Goal: Task Accomplishment & Management: Manage account settings

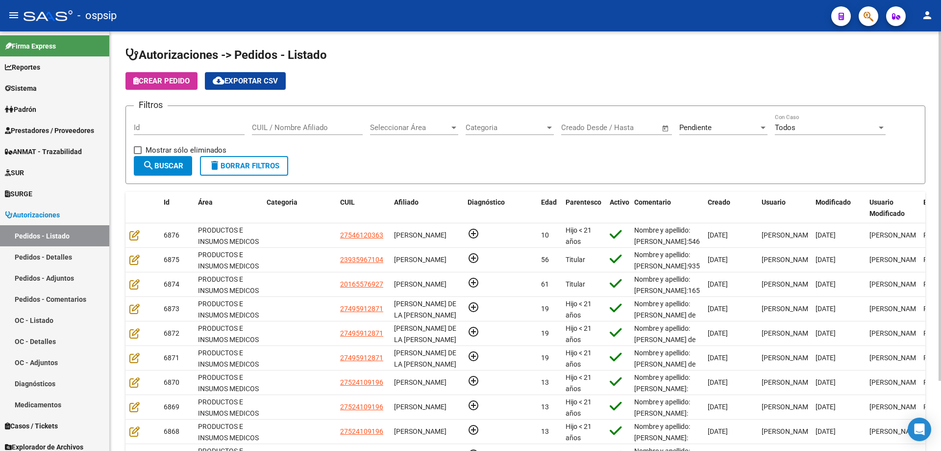
click at [219, 128] on input "Id" at bounding box center [189, 127] width 111 height 9
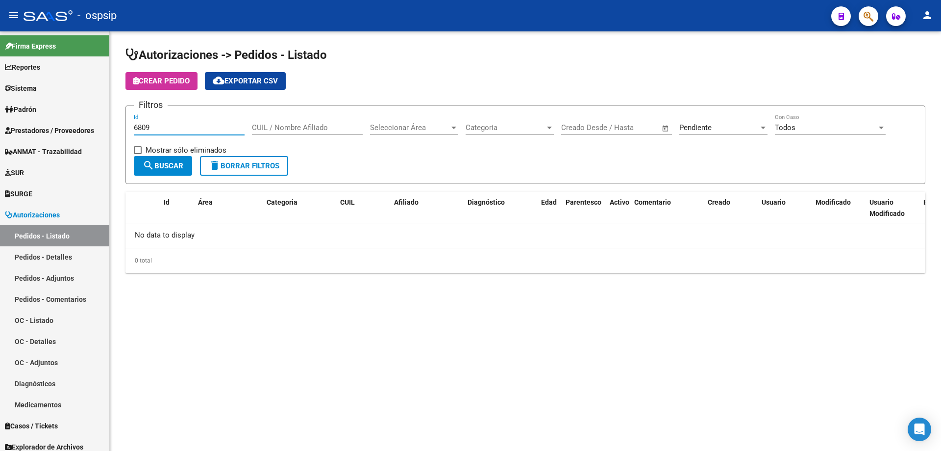
type input "6809"
click at [716, 128] on div "Pendiente" at bounding box center [719, 127] width 79 height 9
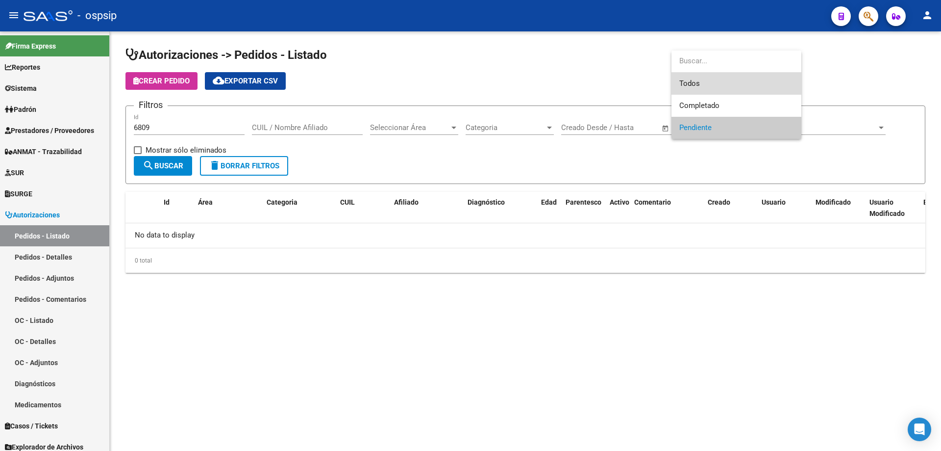
click at [706, 79] on span "Todos" at bounding box center [737, 84] width 114 height 22
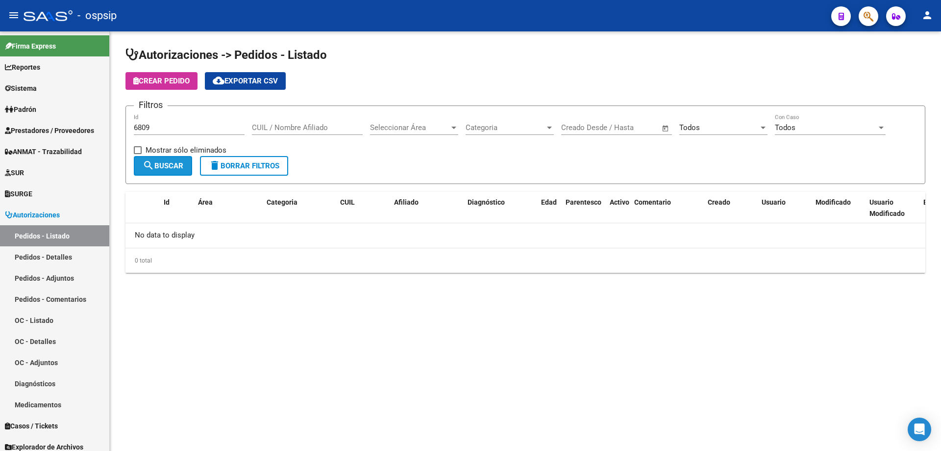
click at [186, 163] on button "search Buscar" at bounding box center [163, 166] width 58 height 20
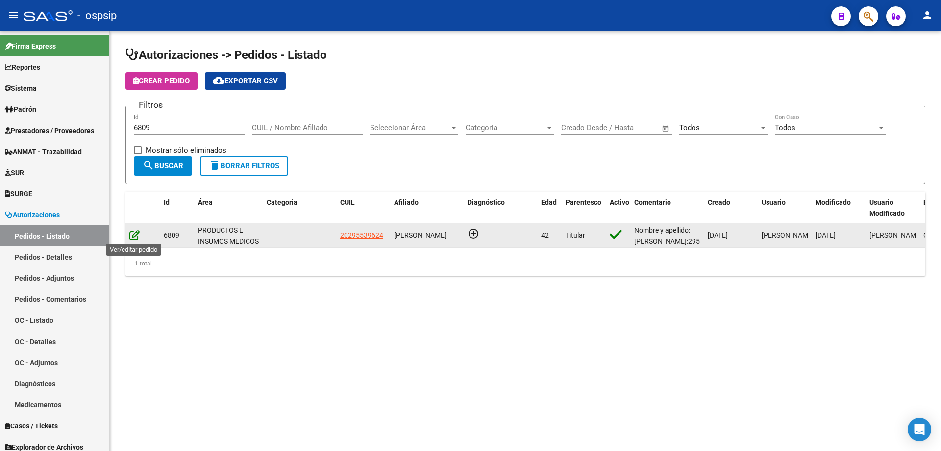
click at [137, 233] on icon at bounding box center [134, 234] width 10 height 11
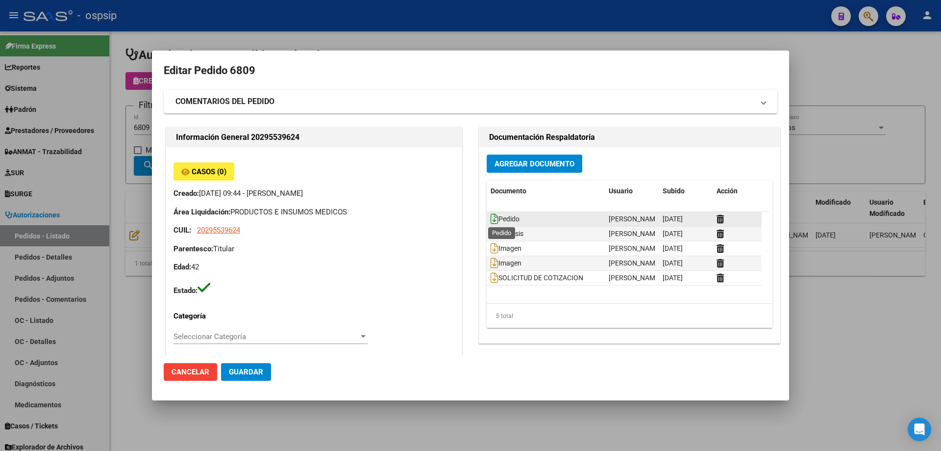
click at [491, 220] on icon at bounding box center [495, 218] width 8 height 11
click at [140, 195] on div at bounding box center [470, 225] width 941 height 451
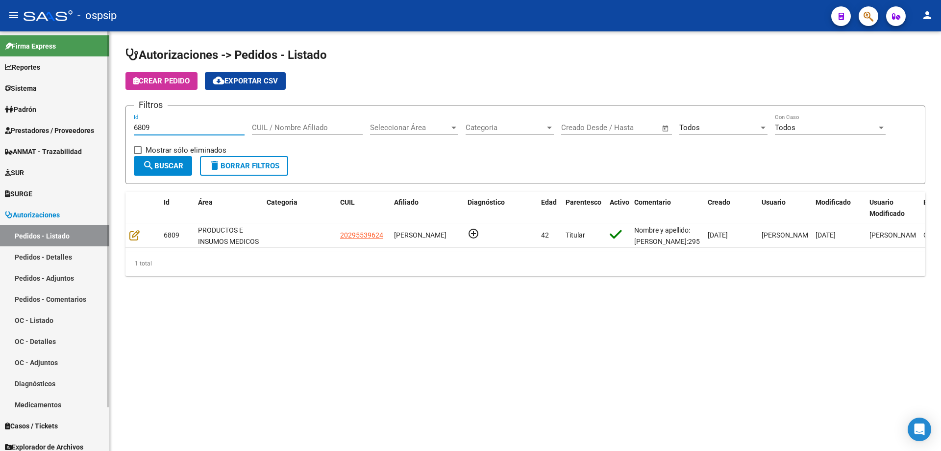
drag, startPoint x: 159, startPoint y: 130, endPoint x: 0, endPoint y: 109, distance: 160.2
click at [0, 109] on mat-sidenav-container "Firma Express Reportes Egresos Devengados Auditorías x Área Auditorías x Usuari…" at bounding box center [470, 240] width 941 height 419
click at [727, 133] on div "Todos Seleccionar Estado" at bounding box center [724, 124] width 88 height 21
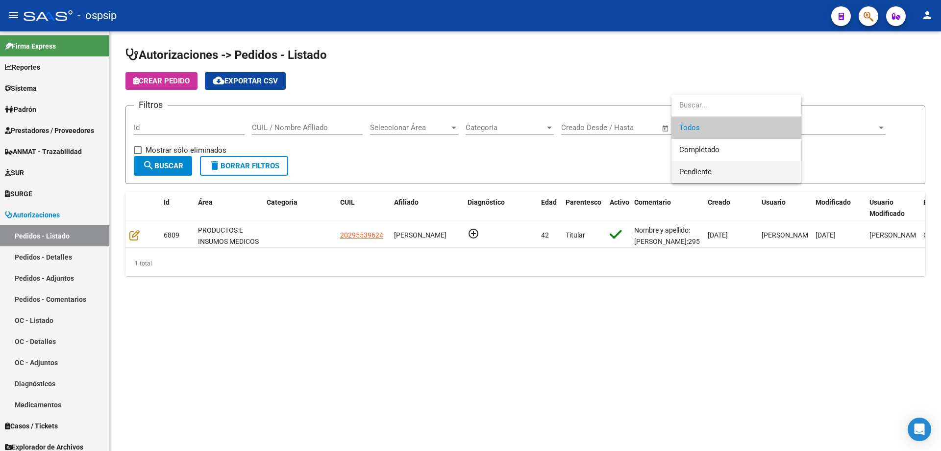
click at [714, 167] on span "Pendiente" at bounding box center [737, 172] width 114 height 22
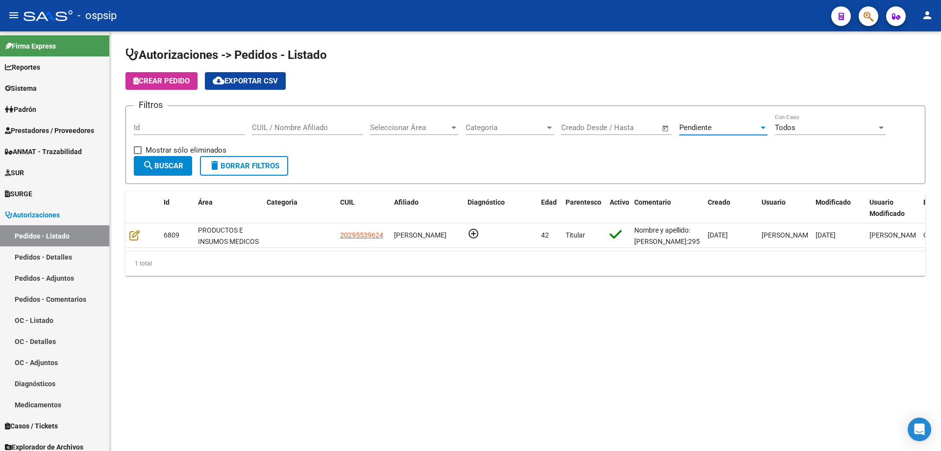
click at [178, 171] on button "search Buscar" at bounding box center [163, 166] width 58 height 20
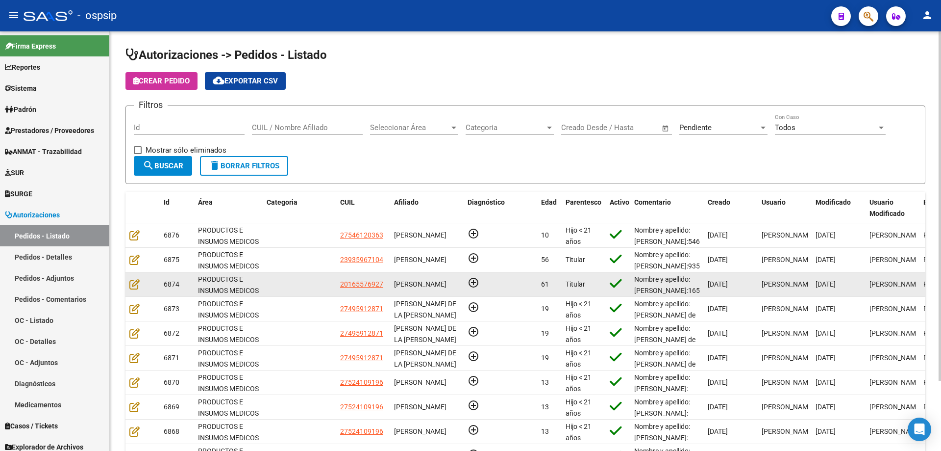
scroll to position [84, 0]
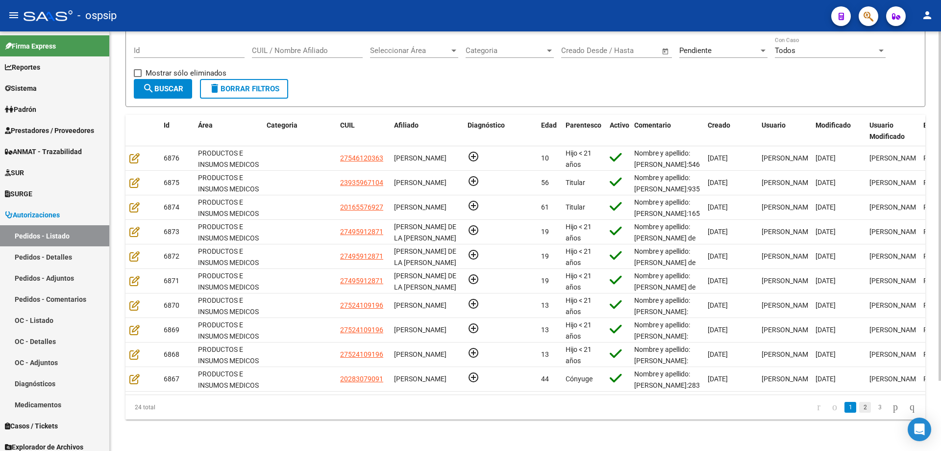
click at [861, 406] on link "2" at bounding box center [866, 407] width 12 height 11
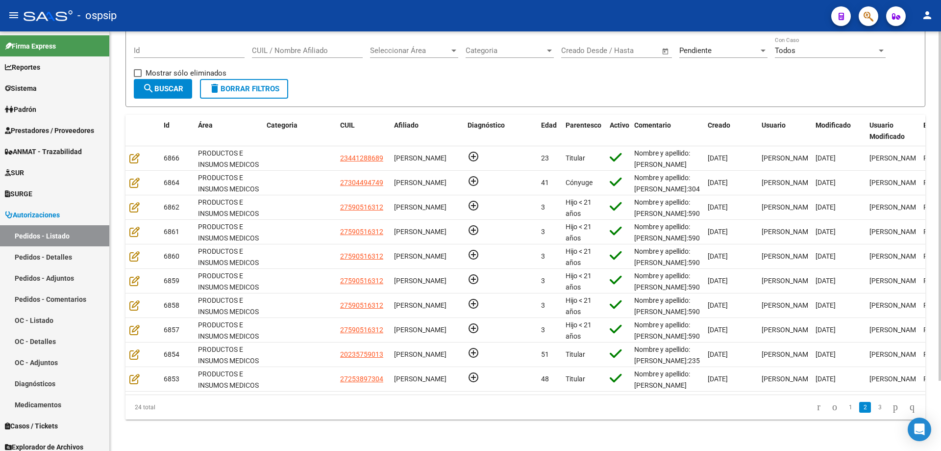
click at [877, 406] on li "3" at bounding box center [880, 407] width 15 height 17
click at [874, 405] on link "3" at bounding box center [880, 407] width 12 height 11
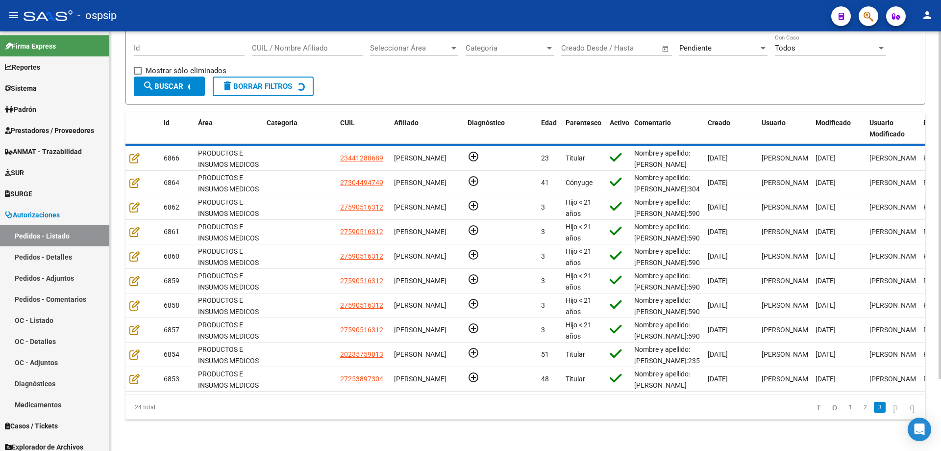
scroll to position [0, 0]
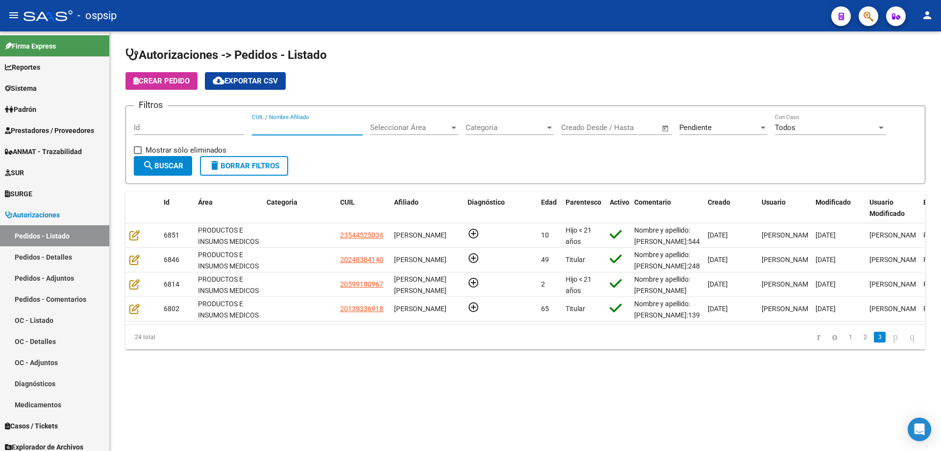
click at [318, 127] on input "CUIL / Nombre Afiliado" at bounding box center [307, 127] width 111 height 9
click at [705, 130] on span "Pendiente" at bounding box center [696, 127] width 32 height 9
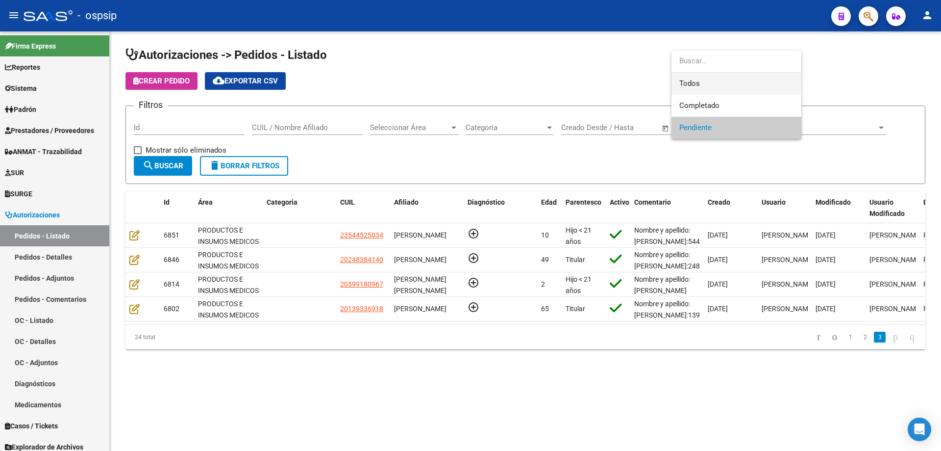
click at [700, 76] on span "Todos" at bounding box center [737, 84] width 114 height 22
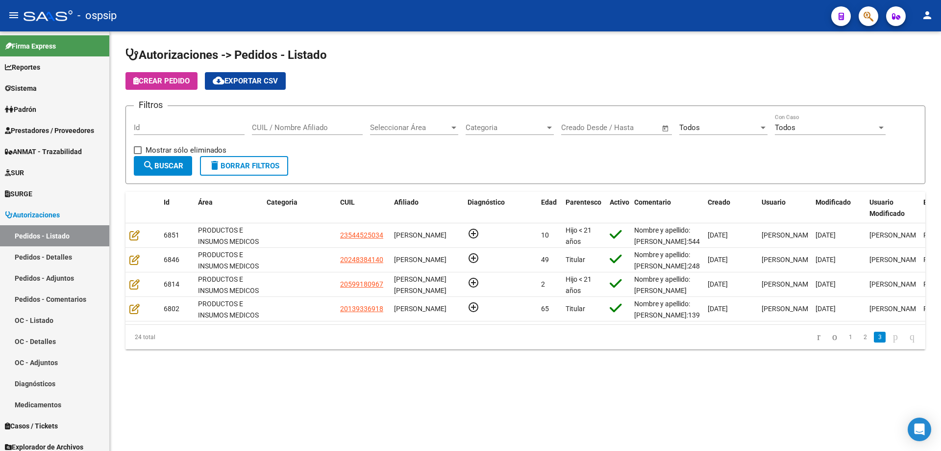
click at [328, 124] on div "CUIL / Nombre Afiliado" at bounding box center [307, 124] width 111 height 21
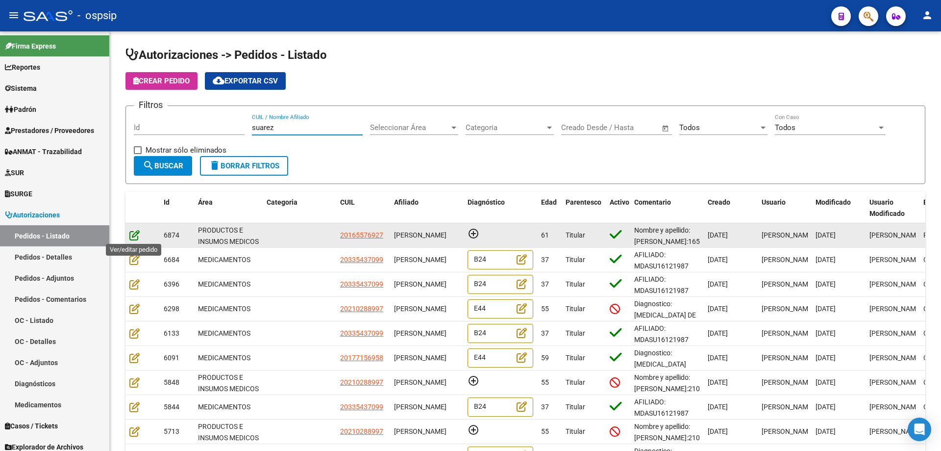
type input "suarez"
click at [136, 237] on icon at bounding box center [134, 234] width 10 height 11
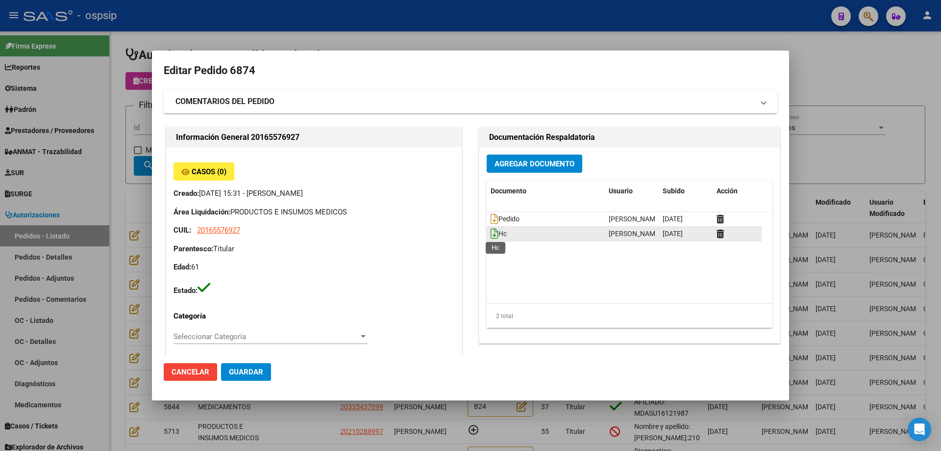
click at [491, 232] on icon at bounding box center [495, 233] width 8 height 11
click at [555, 169] on button "Agregar Documento" at bounding box center [535, 163] width 96 height 18
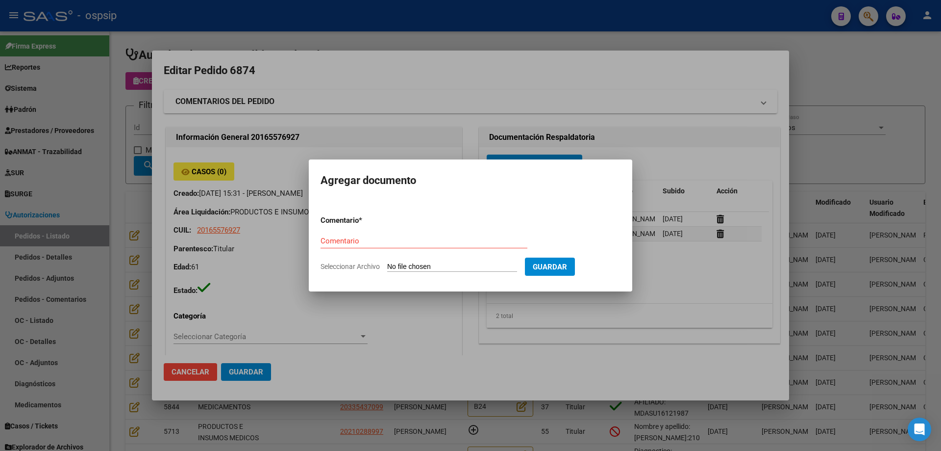
click at [475, 269] on input "Seleccionar Archivo" at bounding box center [452, 266] width 130 height 9
type input "C:\fakepath\evolucion [PERSON_NAME].pdf"
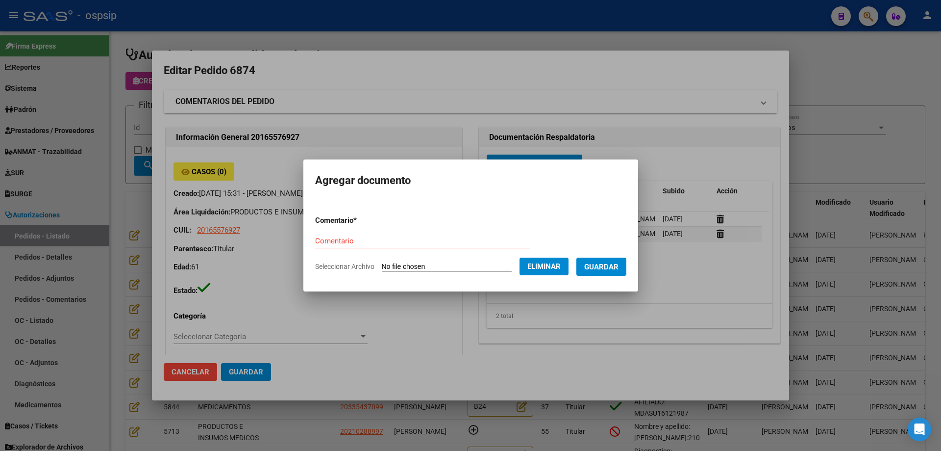
click at [420, 236] on input "Comentario" at bounding box center [422, 240] width 215 height 9
type input "Evolucion"
click at [609, 268] on span "Guardar" at bounding box center [601, 266] width 34 height 9
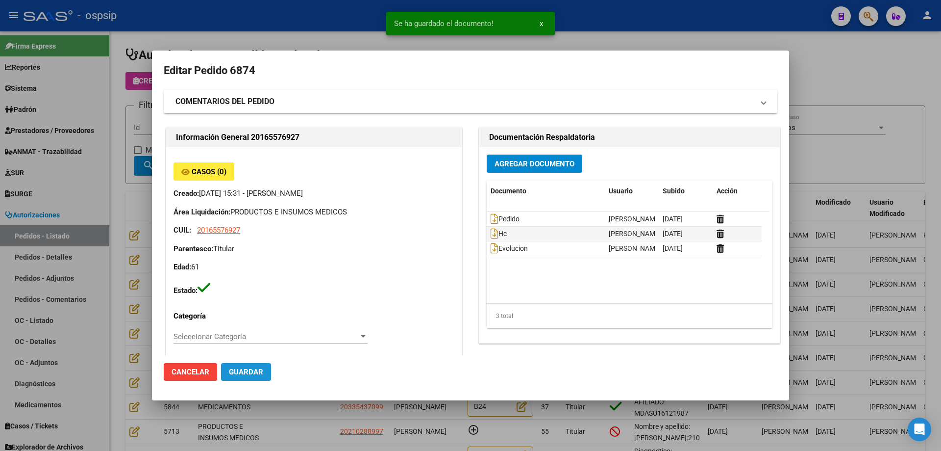
click at [230, 371] on span "Guardar" at bounding box center [246, 371] width 34 height 9
click at [140, 100] on div at bounding box center [470, 225] width 941 height 451
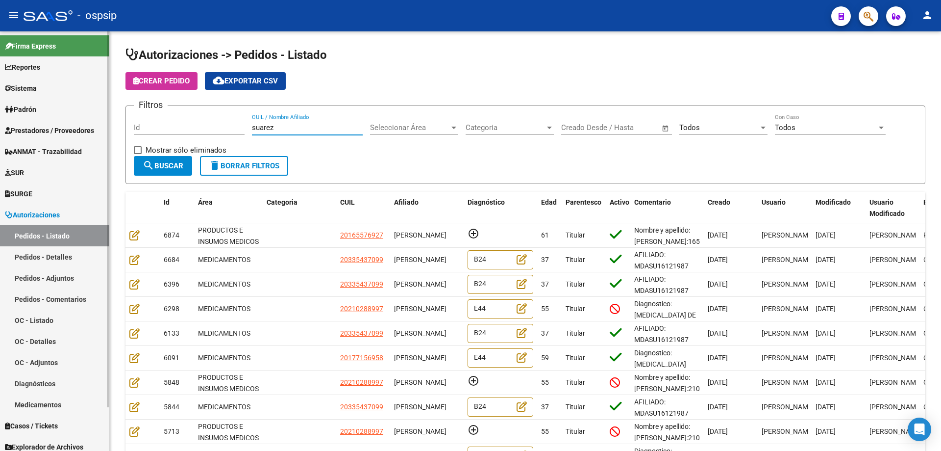
drag, startPoint x: 304, startPoint y: 127, endPoint x: 0, endPoint y: 60, distance: 310.7
click at [0, 69] on mat-sidenav-container "Firma Express Reportes Egresos Devengados Auditorías x Área Auditorías x Usuari…" at bounding box center [470, 240] width 941 height 419
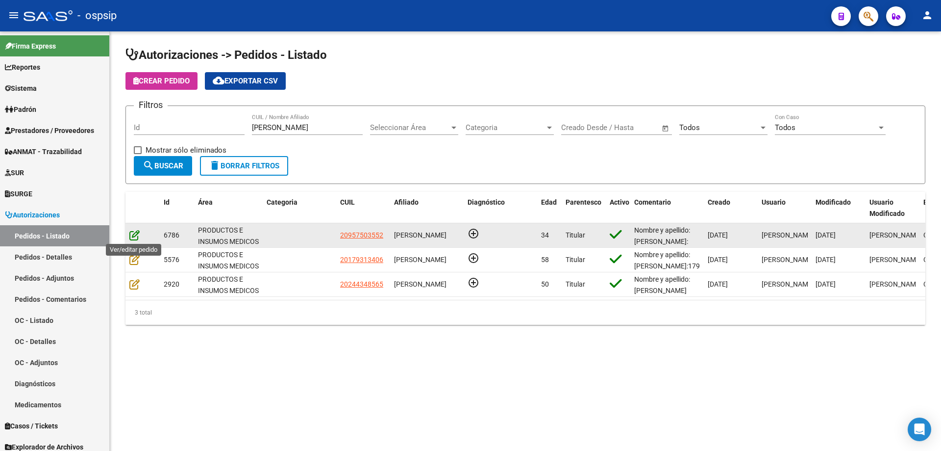
click at [138, 229] on icon at bounding box center [134, 234] width 10 height 11
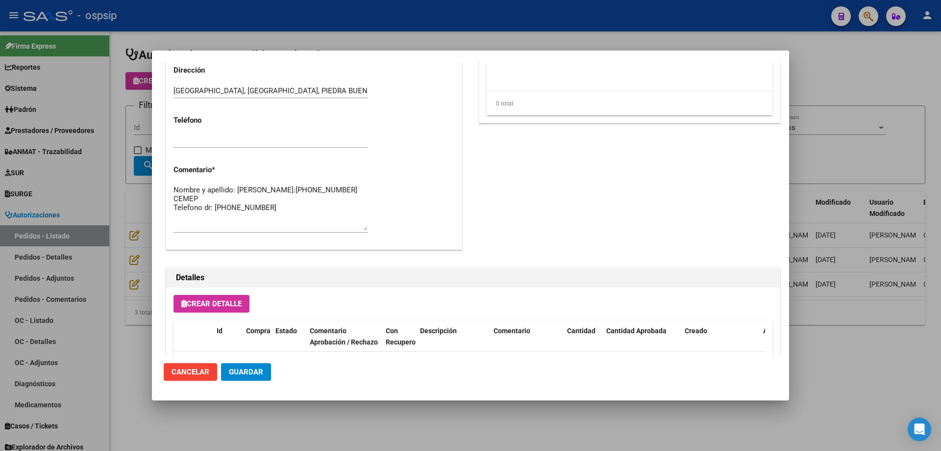
scroll to position [343, 0]
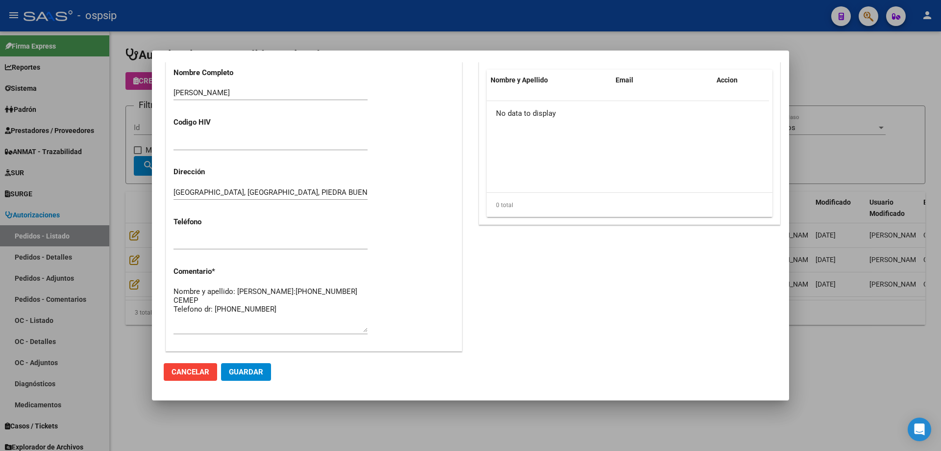
click at [146, 98] on div at bounding box center [470, 225] width 941 height 451
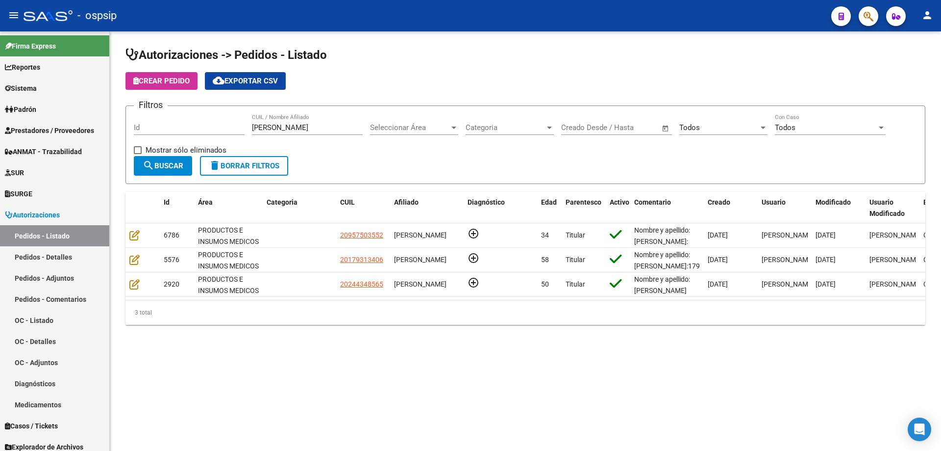
drag, startPoint x: 285, startPoint y: 132, endPoint x: 168, endPoint y: 106, distance: 120.4
click at [148, 114] on div "Filtros Id [PERSON_NAME] CUIL / Nombre Afiliado Seleccionar Área Seleccionar Ár…" at bounding box center [526, 135] width 784 height 42
click at [276, 124] on input "[PERSON_NAME]" at bounding box center [307, 127] width 111 height 9
drag, startPoint x: 283, startPoint y: 125, endPoint x: 111, endPoint y: 121, distance: 172.2
click at [111, 121] on div "Autorizaciones -> Pedidos - Listado Crear Pedido cloud_download Exportar CSV Fi…" at bounding box center [526, 193] width 832 height 325
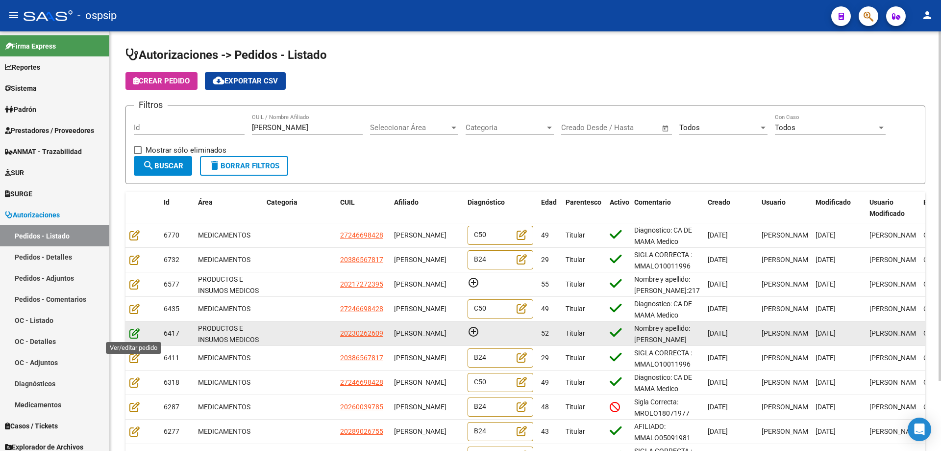
click at [133, 334] on icon at bounding box center [134, 333] width 10 height 11
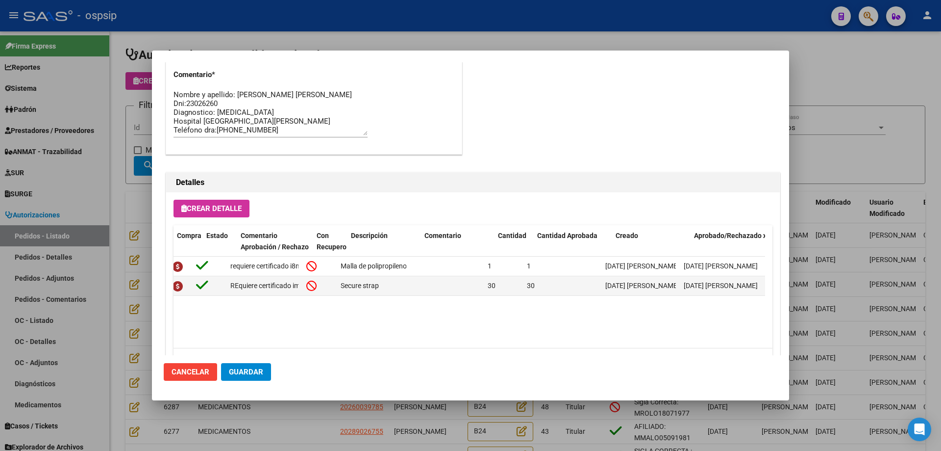
scroll to position [0, 0]
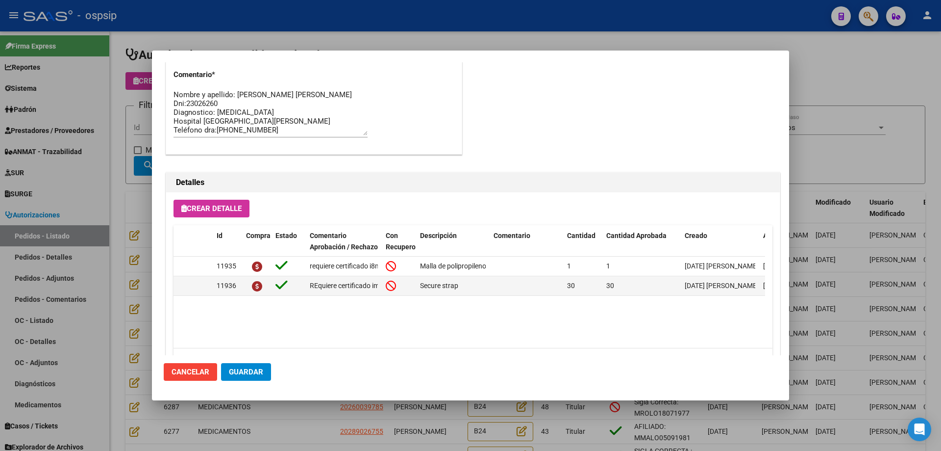
click at [155, 93] on mat-dialog-content "Editar Pedido 6417 COMENTARIOS DEL PEDIDO Escriba su comentario aquí. Enviar co…" at bounding box center [470, 208] width 637 height 293
click at [140, 94] on div at bounding box center [470, 225] width 941 height 451
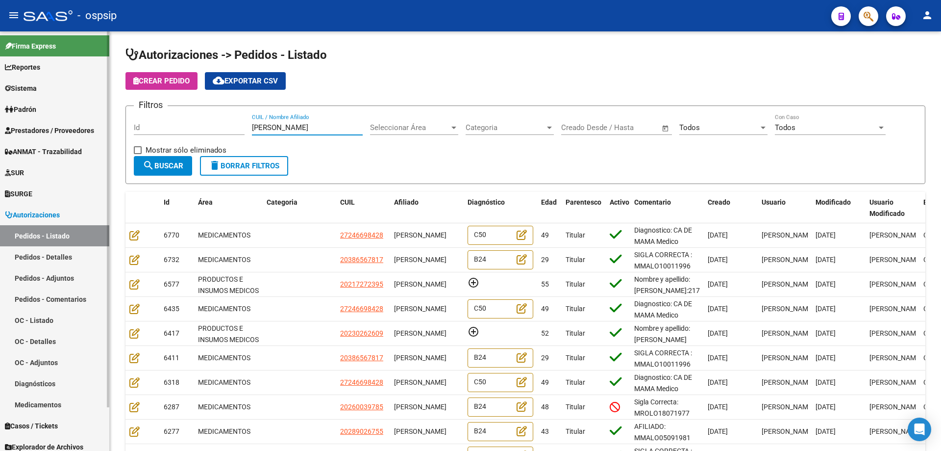
drag, startPoint x: 292, startPoint y: 127, endPoint x: 40, endPoint y: 108, distance: 252.2
click at [40, 108] on mat-sidenav-container "Firma Express Reportes Egresos Devengados Auditorías x Área Auditorías x Usuari…" at bounding box center [470, 240] width 941 height 419
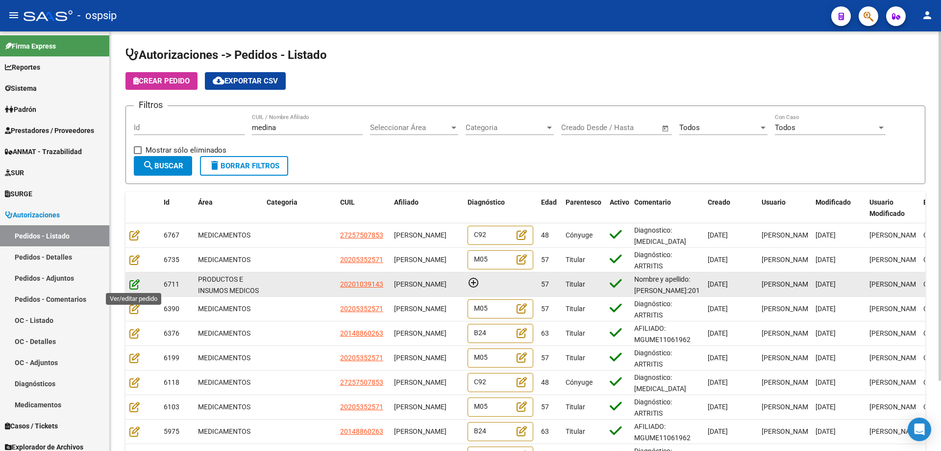
click at [133, 285] on icon at bounding box center [134, 284] width 10 height 11
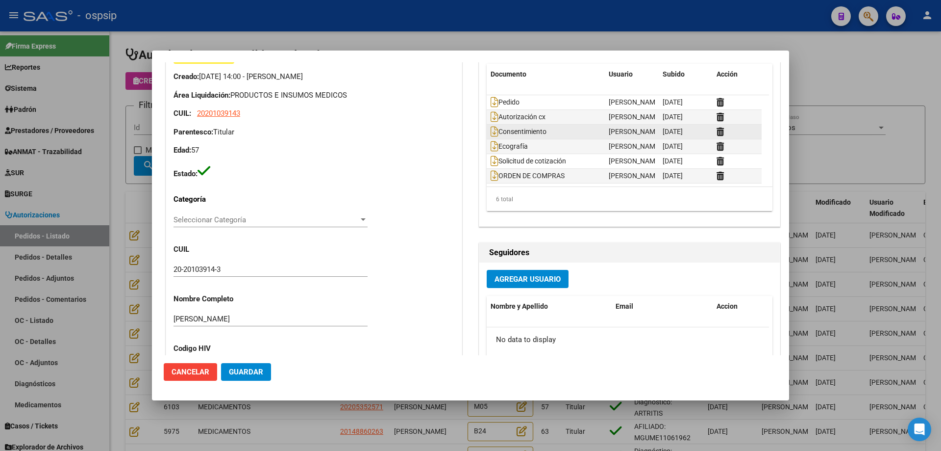
scroll to position [49, 0]
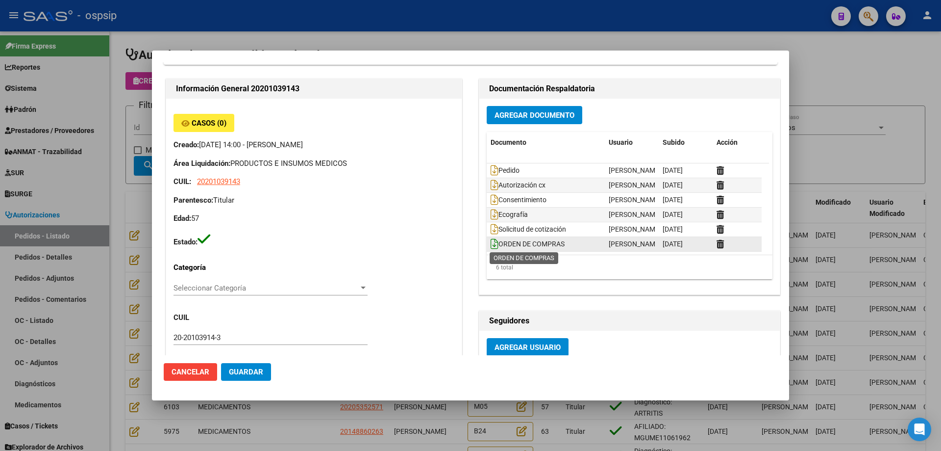
click at [491, 244] on icon at bounding box center [495, 243] width 8 height 11
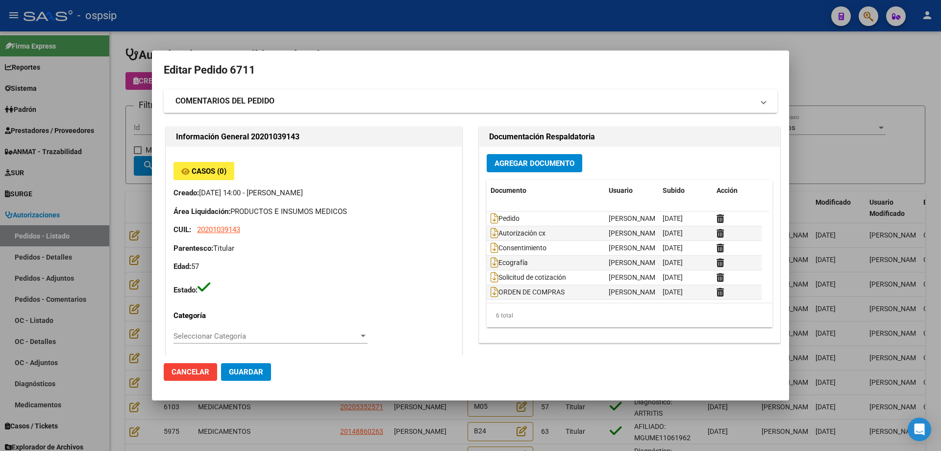
scroll to position [0, 0]
click at [117, 162] on div at bounding box center [470, 225] width 941 height 451
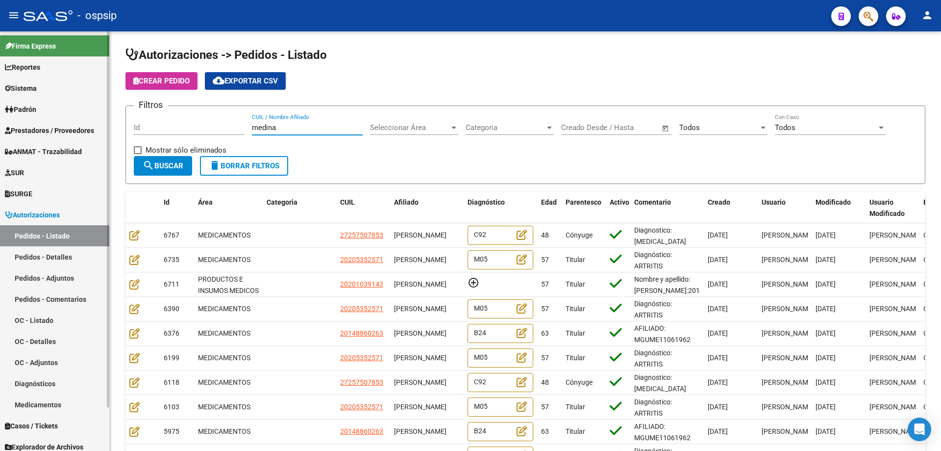
drag, startPoint x: 289, startPoint y: 127, endPoint x: 68, endPoint y: 115, distance: 221.5
click at [68, 115] on mat-sidenav-container "Firma Express Reportes Egresos Devengados Auditorías x Área Auditorías x Usuari…" at bounding box center [470, 240] width 941 height 419
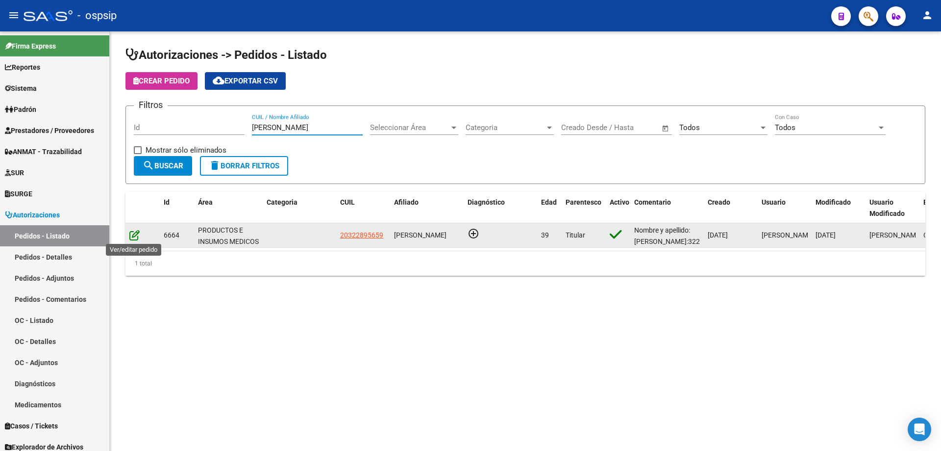
type input "[PERSON_NAME]"
click at [134, 237] on icon at bounding box center [134, 234] width 10 height 11
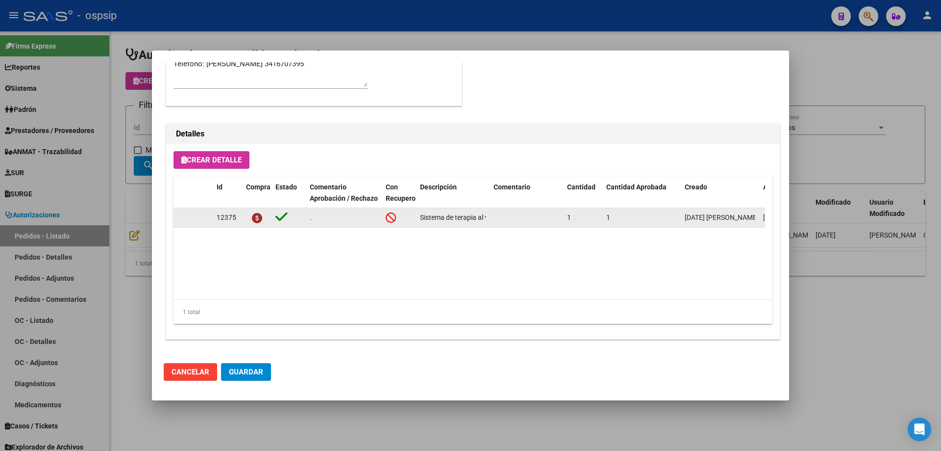
scroll to position [392, 0]
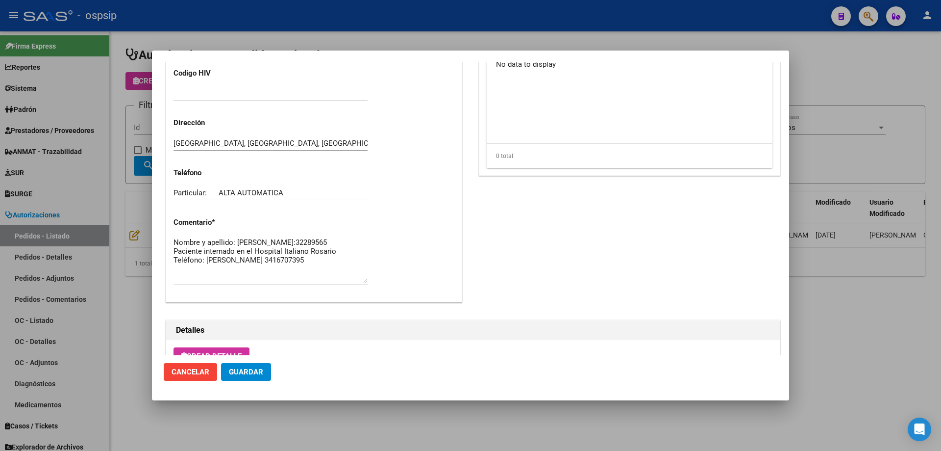
click at [120, 227] on div at bounding box center [470, 225] width 941 height 451
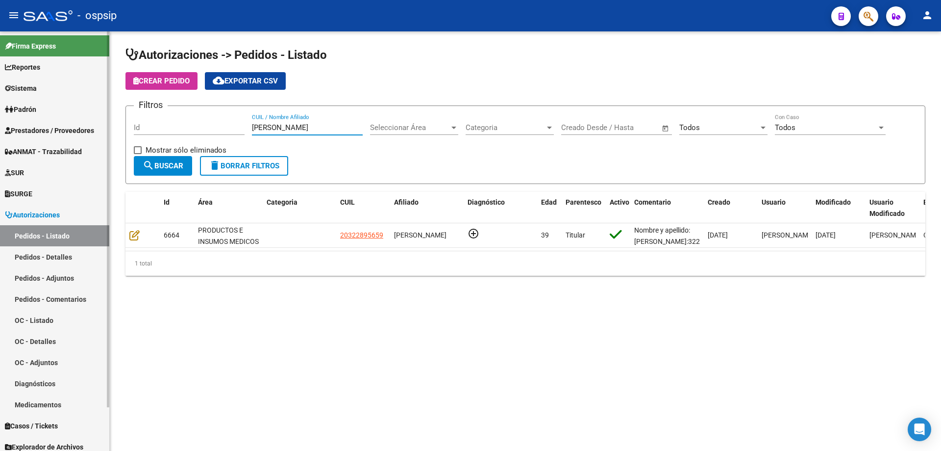
drag, startPoint x: 211, startPoint y: 124, endPoint x: 5, endPoint y: 98, distance: 208.0
click at [5, 98] on mat-sidenav-container "Firma Express Reportes Egresos Devengados Auditorías x Área Auditorías x Usuari…" at bounding box center [470, 240] width 941 height 419
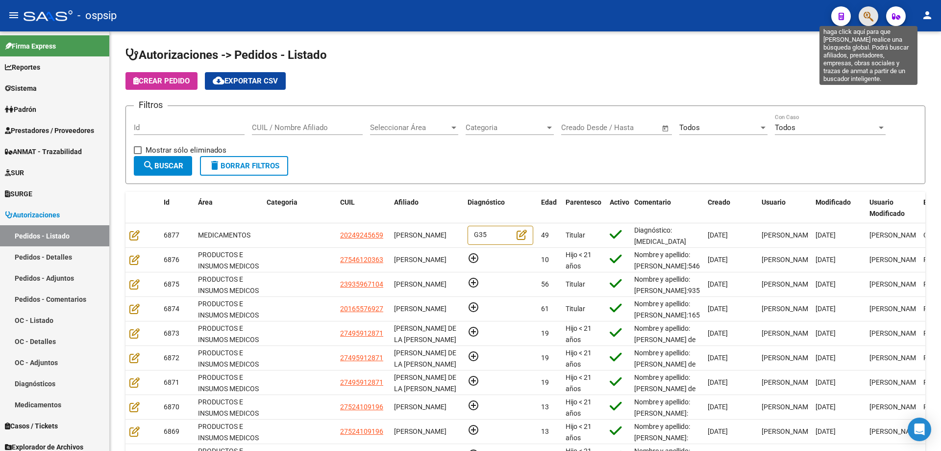
click at [868, 17] on icon "button" at bounding box center [869, 16] width 10 height 11
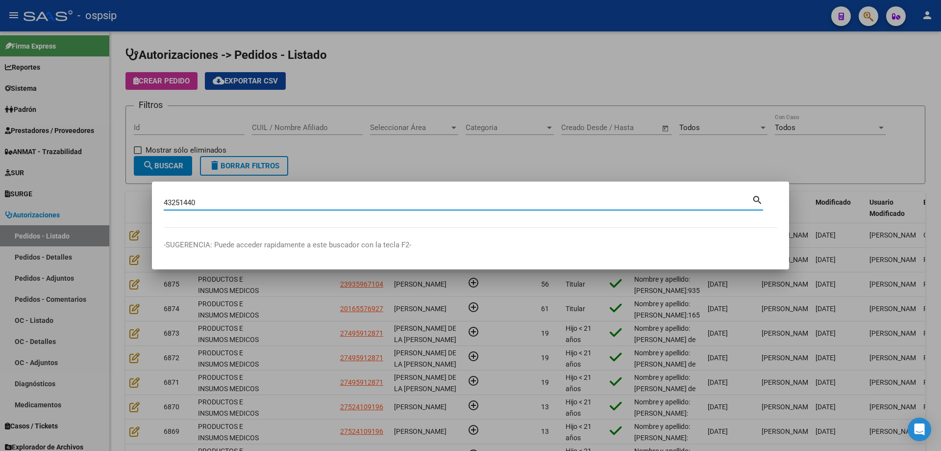
type input "43251440"
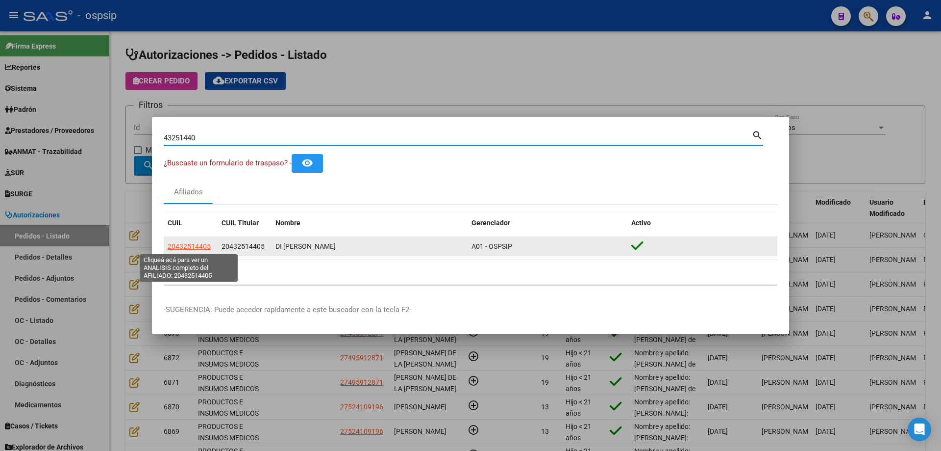
click at [178, 244] on span "20432514405" at bounding box center [189, 246] width 43 height 8
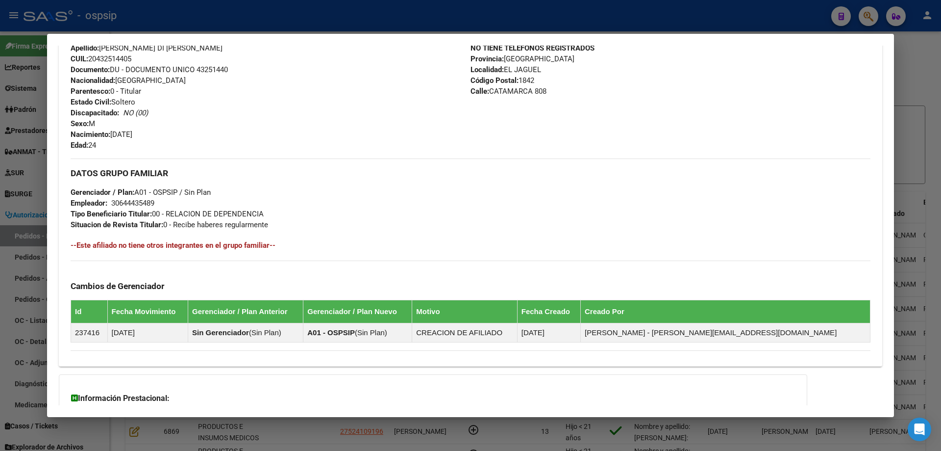
scroll to position [417, 0]
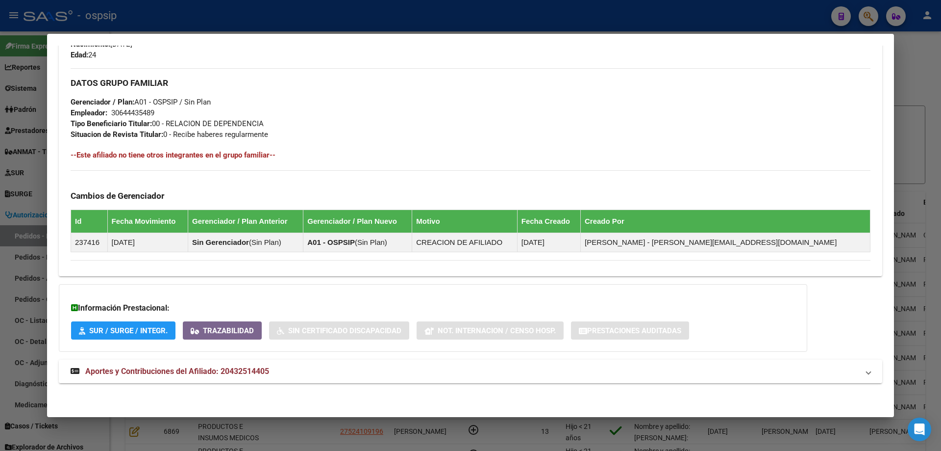
click at [183, 365] on strong "Aportes y Contribuciones del Afiliado: 20432514405" at bounding box center [170, 371] width 199 height 12
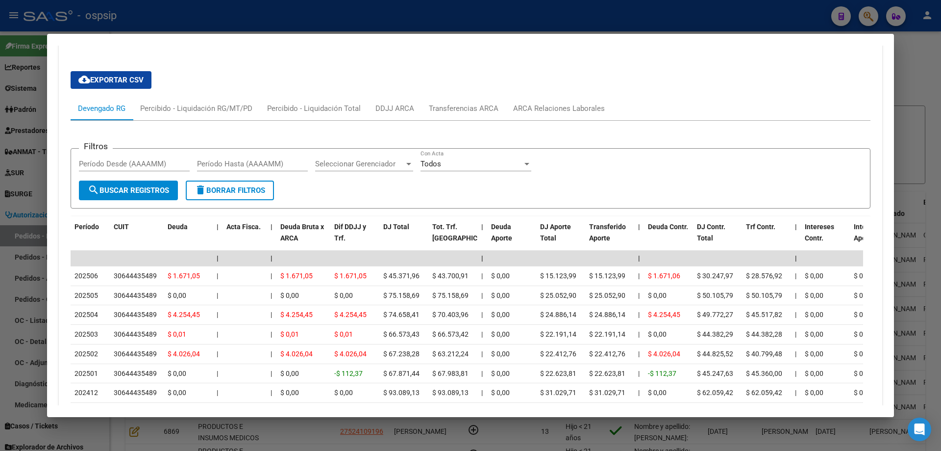
scroll to position [761, 0]
click at [17, 147] on div at bounding box center [470, 225] width 941 height 451
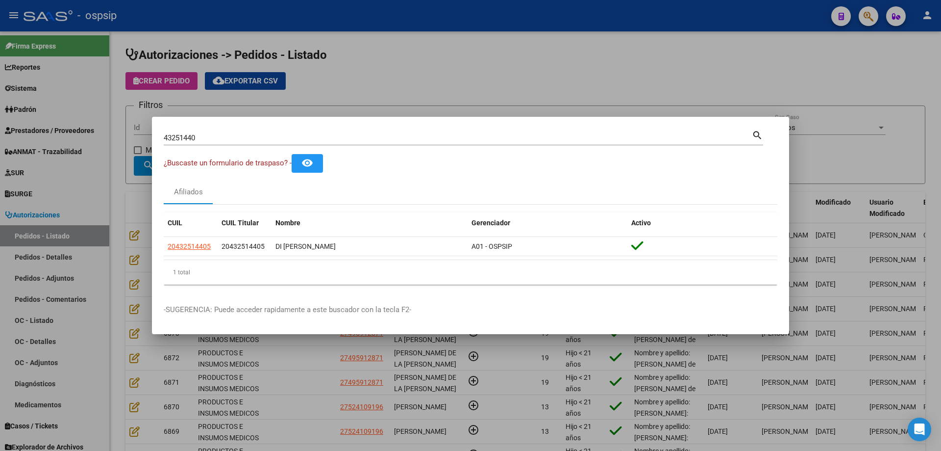
click at [168, 137] on input "43251440" at bounding box center [458, 137] width 588 height 9
click at [128, 121] on div at bounding box center [470, 225] width 941 height 451
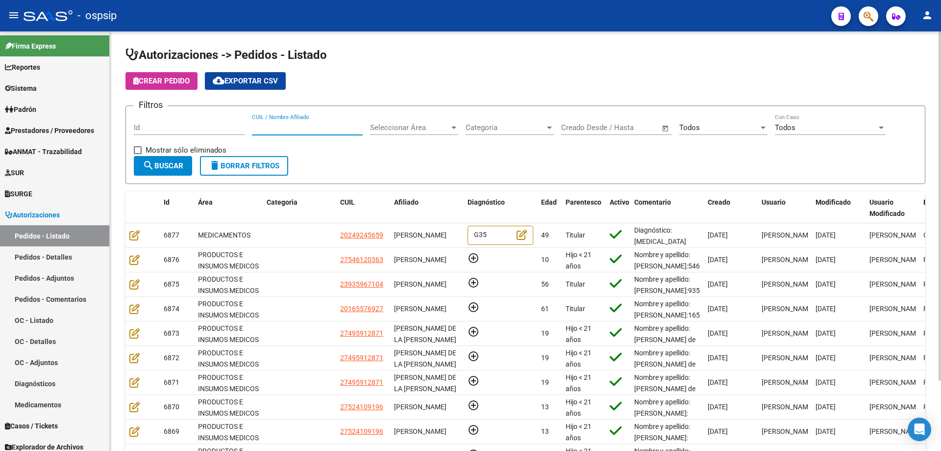
click at [337, 126] on input "CUIL / Nombre Afiliado" at bounding box center [307, 127] width 111 height 9
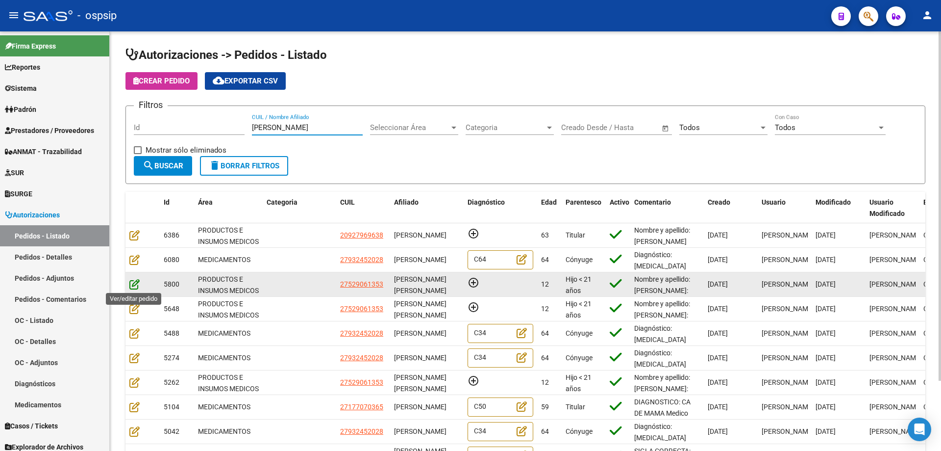
type input "[PERSON_NAME]"
click at [138, 287] on icon at bounding box center [134, 284] width 10 height 11
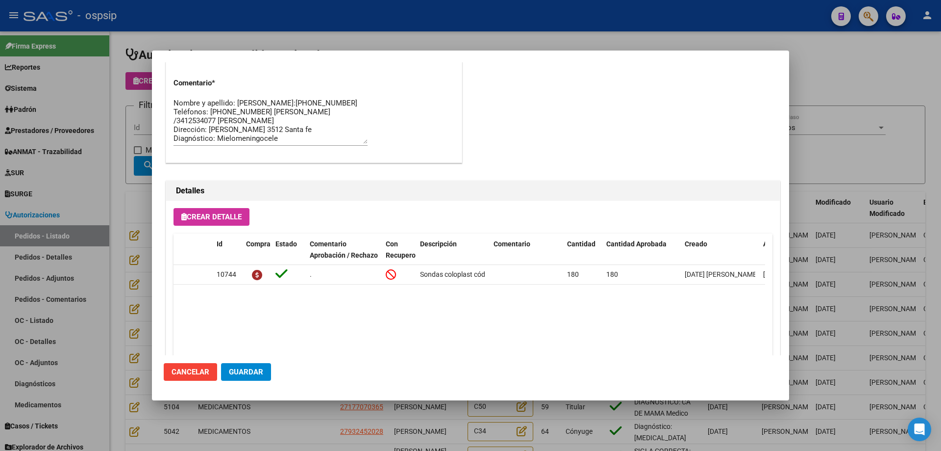
scroll to position [441, 0]
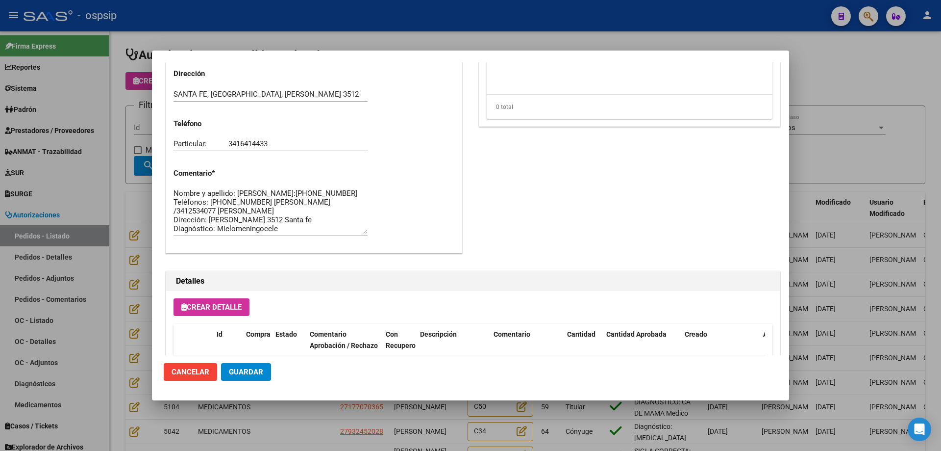
click at [206, 202] on textarea "Nombre y apellido: [PERSON_NAME]:[PHONE_NUMBER] Teléfonos: [PHONE_NUMBER] [PERS…" at bounding box center [271, 211] width 194 height 46
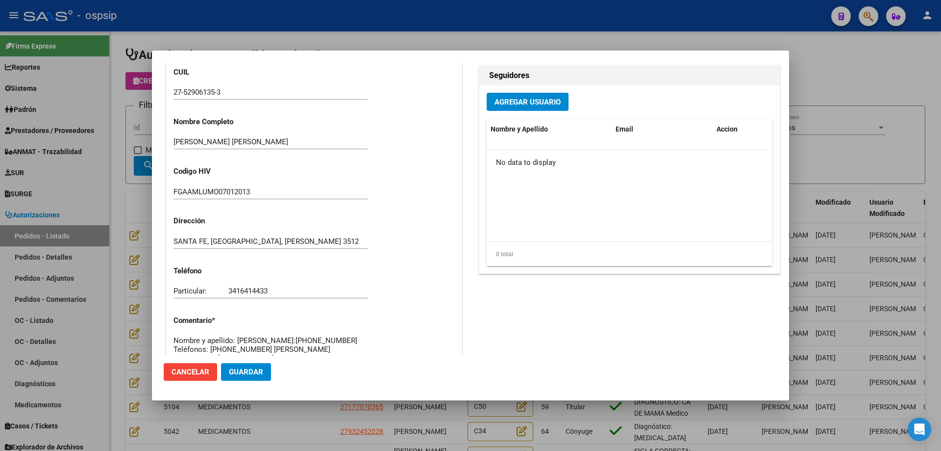
scroll to position [49, 0]
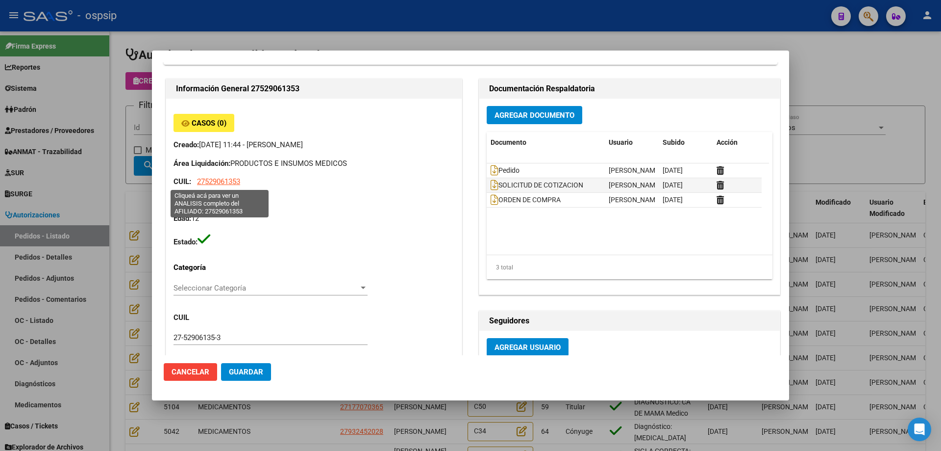
click at [230, 179] on span "27529061353" at bounding box center [218, 181] width 43 height 9
type textarea "27529061353"
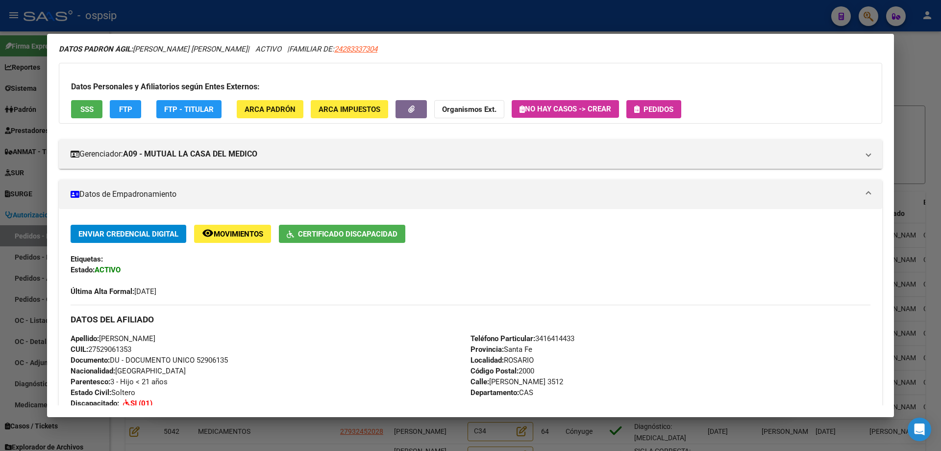
scroll to position [0, 0]
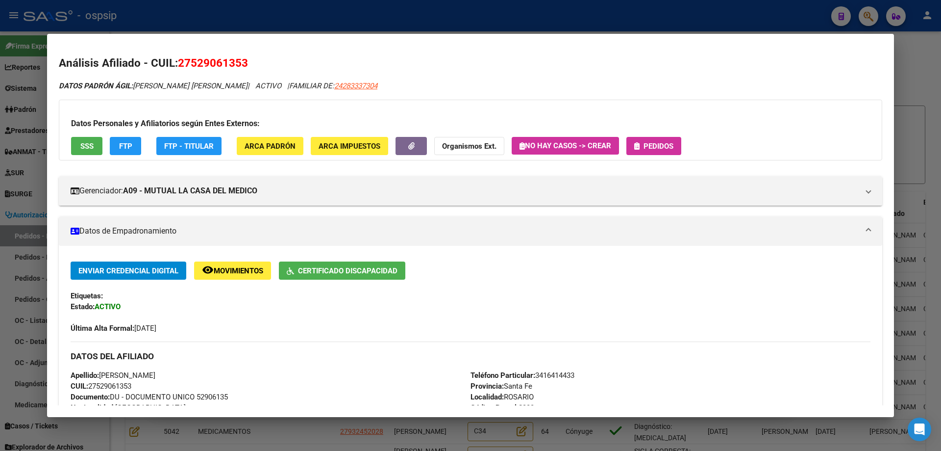
click at [1, 109] on div at bounding box center [470, 225] width 941 height 451
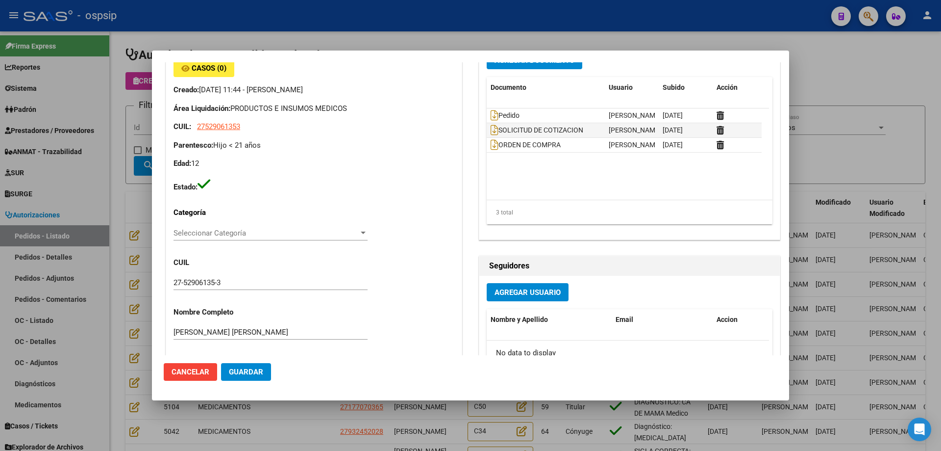
scroll to position [245, 0]
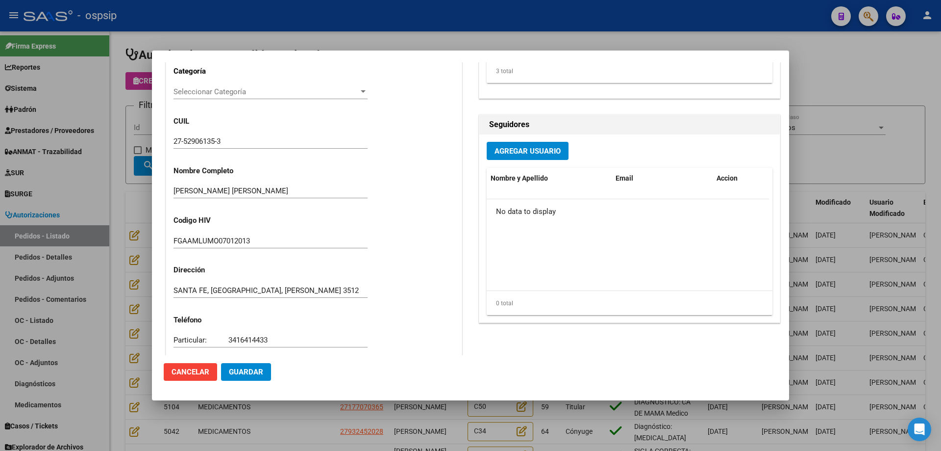
click at [202, 140] on input "27-52906135-3" at bounding box center [271, 141] width 194 height 9
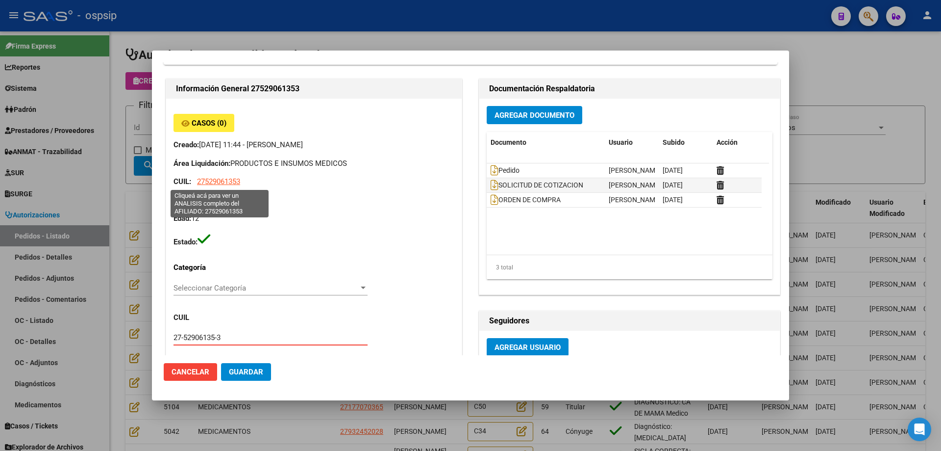
click at [222, 181] on span "27529061353" at bounding box center [218, 181] width 43 height 9
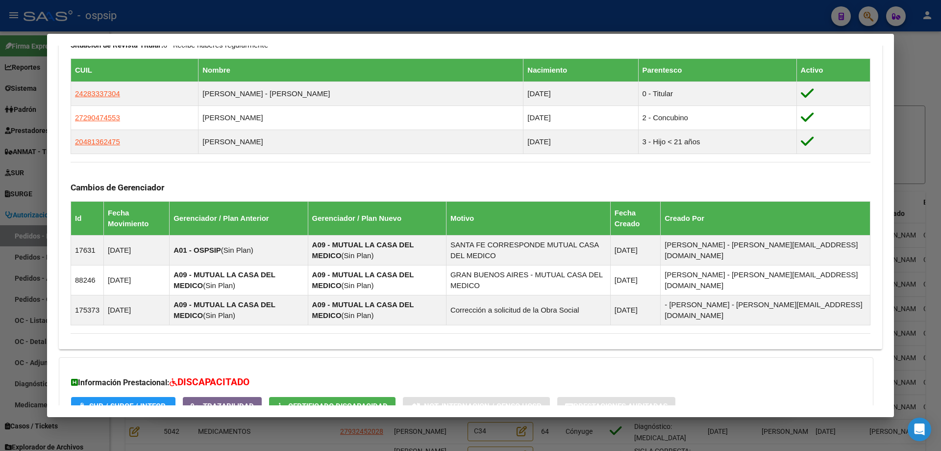
scroll to position [616, 0]
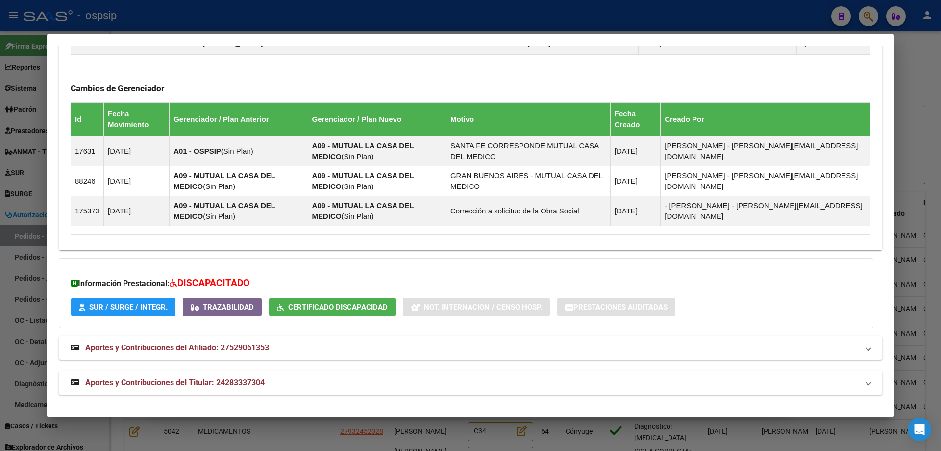
click at [192, 386] on span "Aportes y Contribuciones del Titular: 24283337304" at bounding box center [174, 382] width 179 height 9
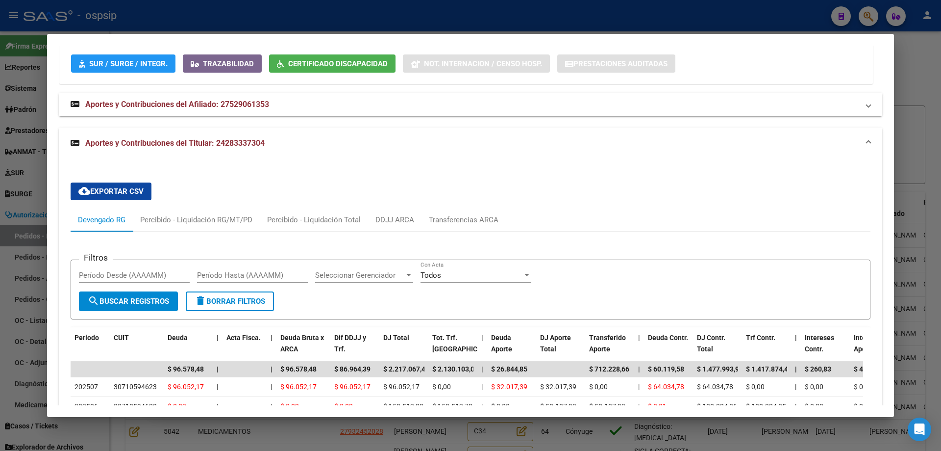
scroll to position [862, 0]
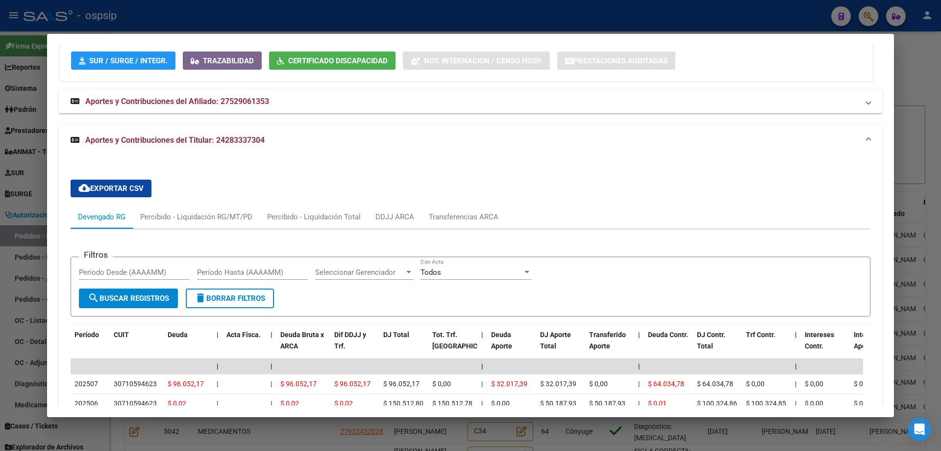
click at [35, 237] on div at bounding box center [470, 225] width 941 height 451
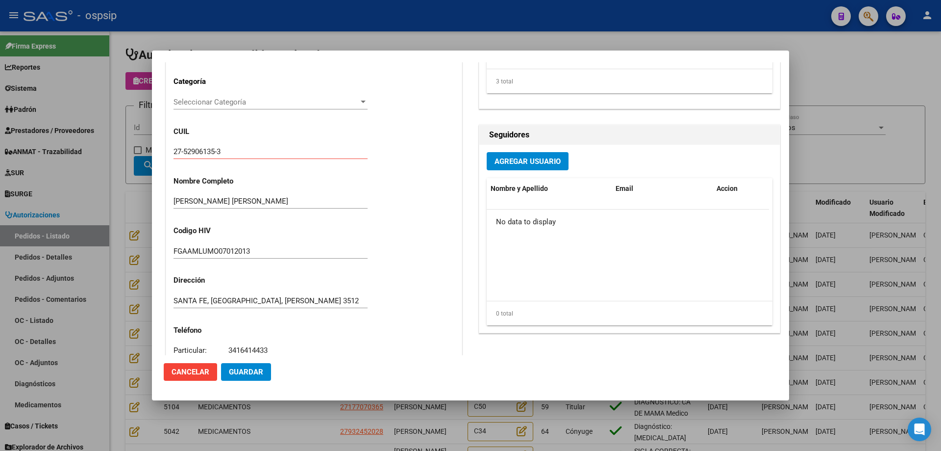
scroll to position [245, 0]
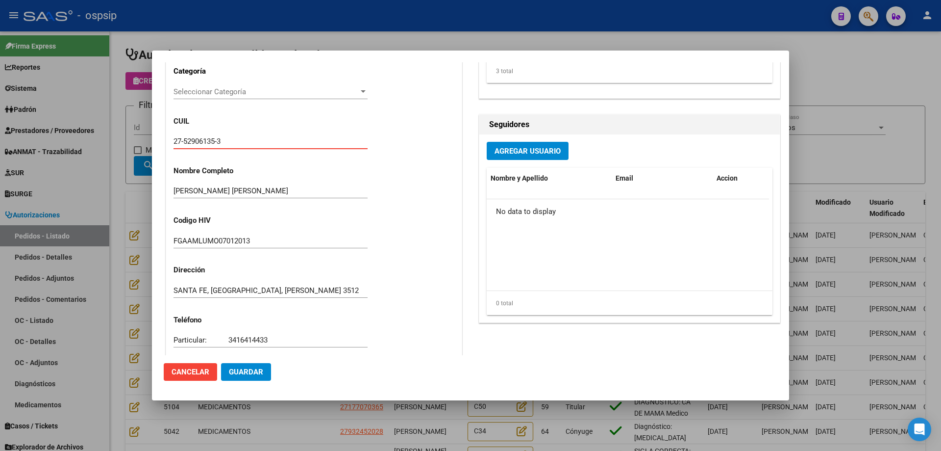
drag, startPoint x: 264, startPoint y: 141, endPoint x: 158, endPoint y: 142, distance: 105.9
click at [158, 142] on mat-dialog-content "Editar Pedido 5800 COMENTARIOS DEL PEDIDO Escriba su comentario aquí. Enviar co…" at bounding box center [470, 208] width 637 height 293
click at [121, 199] on div at bounding box center [470, 225] width 941 height 451
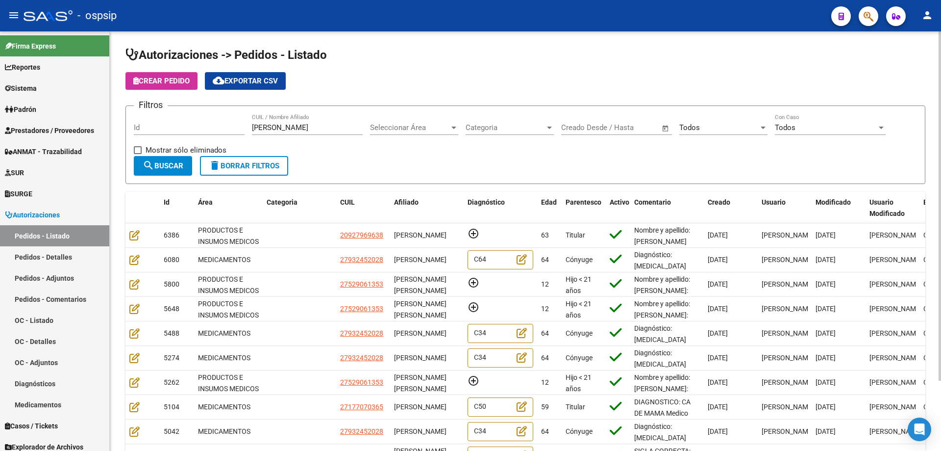
click at [185, 85] on span "Crear Pedido" at bounding box center [161, 80] width 56 height 9
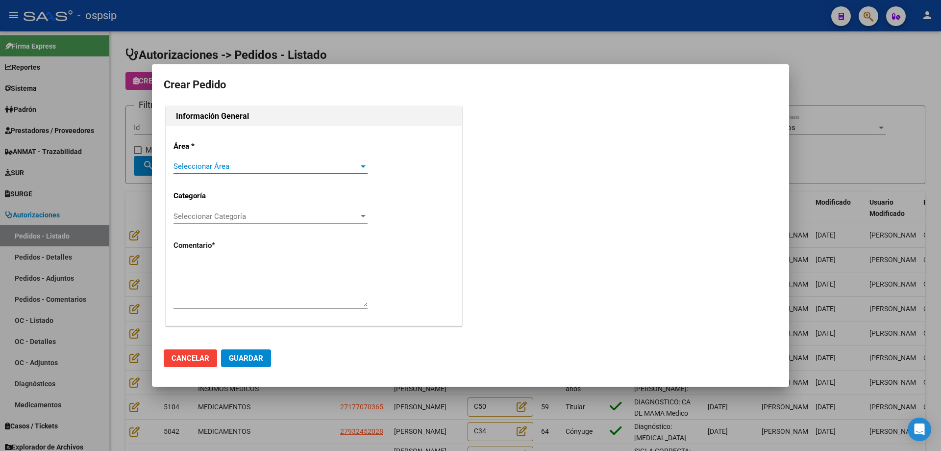
click at [228, 167] on span "Seleccionar Área" at bounding box center [266, 166] width 185 height 9
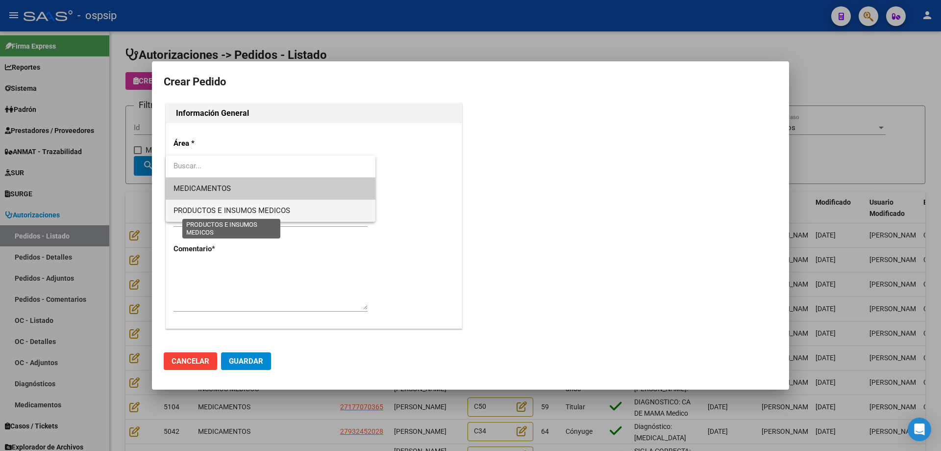
click at [213, 214] on span "PRODUCTOS E INSUMOS MEDICOS" at bounding box center [232, 210] width 117 height 9
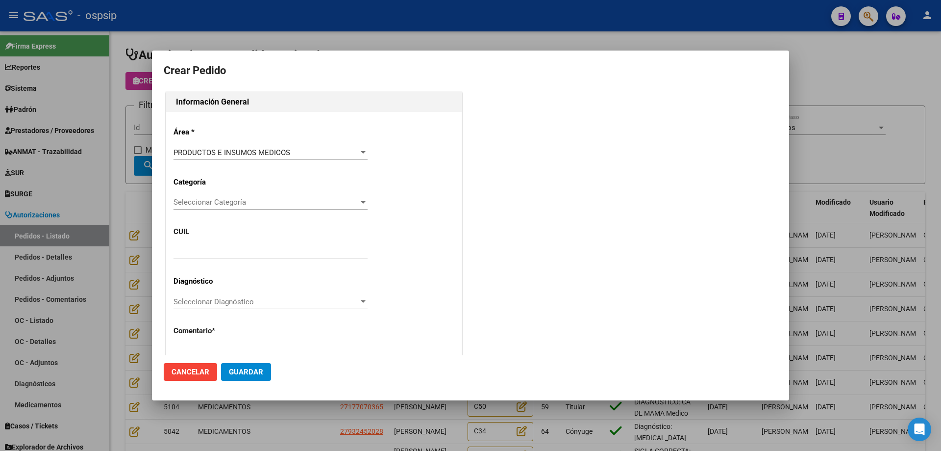
click at [214, 207] on div "Seleccionar Categoría Seleccionar Categoría" at bounding box center [271, 202] width 194 height 15
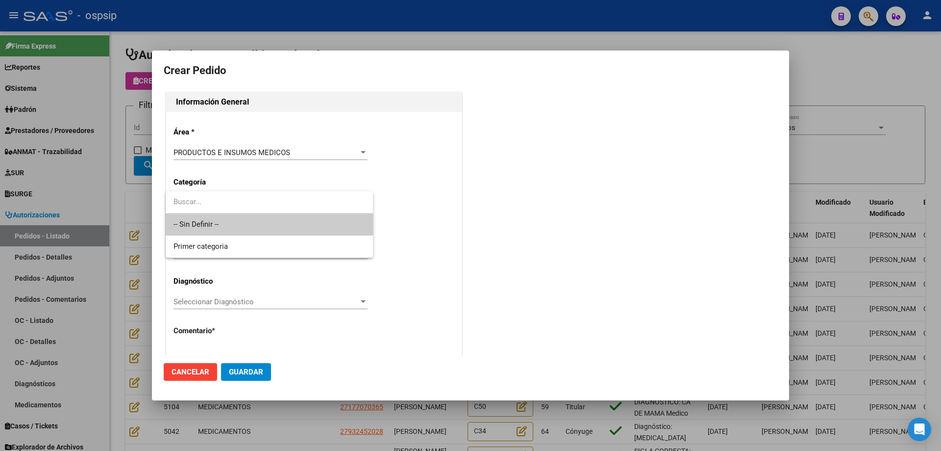
click at [204, 221] on span "-- Sin Definir --" at bounding box center [270, 224] width 192 height 22
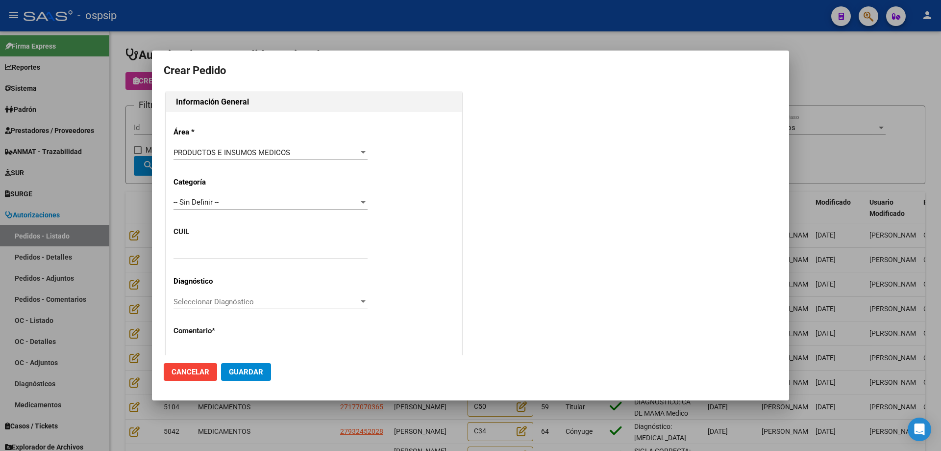
drag, startPoint x: 203, startPoint y: 246, endPoint x: 190, endPoint y: 254, distance: 15.2
paste input "27-52906135-3"
type input "27-52906135-3"
type input "[PERSON_NAME]"
type input "FGAAMLUMO07012013"
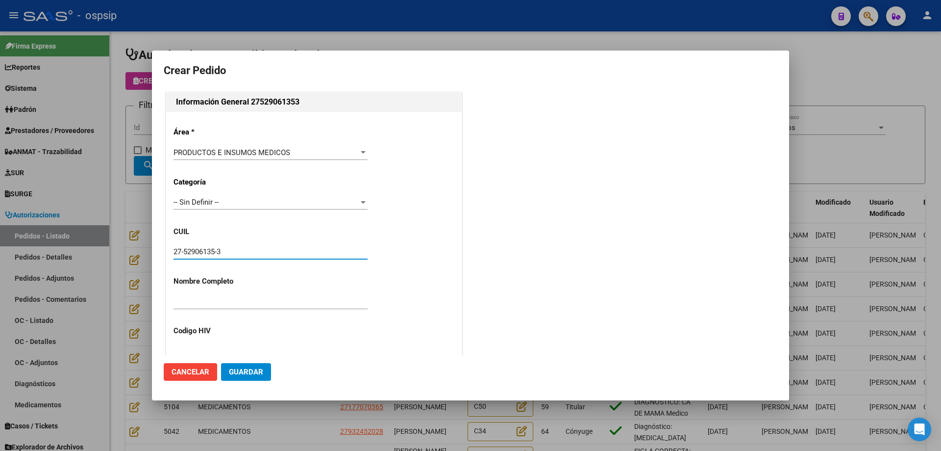
type input "Santa Fe, [GEOGRAPHIC_DATA], [PERSON_NAME] 3512, Departamento: CAS"
type input "Particular: 3416414433"
type input "[PERSON_NAME] [PERSON_NAME]"
type input "SANTA FE, [GEOGRAPHIC_DATA], [PERSON_NAME] 3512"
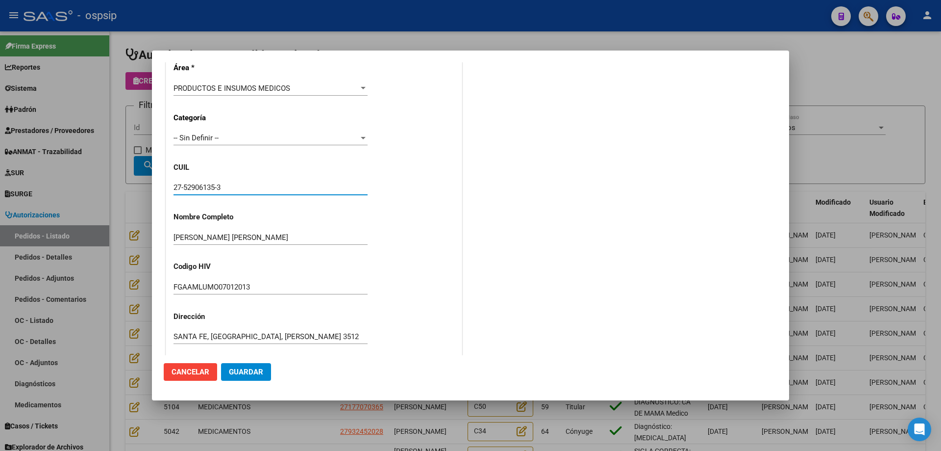
scroll to position [270, 0]
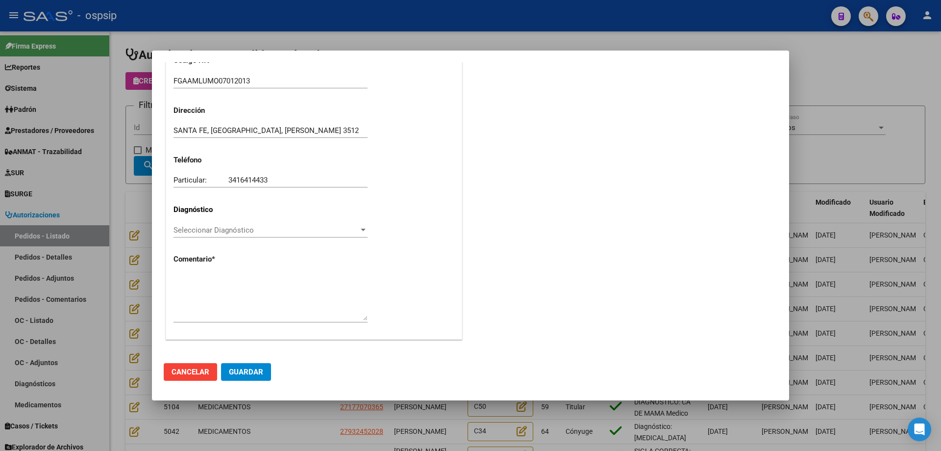
type input "27-52906135-3"
click at [248, 286] on textarea at bounding box center [271, 297] width 194 height 46
type textarea "n"
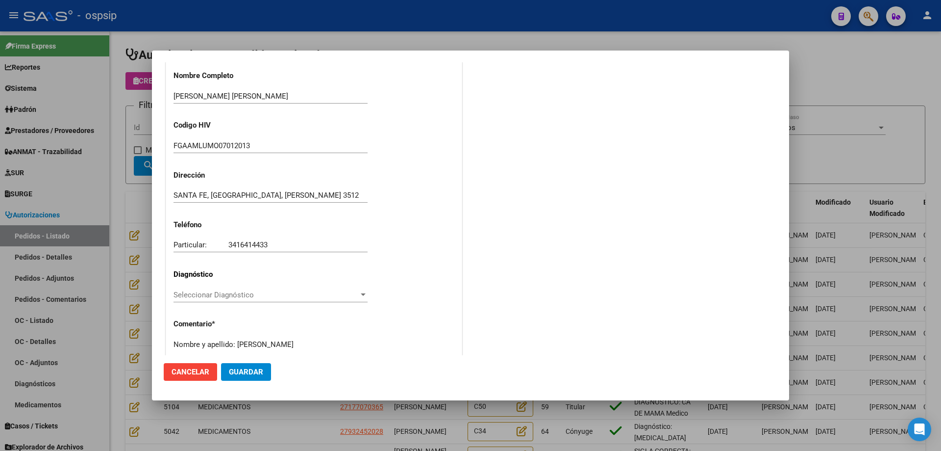
scroll to position [221, 0]
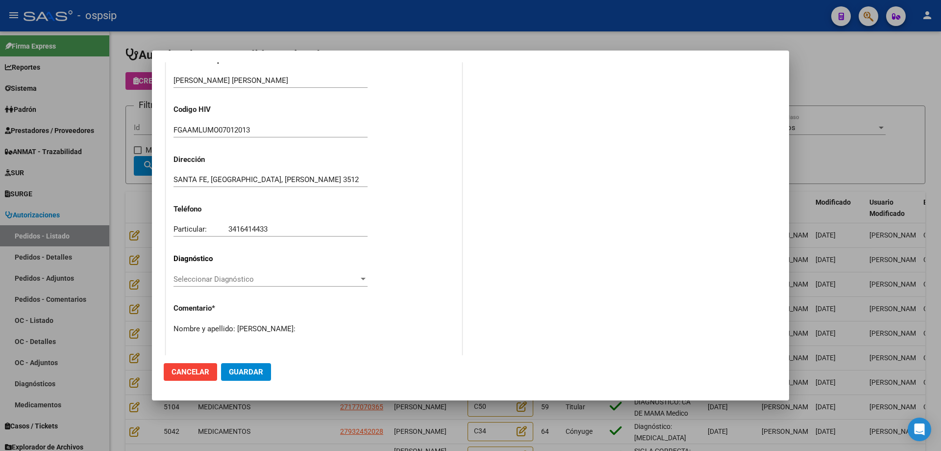
paste textarea "27-52906135-3"
type textarea "Nombre y apellido: [PERSON_NAME]:52906135"
click at [257, 376] on span "Guardar" at bounding box center [246, 371] width 34 height 9
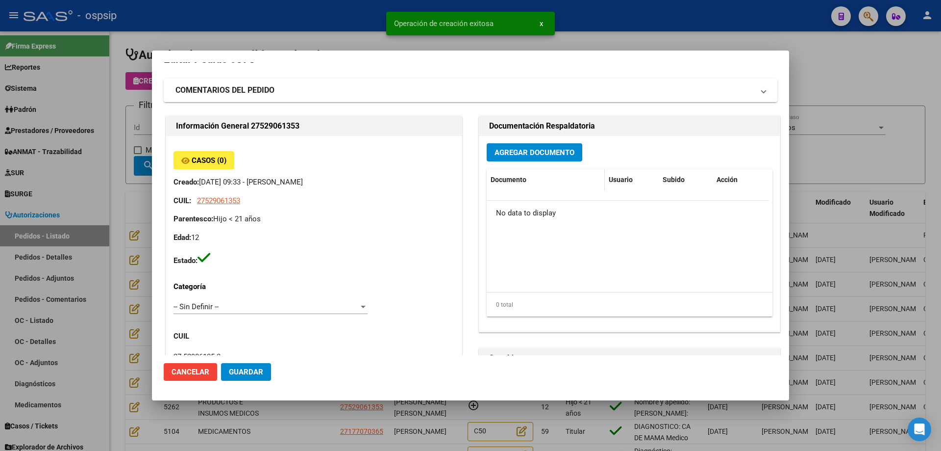
scroll to position [0, 0]
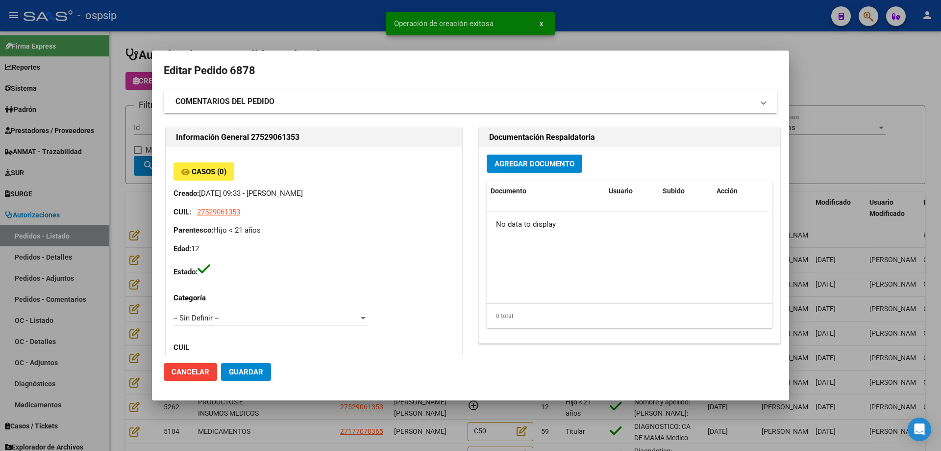
click at [516, 166] on span "Agregar Documento" at bounding box center [535, 163] width 80 height 9
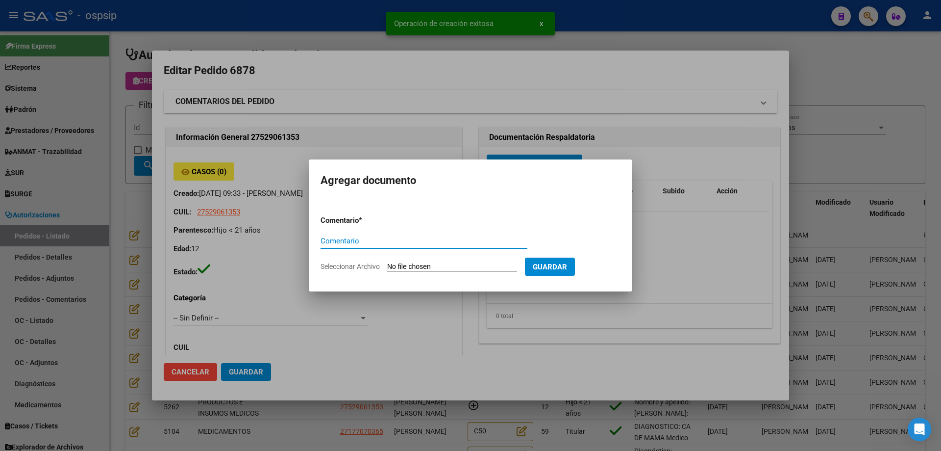
click at [450, 268] on input "Seleccionar Archivo" at bounding box center [452, 266] width 130 height 9
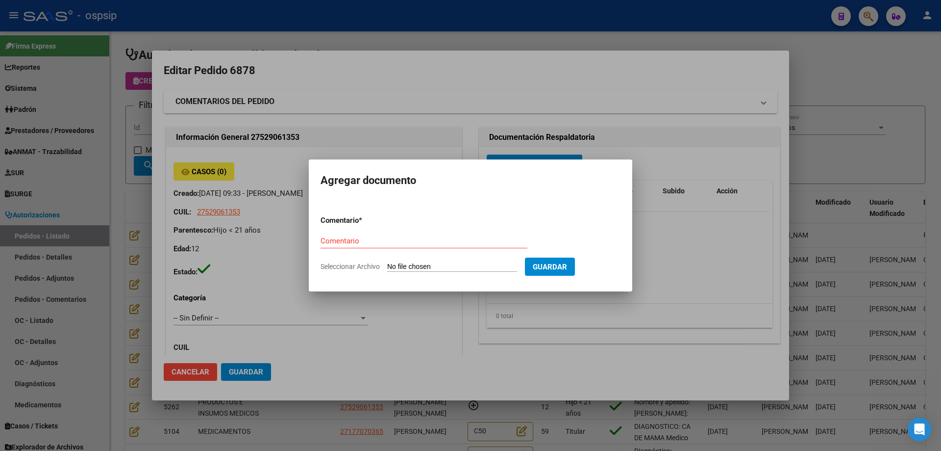
type input "C:\fakepath\pedido [PERSON_NAME].png"
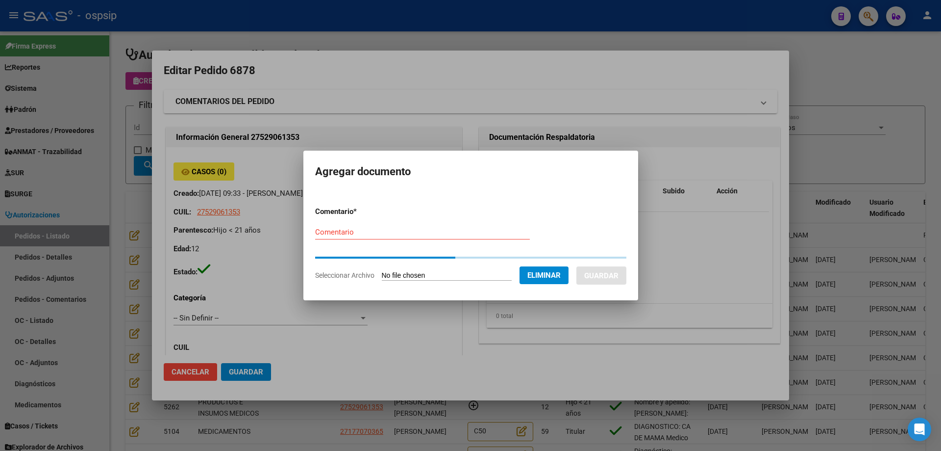
click at [390, 234] on input "Comentario" at bounding box center [422, 232] width 215 height 9
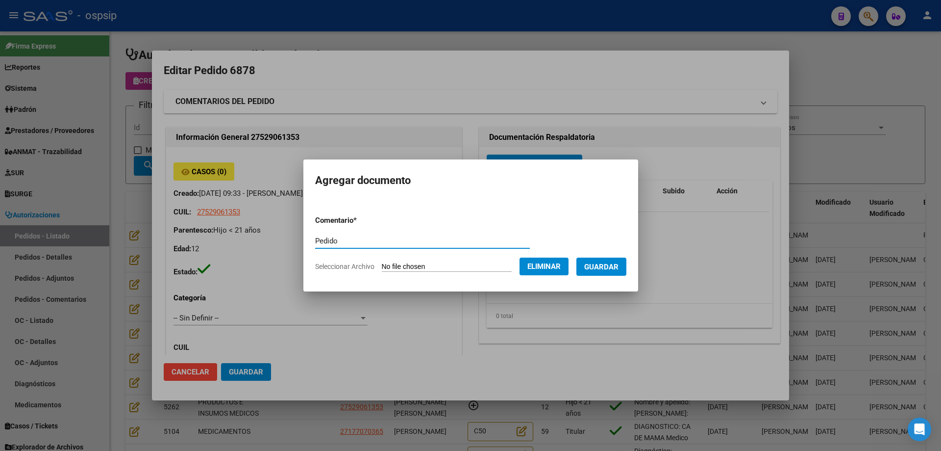
type input "Pedido"
click at [614, 269] on span "Guardar" at bounding box center [601, 266] width 34 height 9
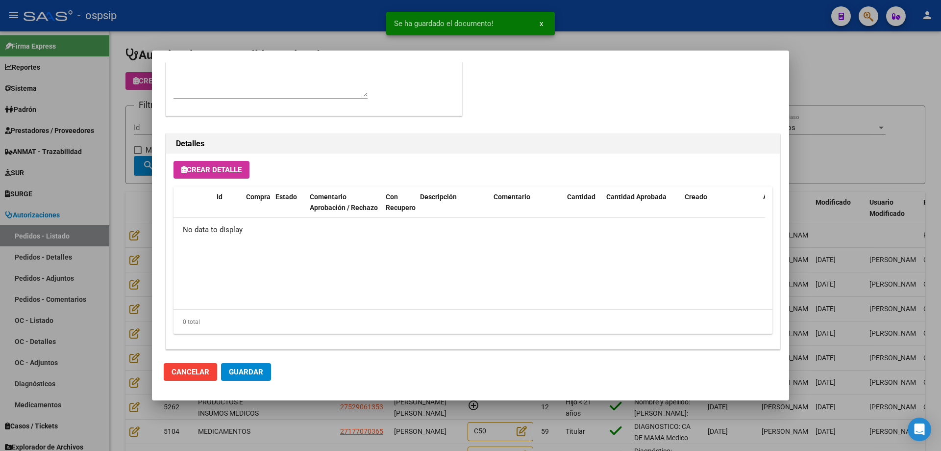
scroll to position [570, 0]
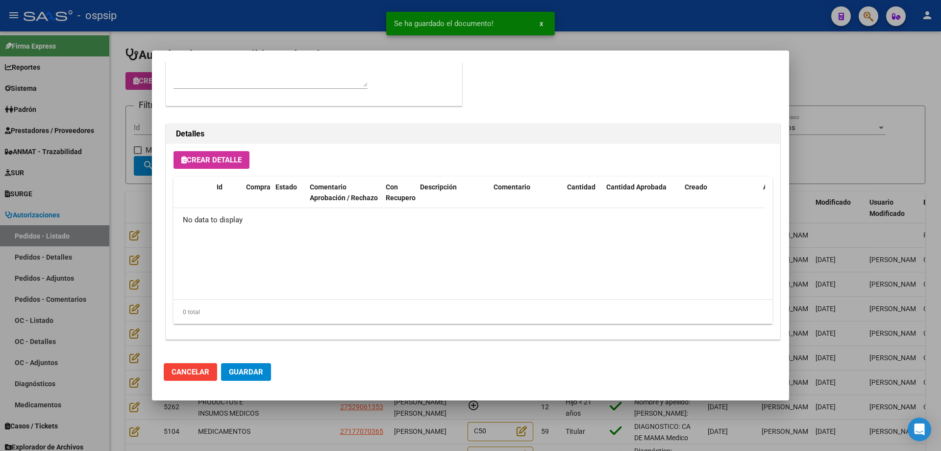
click at [254, 370] on span "Guardar" at bounding box center [246, 371] width 34 height 9
click at [238, 160] on span "Crear Detalle" at bounding box center [211, 159] width 60 height 9
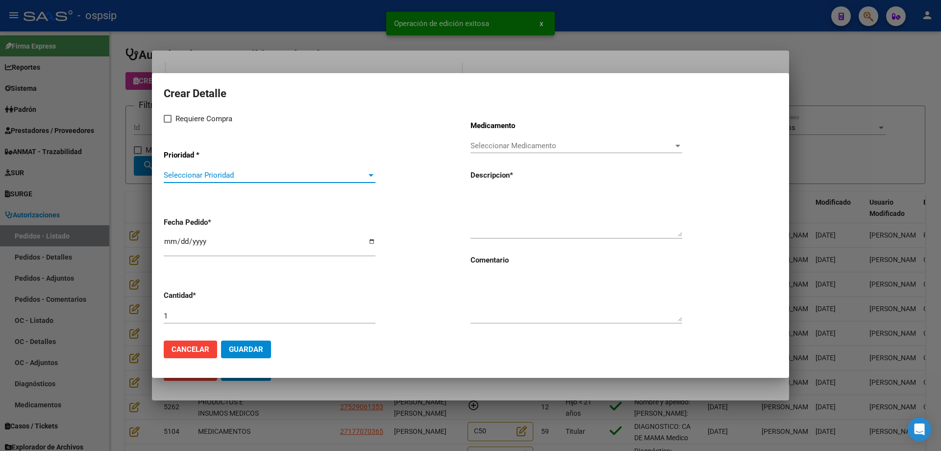
click at [241, 176] on span "Seleccionar Prioridad" at bounding box center [265, 175] width 203 height 9
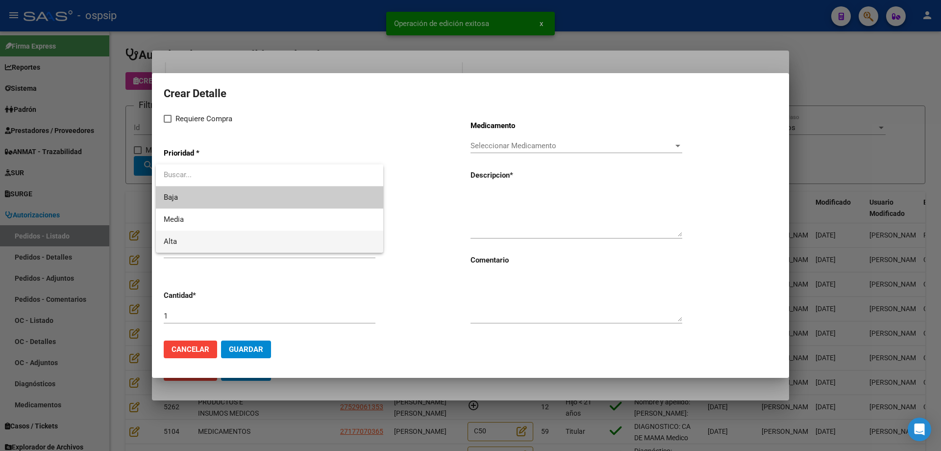
click at [189, 245] on span "Alta" at bounding box center [270, 241] width 212 height 22
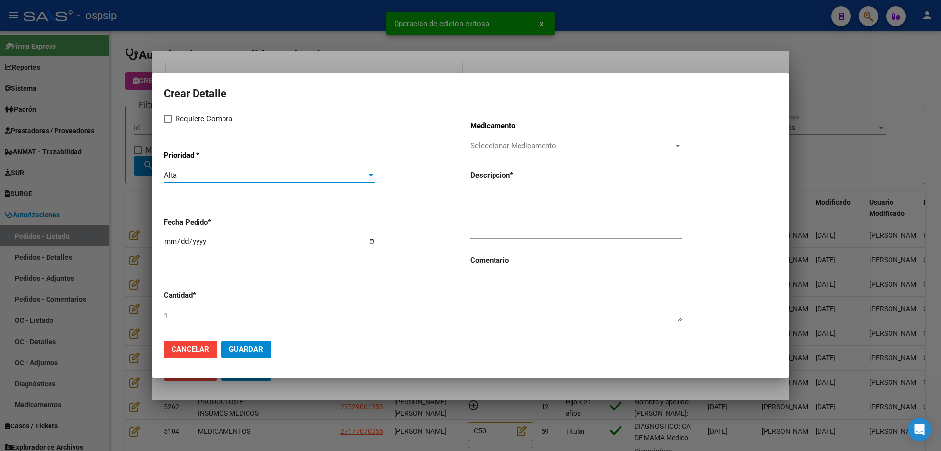
click at [170, 119] on span at bounding box center [168, 119] width 8 height 8
click at [168, 123] on input "Requiere Compra" at bounding box center [167, 123] width 0 height 0
checkbox input "true"
click at [545, 146] on span "Seleccionar Medicamento" at bounding box center [572, 145] width 203 height 9
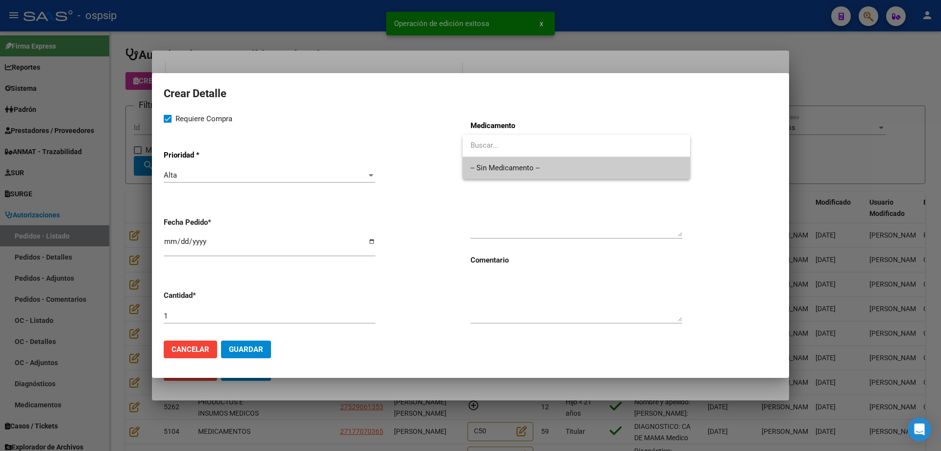
click at [537, 167] on span "-- Sin Medicamento --" at bounding box center [577, 168] width 212 height 22
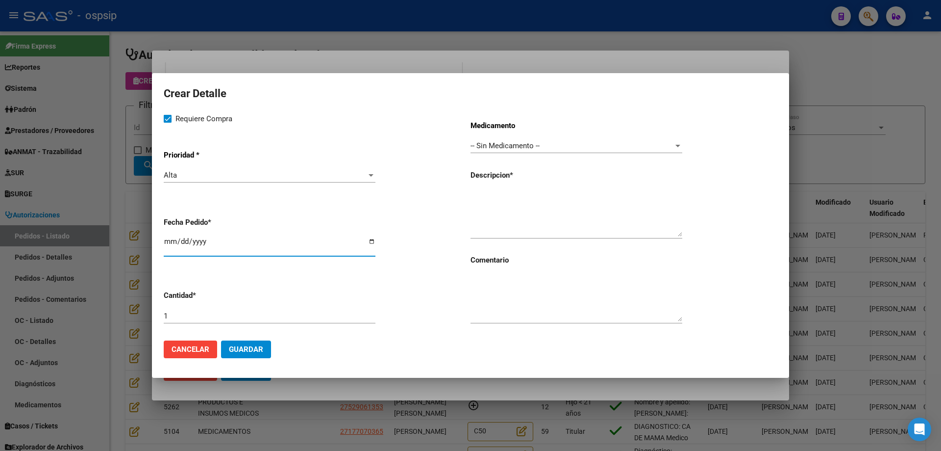
click at [171, 240] on input "[DATE]" at bounding box center [270, 245] width 212 height 16
type input "[DATE]"
click at [516, 187] on div "Medicamento -- Sin Medicamento -- Seleccionar Medicamento Descripcion * Comenta…" at bounding box center [624, 223] width 307 height 220
click at [507, 203] on textarea at bounding box center [577, 213] width 212 height 46
type textarea "Sondas coloplast Codigo 28410"
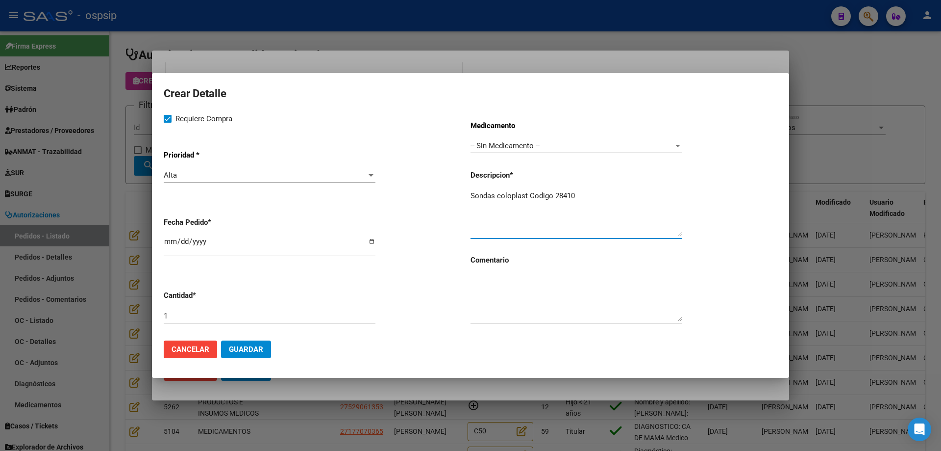
click at [281, 313] on div "1" at bounding box center [270, 315] width 212 height 15
click at [282, 317] on input "1" at bounding box center [270, 315] width 212 height 9
type input "180"
click at [589, 196] on textarea "Sondas coloplast Código 28410" at bounding box center [577, 213] width 212 height 46
type textarea "Sondas coloplast Código 28410"
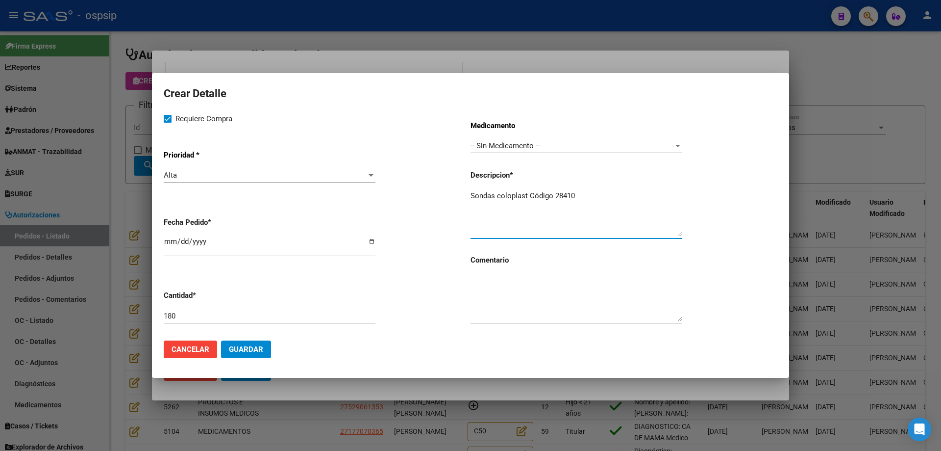
click at [255, 349] on span "Guardar" at bounding box center [246, 349] width 34 height 9
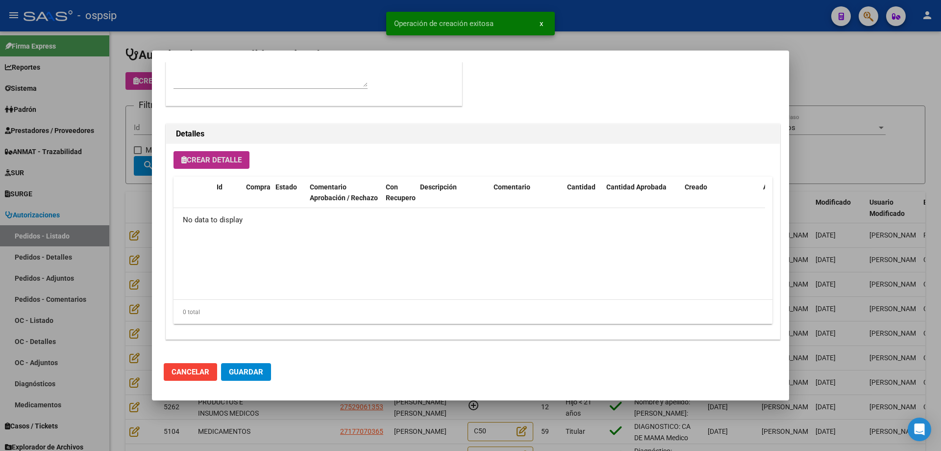
scroll to position [588, 0]
click at [256, 378] on button "Guardar" at bounding box center [246, 372] width 50 height 18
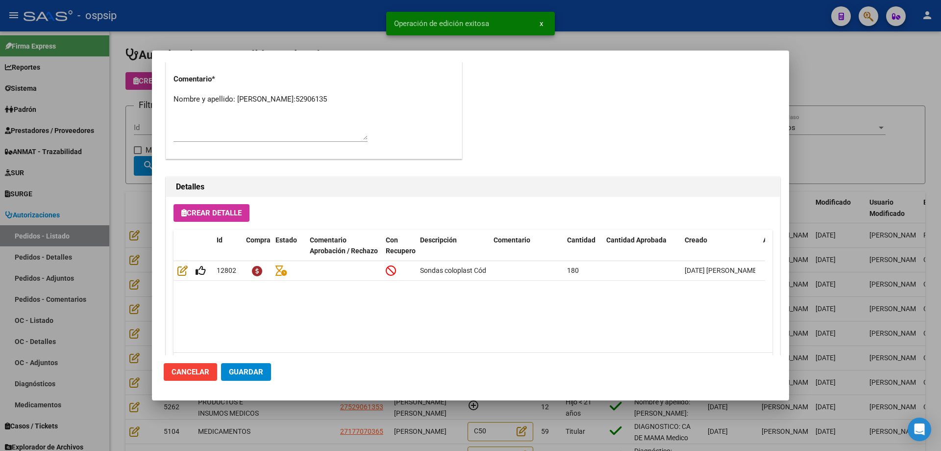
scroll to position [392, 0]
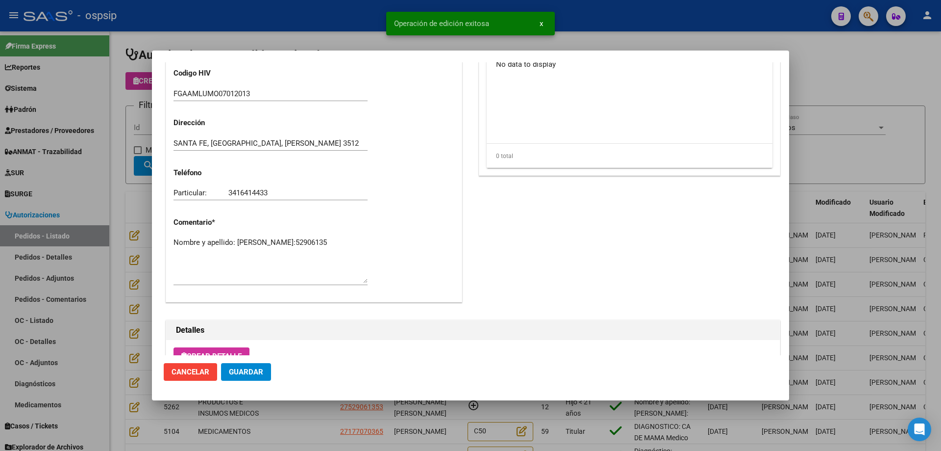
click at [210, 257] on textarea "Nombre y apellido: [PERSON_NAME]:52906135" at bounding box center [271, 260] width 194 height 46
click at [59, 138] on div at bounding box center [470, 225] width 941 height 451
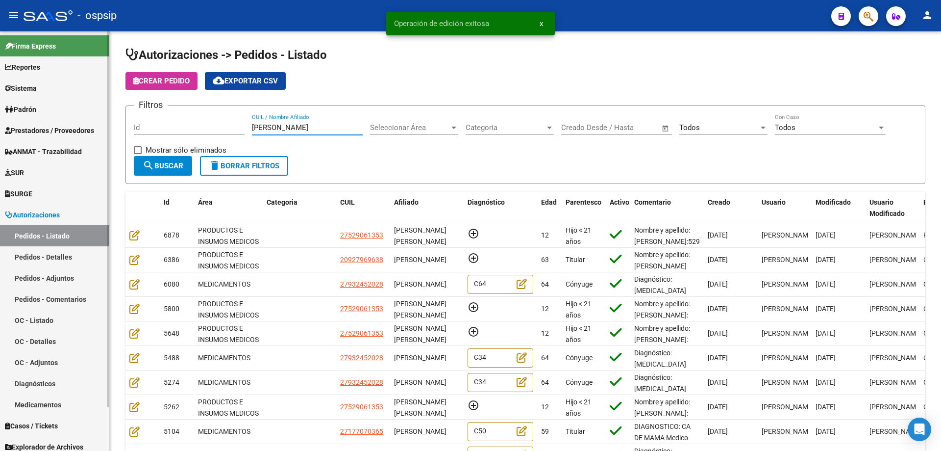
drag, startPoint x: 295, startPoint y: 124, endPoint x: 0, endPoint y: 94, distance: 296.2
click at [0, 94] on mat-sidenav-container "Firma Express Reportes Egresos Devengados Auditorías x Área Auditorías x Usuari…" at bounding box center [470, 240] width 941 height 419
paste input "52906135"
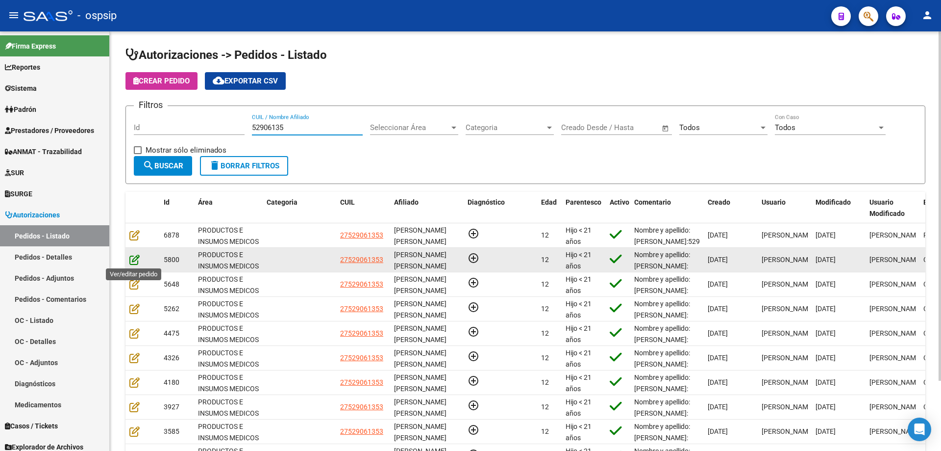
type input "52906135"
click at [133, 258] on icon at bounding box center [134, 259] width 10 height 11
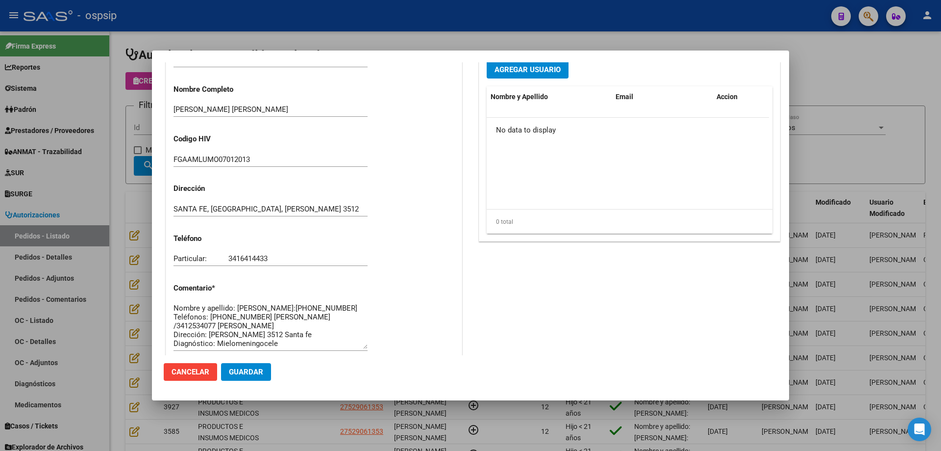
scroll to position [441, 0]
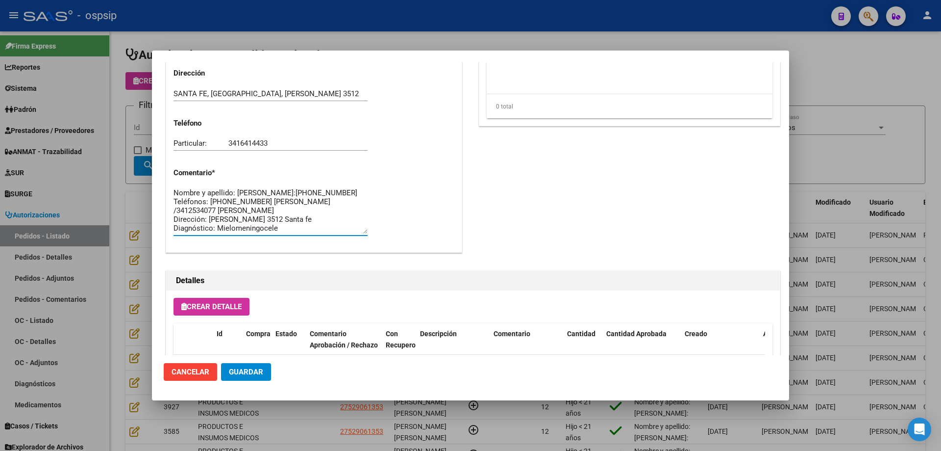
drag, startPoint x: 174, startPoint y: 208, endPoint x: 312, endPoint y: 247, distance: 143.5
click at [109, 167] on div at bounding box center [470, 225] width 941 height 451
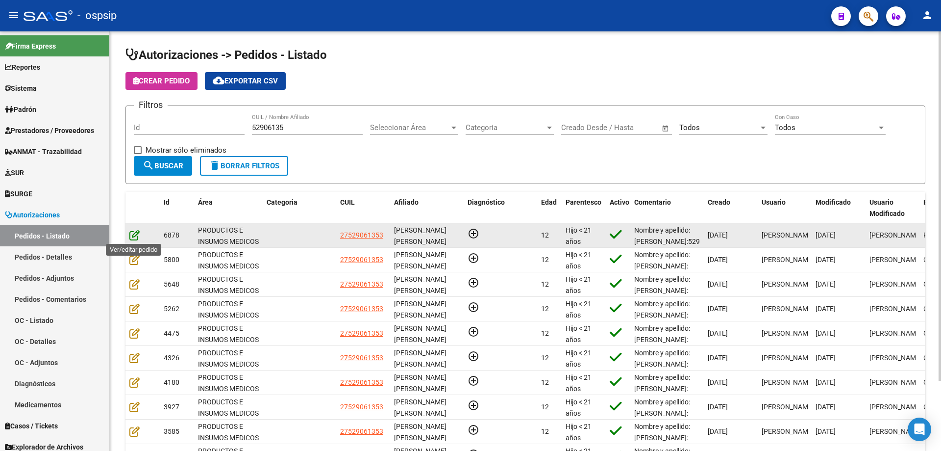
click at [135, 239] on icon at bounding box center [134, 234] width 10 height 11
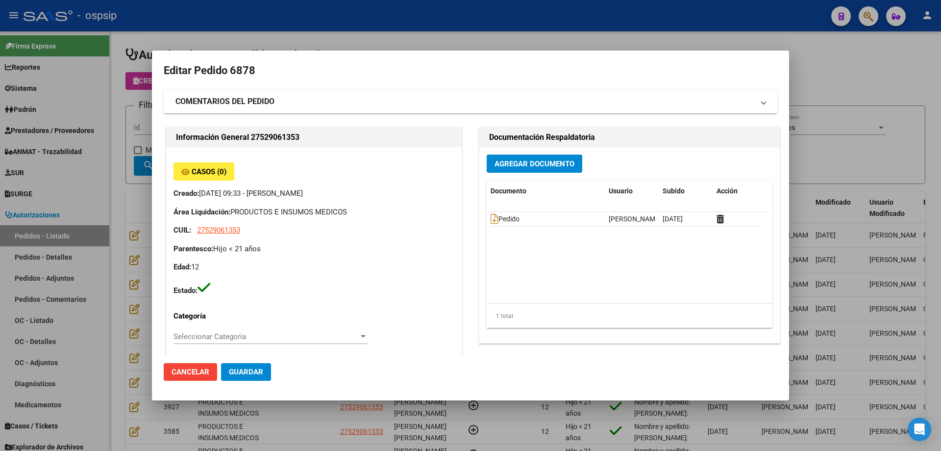
scroll to position [343, 0]
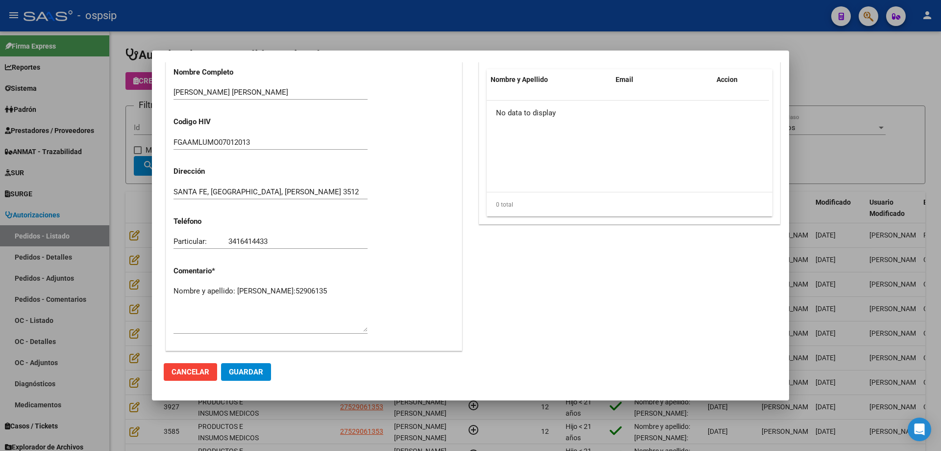
click at [255, 301] on textarea "Nombre y apellido: [PERSON_NAME]:52906135" at bounding box center [271, 308] width 194 height 46
paste textarea "Teléfonos: [PHONE_NUMBER] [PERSON_NAME] /3412534077 [PERSON_NAME]: [PERSON_NAME…"
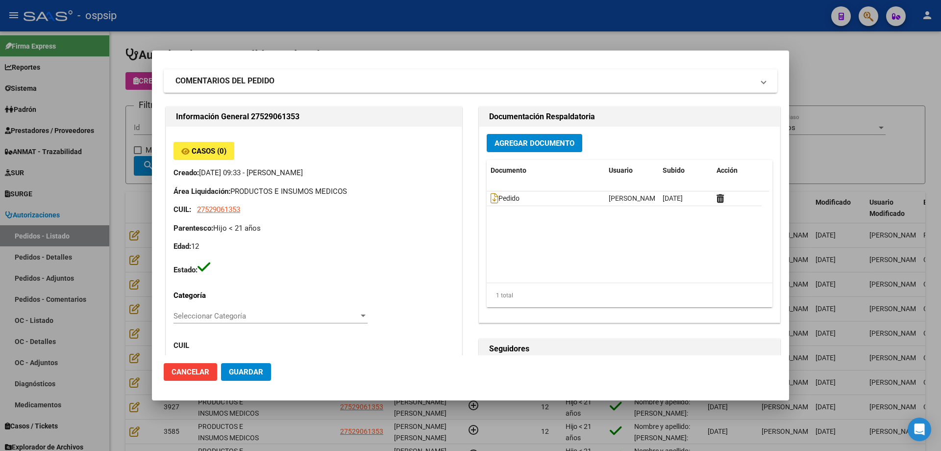
scroll to position [0, 0]
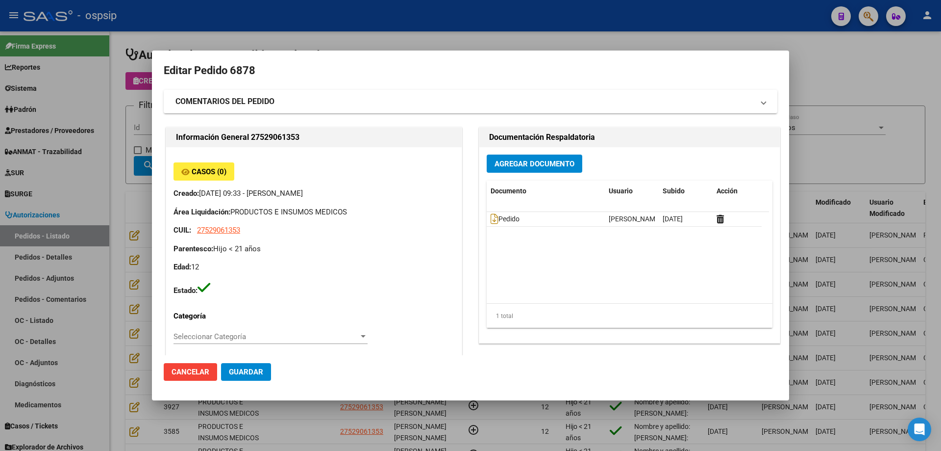
type textarea "Nombre y apellido: [PERSON_NAME]:[PHONE_NUMBER] Teléfonos: [PHONE_NUMBER] [PERS…"
click at [502, 161] on span "Agregar Documento" at bounding box center [535, 163] width 80 height 9
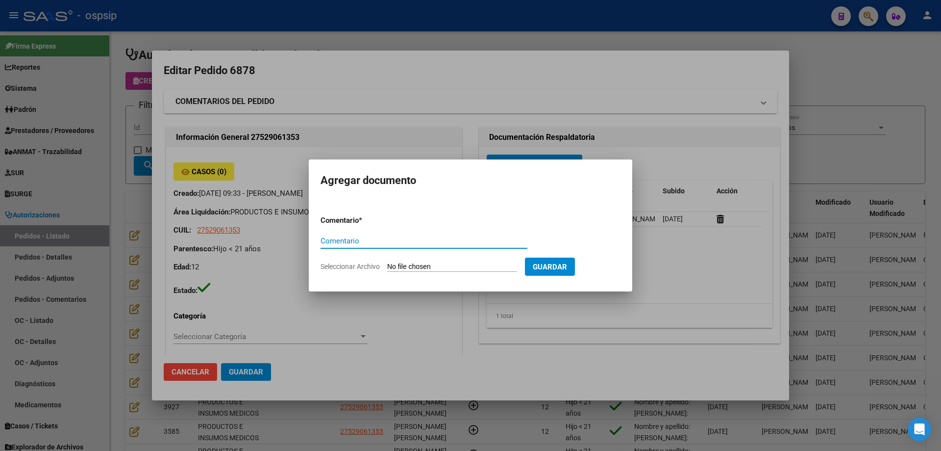
click at [434, 271] on input "Seleccionar Archivo" at bounding box center [452, 266] width 130 height 9
type input "C:\fakepath\cud [PERSON_NAME].png"
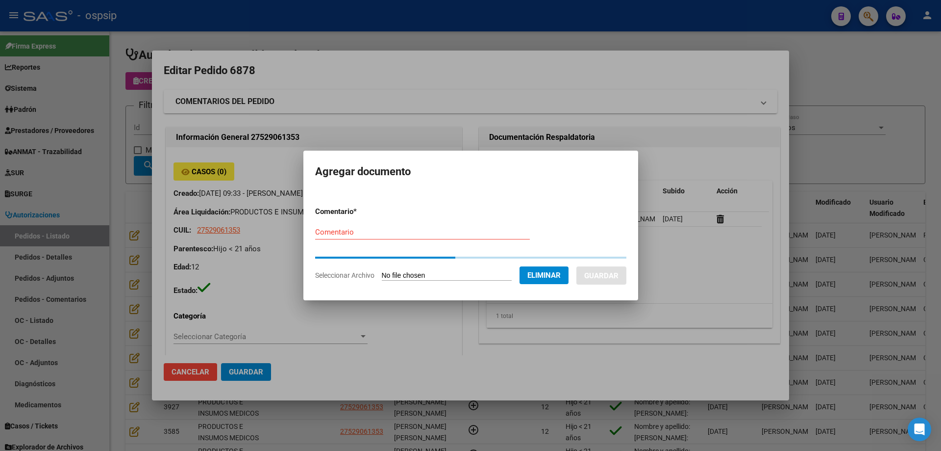
click at [419, 236] on input "Comentario" at bounding box center [422, 232] width 215 height 9
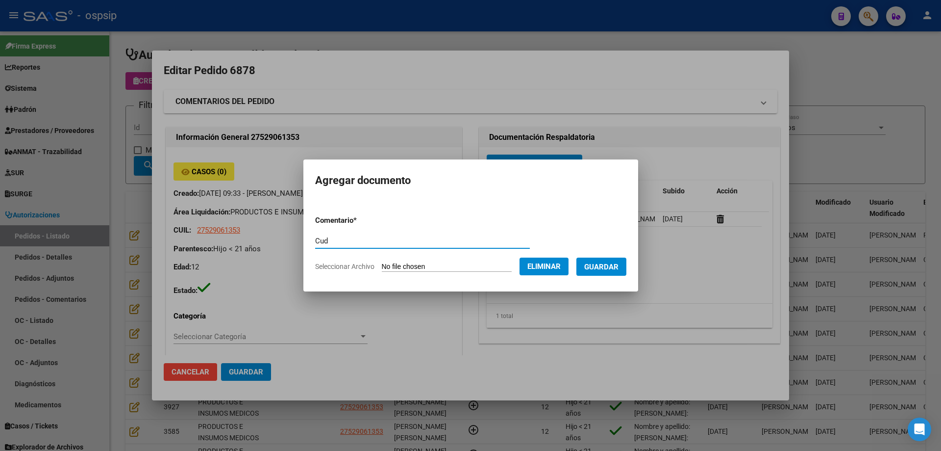
type input "Cud"
click at [611, 262] on span "Guardar" at bounding box center [601, 266] width 34 height 9
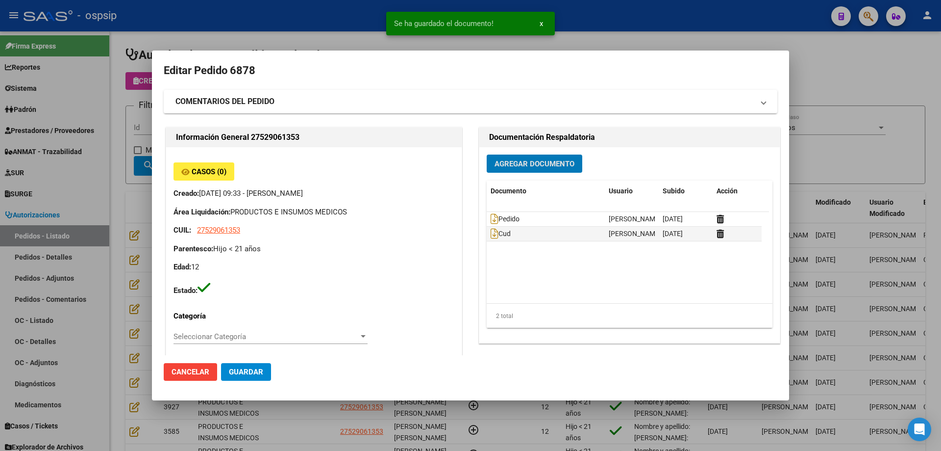
click at [255, 373] on span "Guardar" at bounding box center [246, 371] width 34 height 9
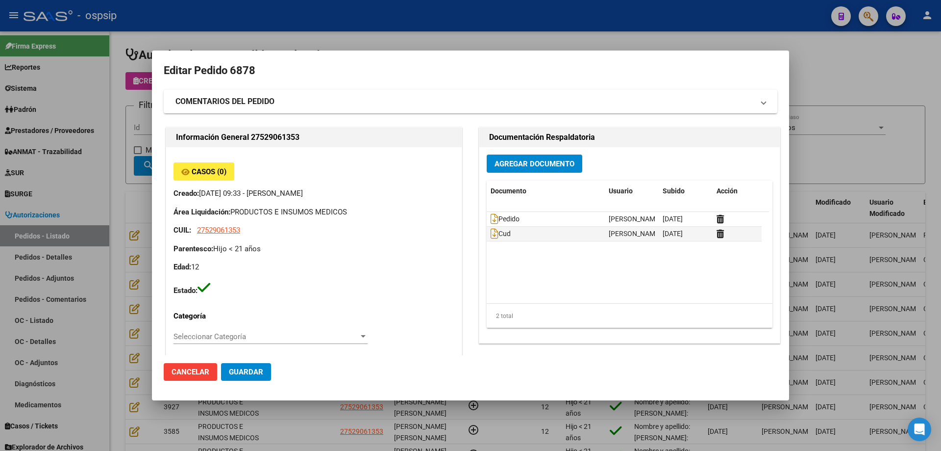
click at [103, 127] on div at bounding box center [470, 225] width 941 height 451
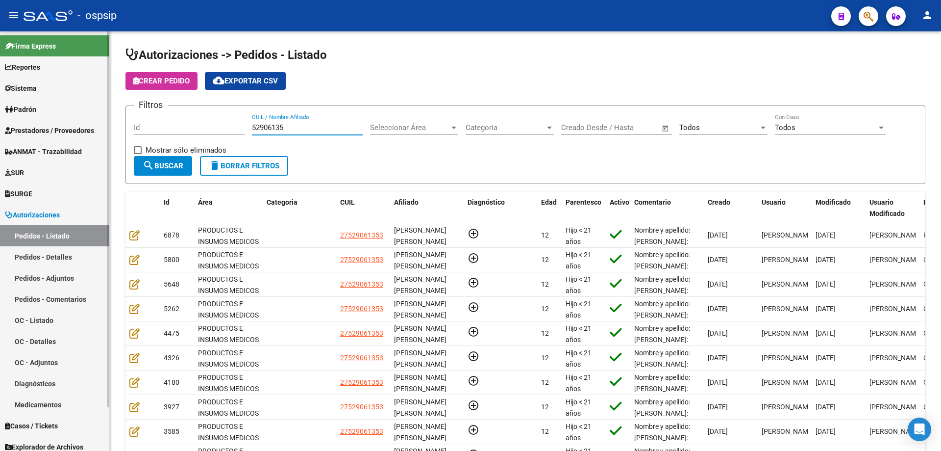
drag, startPoint x: 317, startPoint y: 127, endPoint x: 102, endPoint y: 117, distance: 215.5
click at [102, 117] on mat-sidenav-container "Firma Express Reportes Egresos Devengados Auditorías x Área Auditorías x Usuari…" at bounding box center [470, 240] width 941 height 419
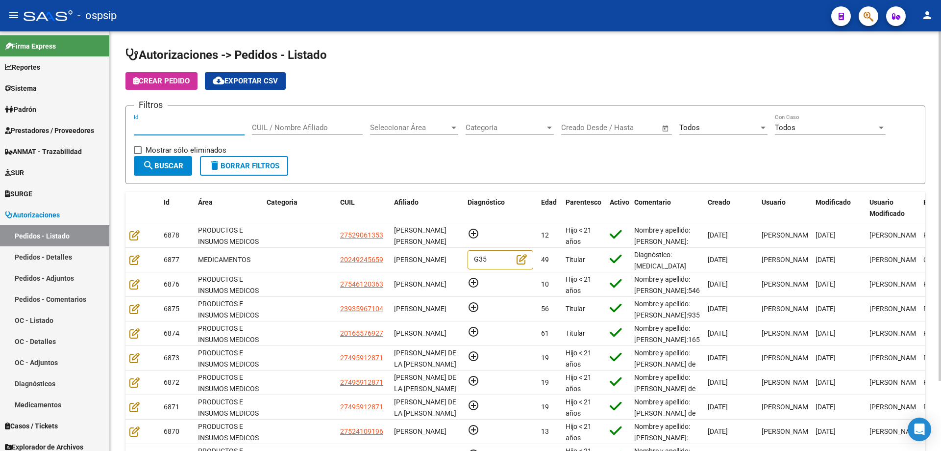
click at [175, 127] on input "Id" at bounding box center [189, 127] width 111 height 9
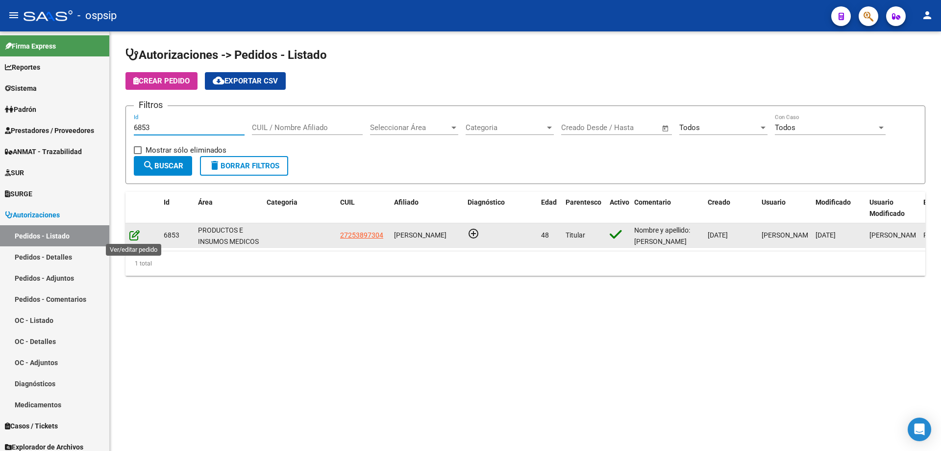
type input "6853"
click at [135, 238] on icon at bounding box center [134, 234] width 10 height 11
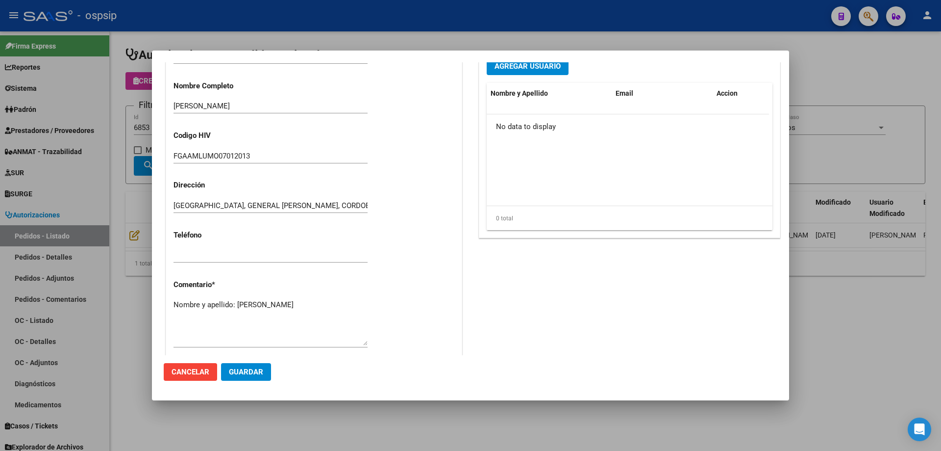
scroll to position [392, 0]
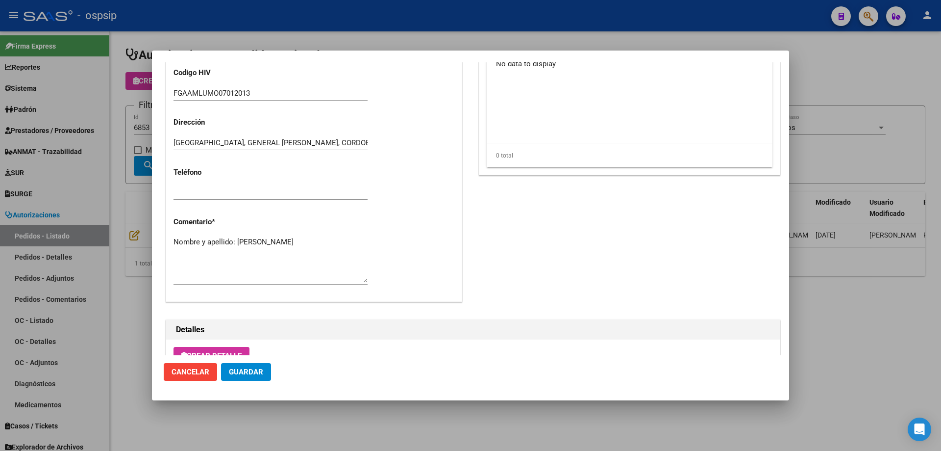
click at [323, 245] on textarea "Nombre y apellido: [PERSON_NAME]" at bounding box center [271, 259] width 194 height 46
click at [238, 252] on textarea "Nombre y apellido: [PERSON_NAME]: Clinica del sol" at bounding box center [271, 259] width 194 height 46
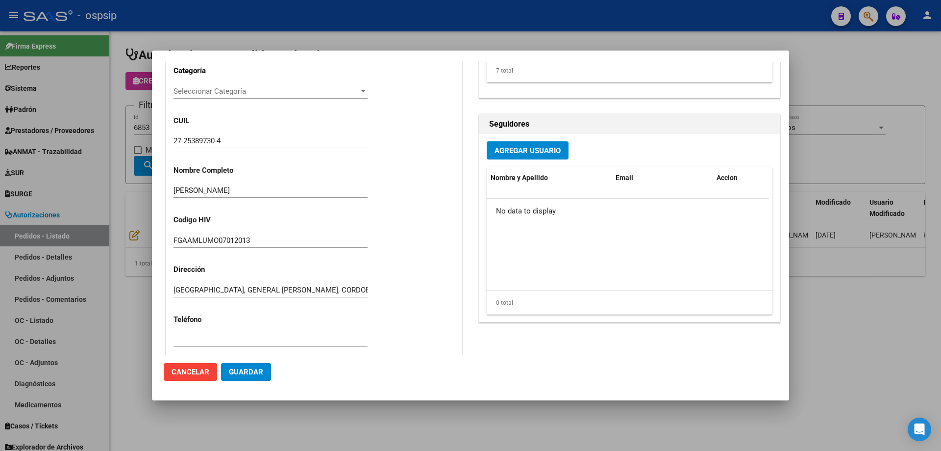
click at [191, 138] on input "27-25389730-4" at bounding box center [271, 140] width 194 height 9
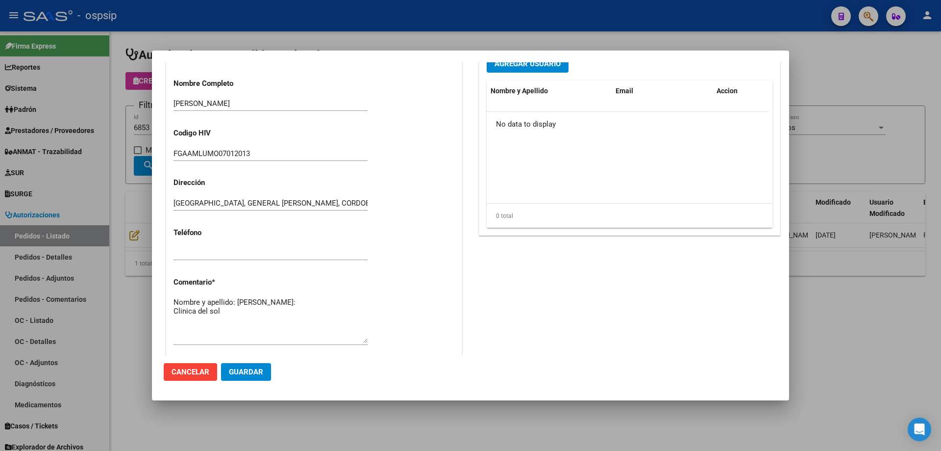
scroll to position [441, 0]
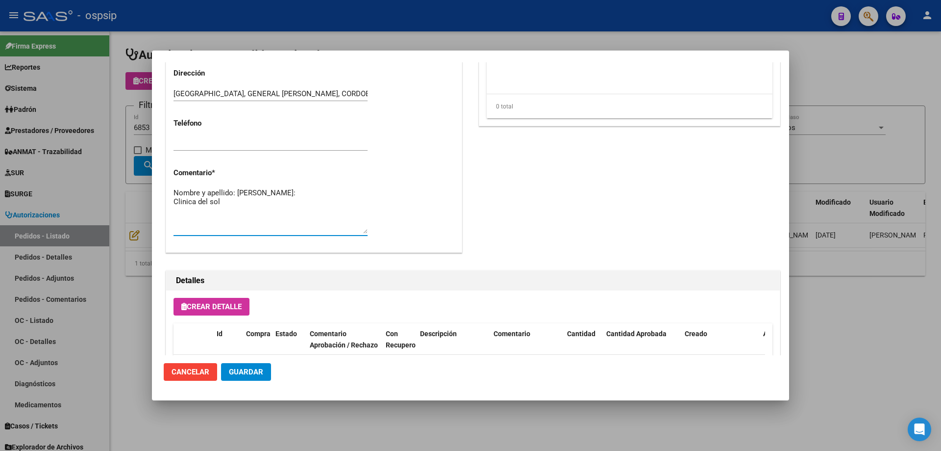
click at [198, 200] on textarea "Nombre y apellido: [PERSON_NAME]: Clinica del sol" at bounding box center [271, 210] width 194 height 46
paste textarea "25389730"
click at [239, 210] on textarea "Nombre y apellido: [PERSON_NAME]:25389730 Clinica del sol" at bounding box center [271, 210] width 194 height 46
type textarea "Nombre y apellido: [PERSON_NAME]:25389730 Clinica del sol Fecha de cx [DATE]"
click at [249, 373] on span "Guardar" at bounding box center [246, 371] width 34 height 9
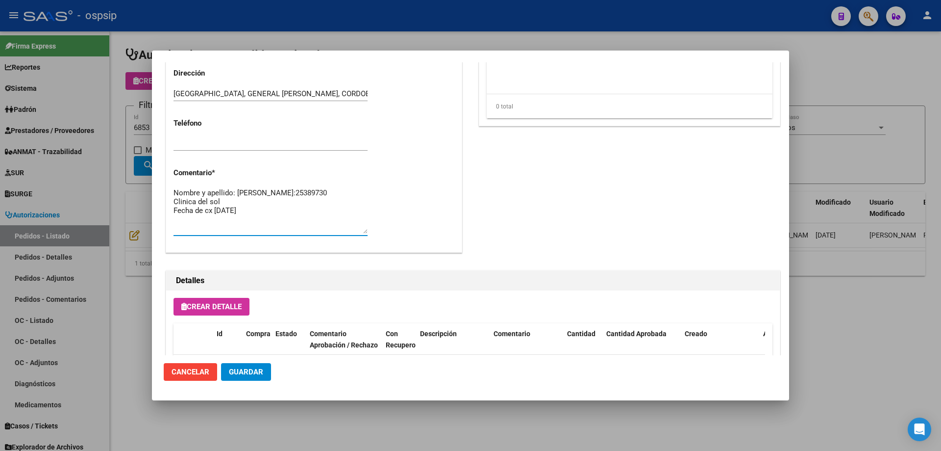
click at [306, 218] on textarea "Nombre y apellido: [PERSON_NAME]:25389730 Clinica del sol Fecha de cx [DATE]" at bounding box center [271, 210] width 194 height 46
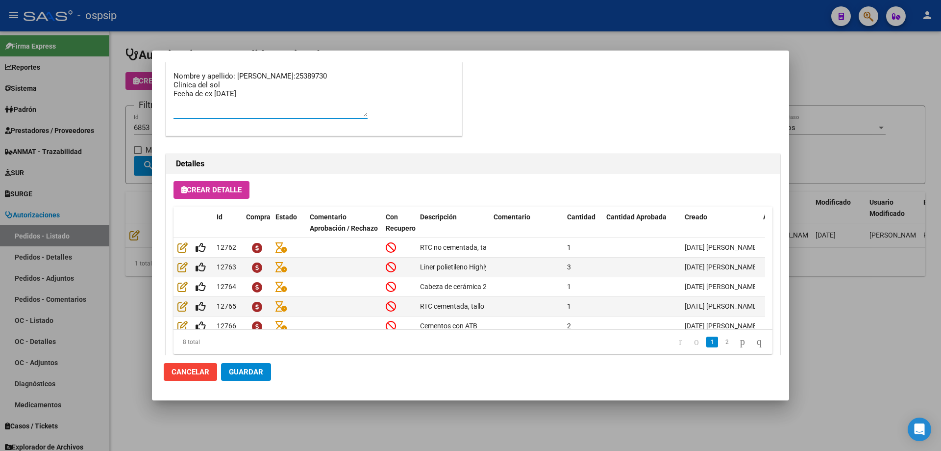
scroll to position [441, 0]
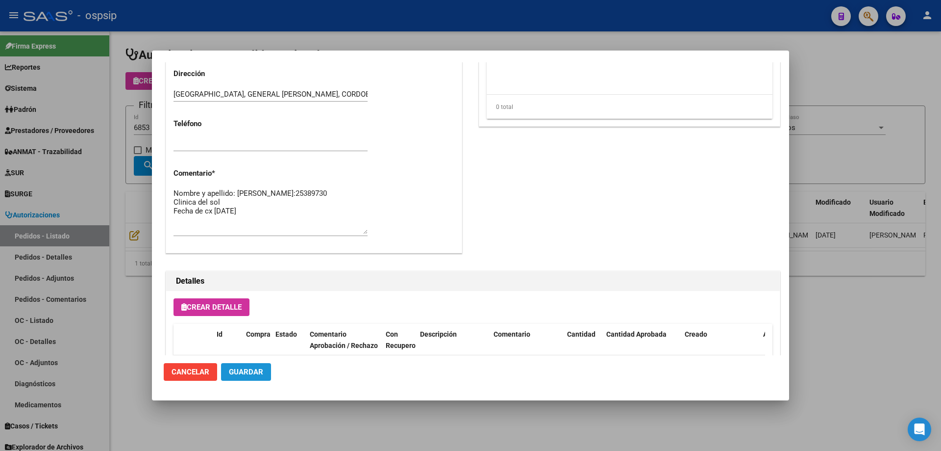
click at [252, 370] on span "Guardar" at bounding box center [246, 371] width 34 height 9
click at [101, 193] on div at bounding box center [470, 225] width 941 height 451
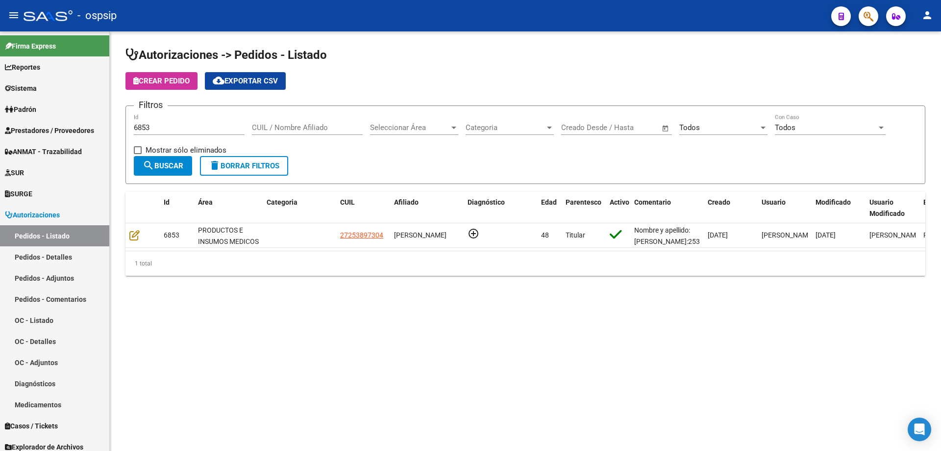
click at [163, 132] on div "6853 Id" at bounding box center [189, 124] width 111 height 21
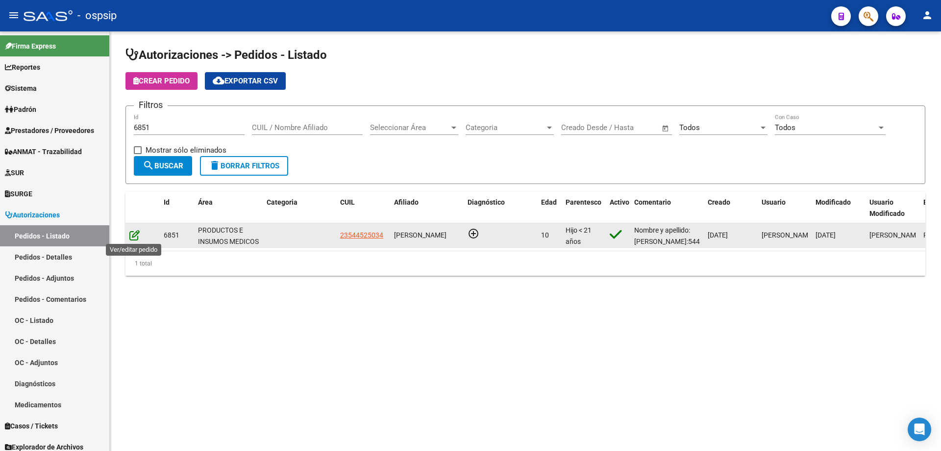
click at [133, 235] on icon at bounding box center [134, 234] width 10 height 11
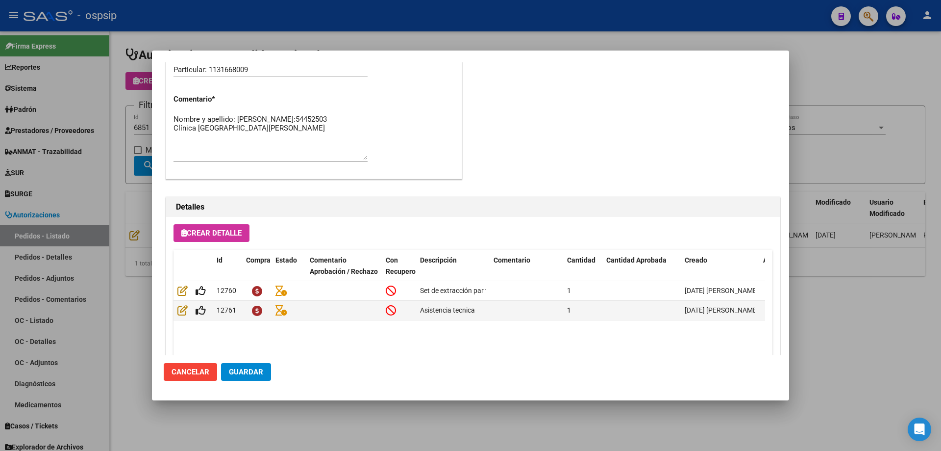
scroll to position [490, 0]
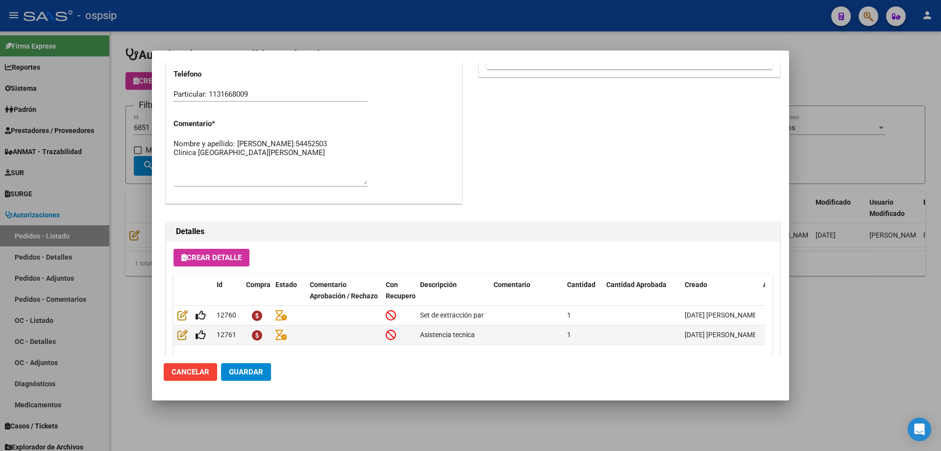
drag, startPoint x: 125, startPoint y: 181, endPoint x: 159, endPoint y: 141, distance: 52.8
click at [125, 180] on div at bounding box center [470, 225] width 941 height 451
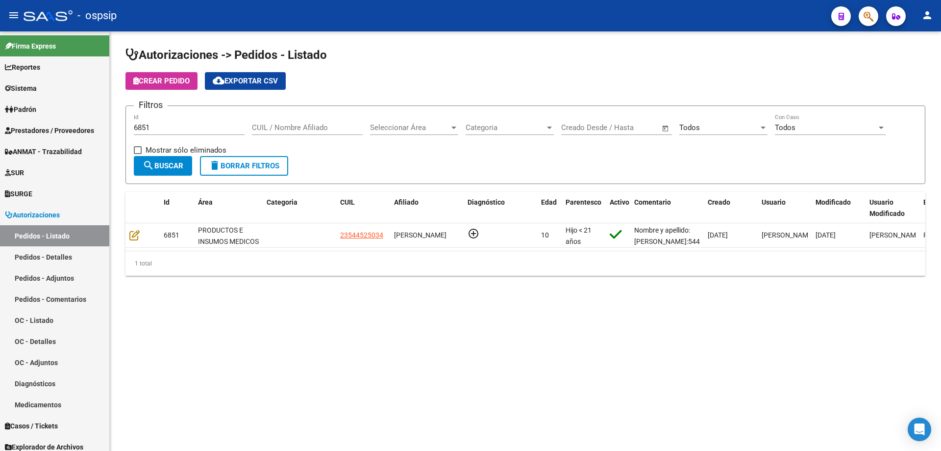
click at [170, 128] on input "6851" at bounding box center [189, 127] width 111 height 9
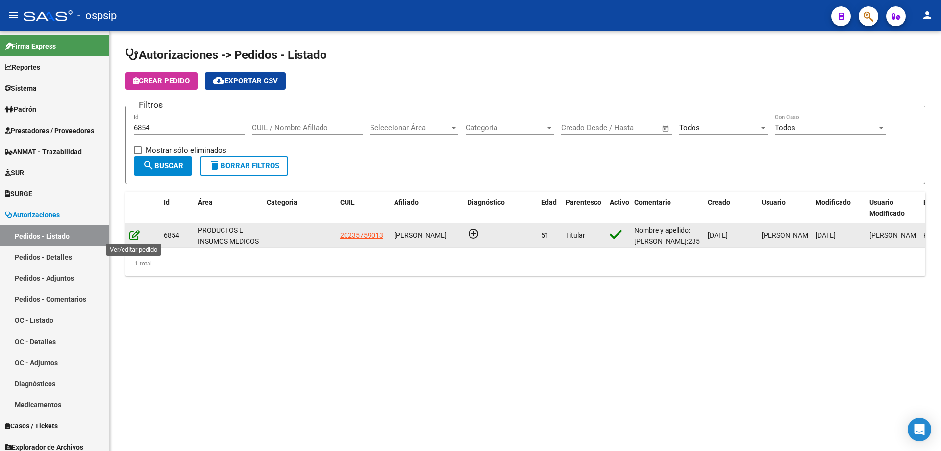
click at [132, 237] on icon at bounding box center [134, 234] width 10 height 11
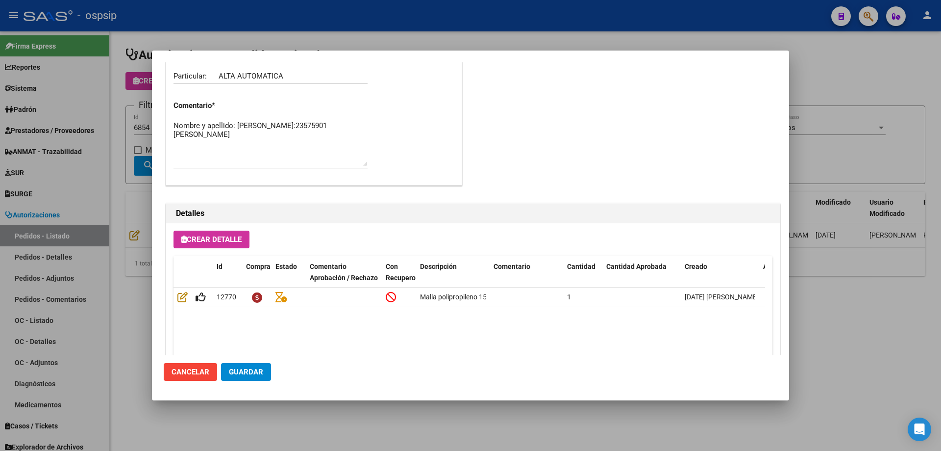
scroll to position [588, 0]
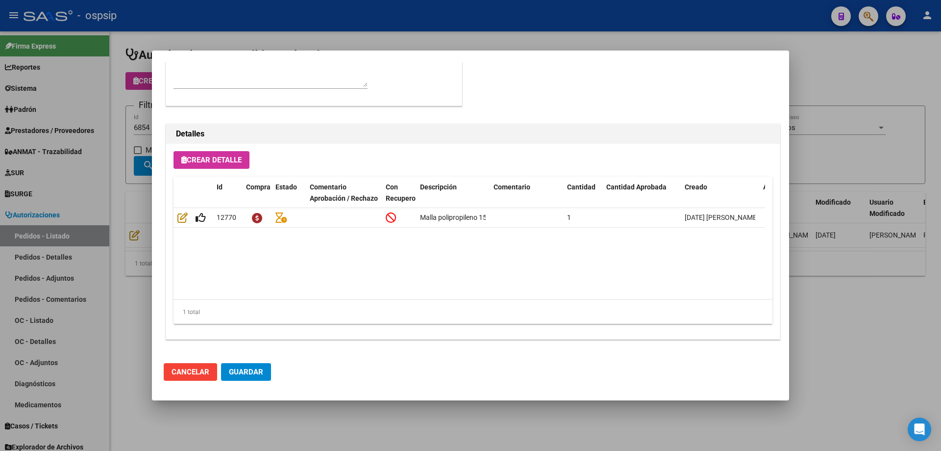
click at [145, 219] on div at bounding box center [470, 225] width 941 height 451
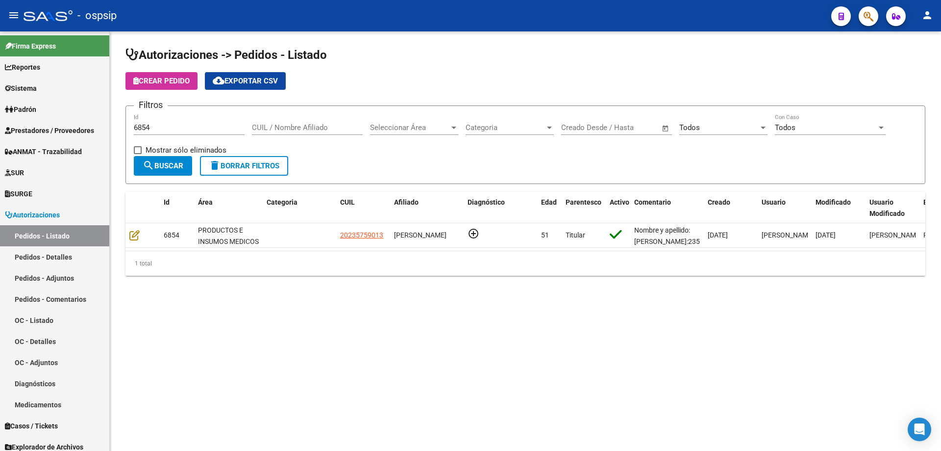
click at [166, 124] on input "6854" at bounding box center [189, 127] width 111 height 9
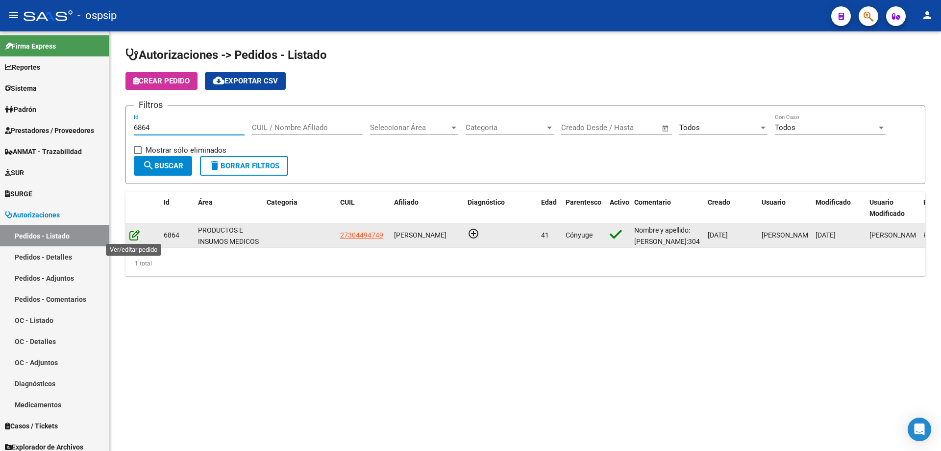
click at [134, 239] on icon at bounding box center [134, 234] width 10 height 11
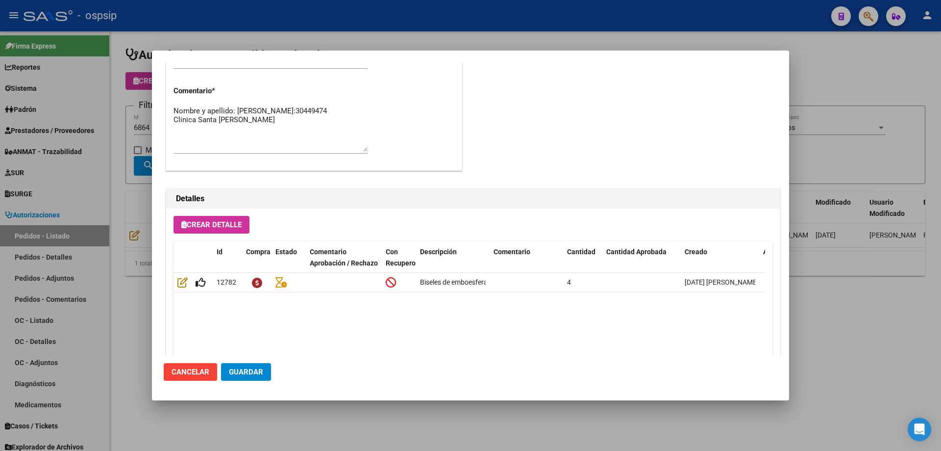
scroll to position [539, 0]
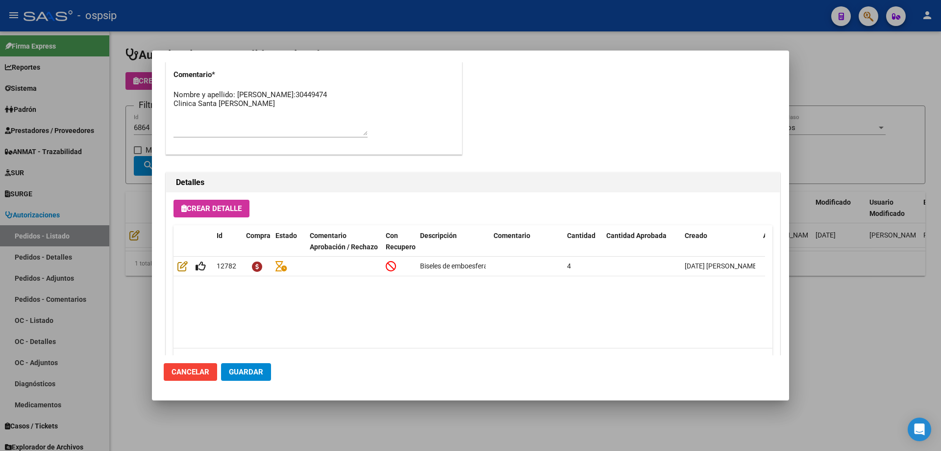
click at [111, 152] on div at bounding box center [470, 225] width 941 height 451
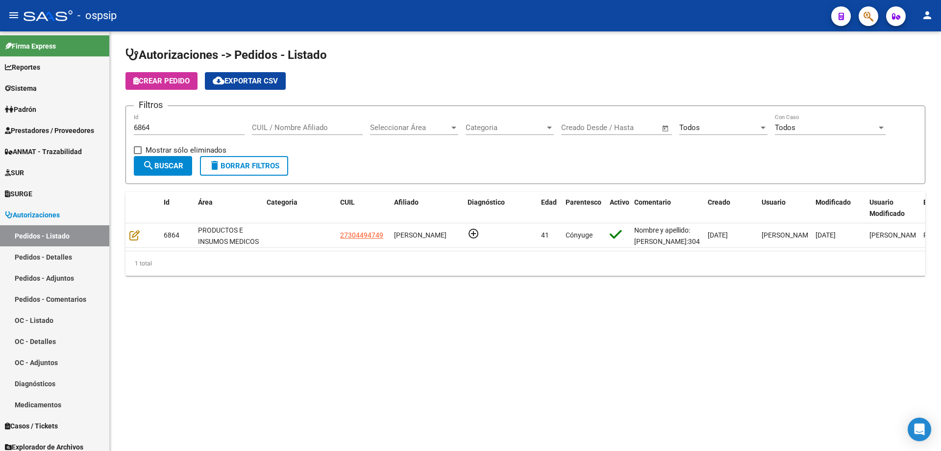
click at [158, 123] on div "6864 Id" at bounding box center [189, 124] width 111 height 21
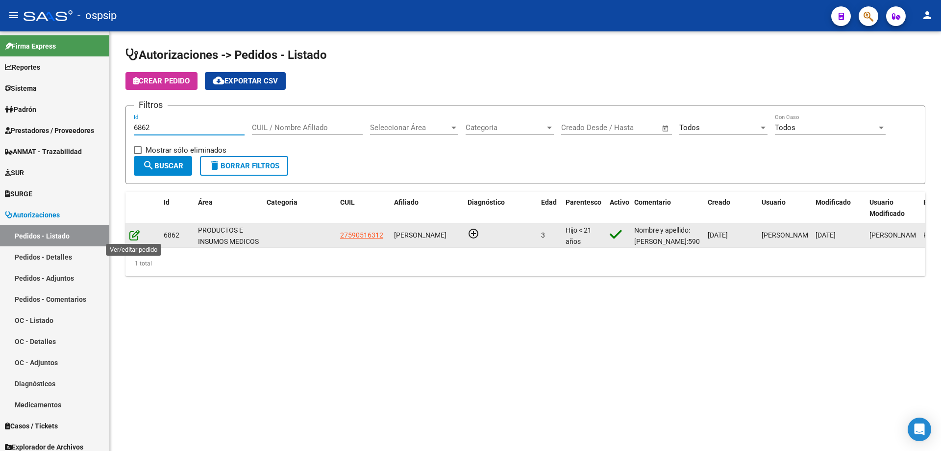
click at [134, 236] on icon at bounding box center [134, 234] width 10 height 11
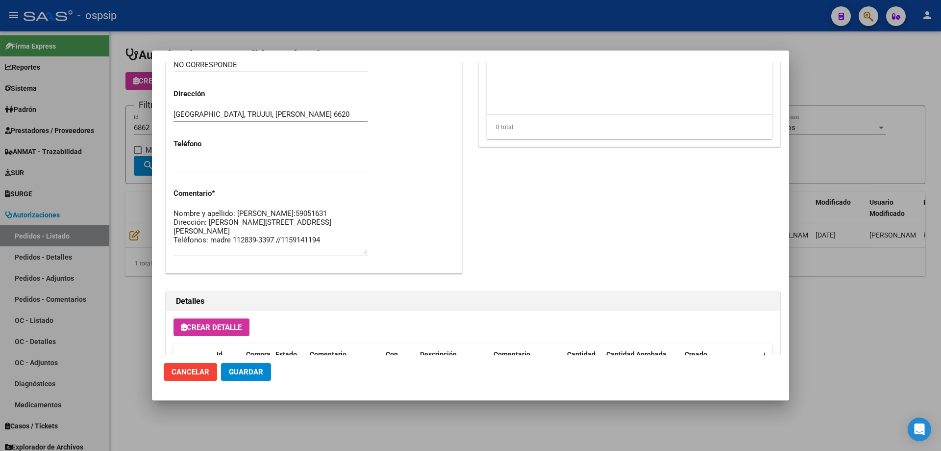
scroll to position [441, 0]
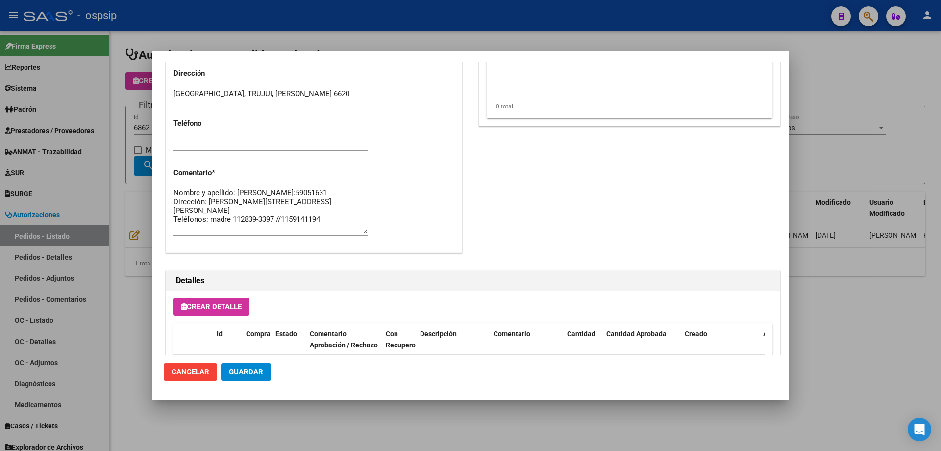
click at [146, 215] on div at bounding box center [470, 225] width 941 height 451
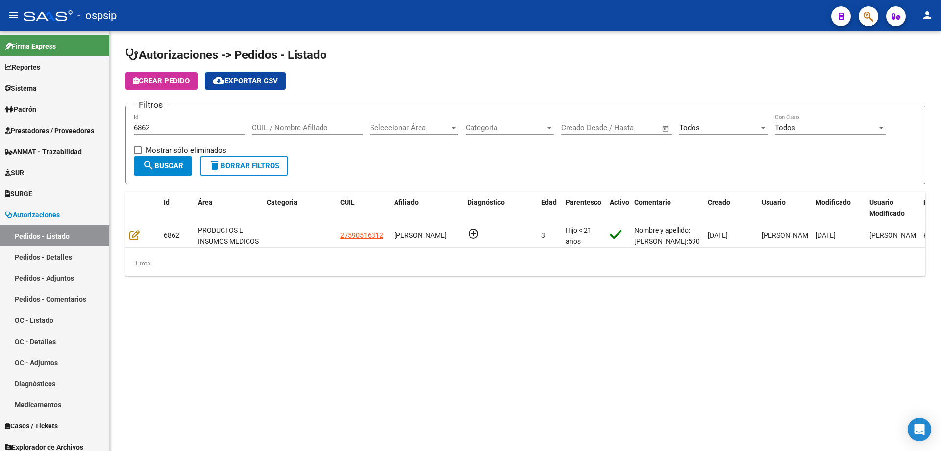
click at [167, 127] on input "6862" at bounding box center [189, 127] width 111 height 9
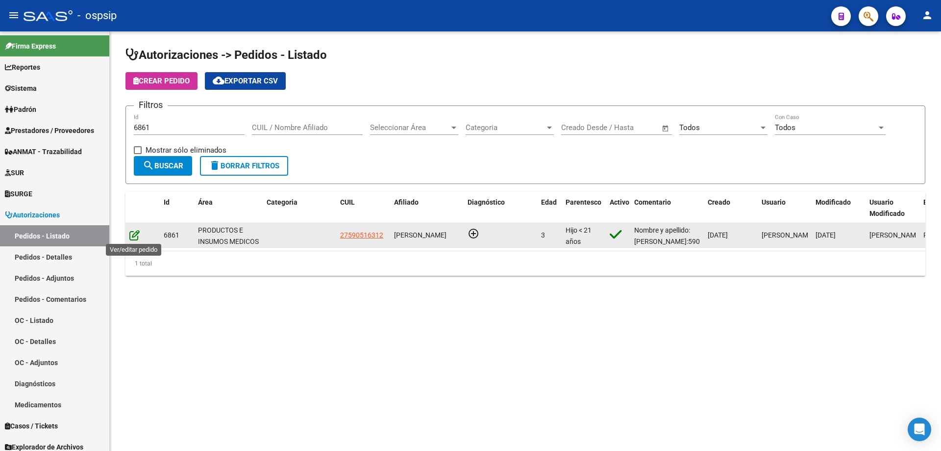
click at [130, 237] on icon at bounding box center [134, 234] width 10 height 11
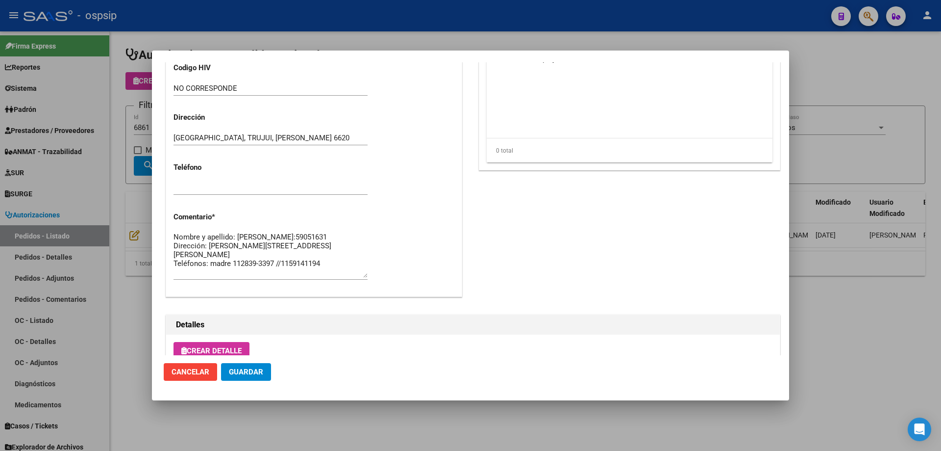
scroll to position [490, 0]
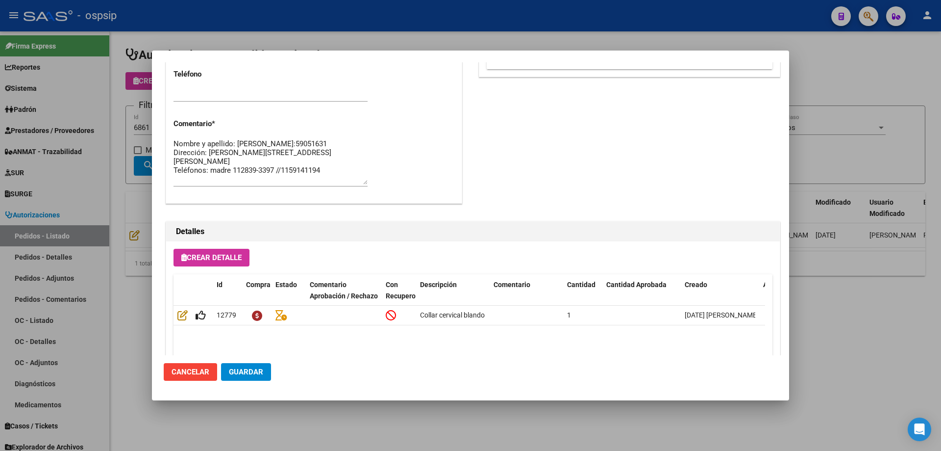
drag, startPoint x: 83, startPoint y: 193, endPoint x: 146, endPoint y: 167, distance: 68.2
click at [85, 192] on div at bounding box center [470, 225] width 941 height 451
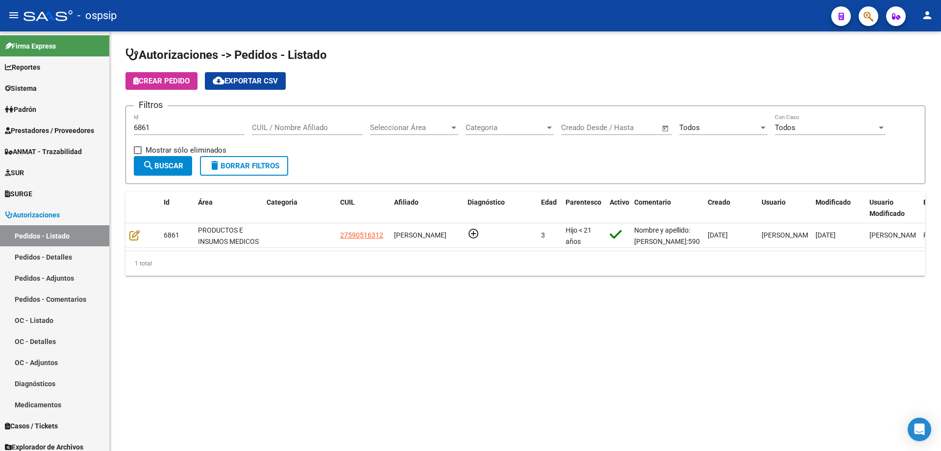
click at [171, 124] on input "6861" at bounding box center [189, 127] width 111 height 9
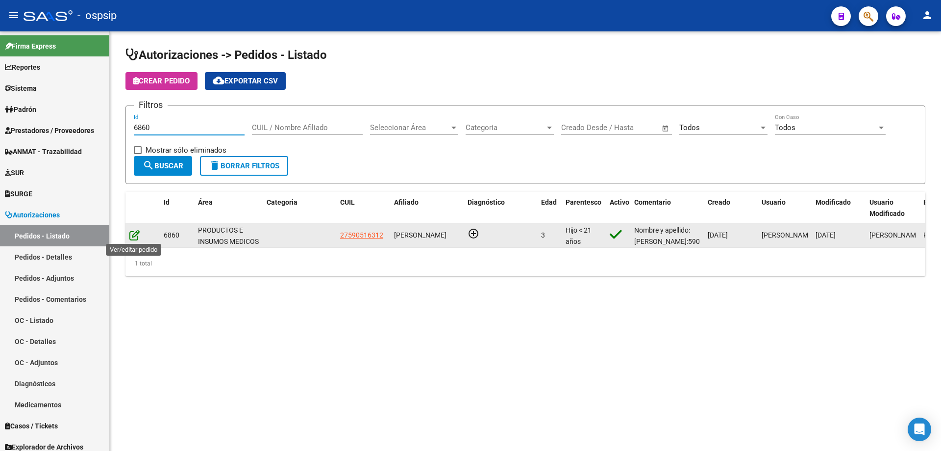
click at [138, 235] on icon at bounding box center [134, 234] width 10 height 11
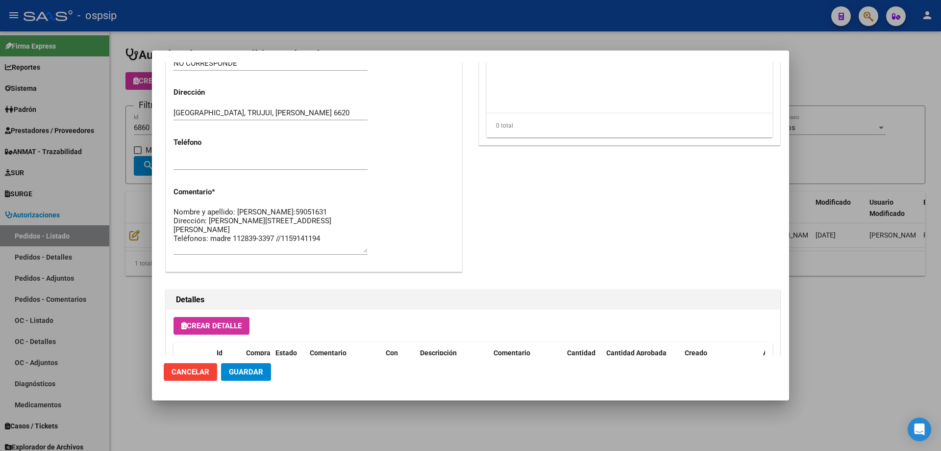
scroll to position [441, 0]
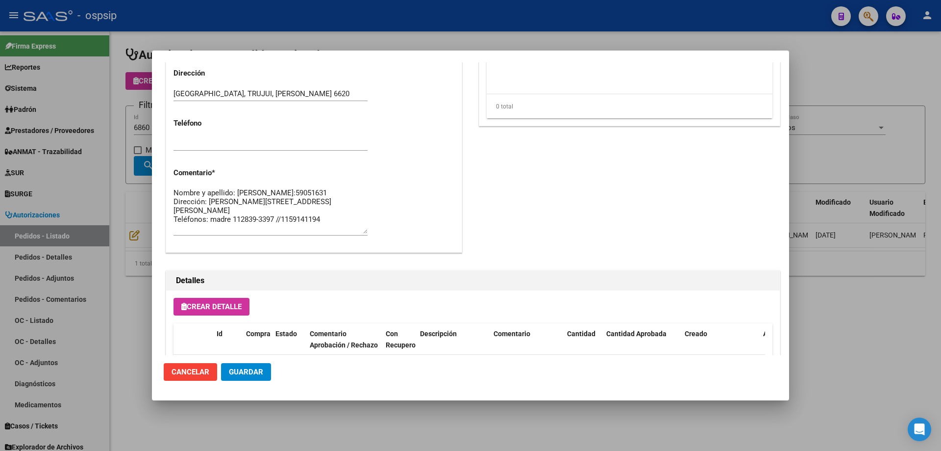
click at [76, 127] on div at bounding box center [470, 225] width 941 height 451
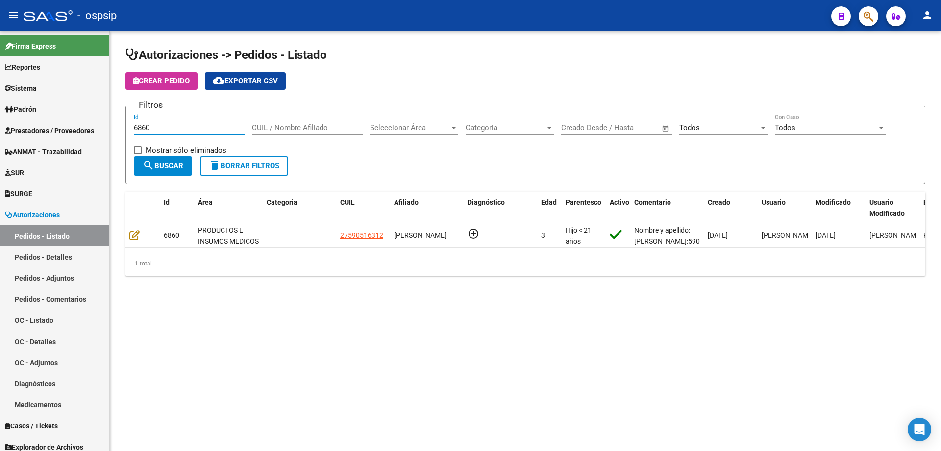
click at [151, 127] on input "6860" at bounding box center [189, 127] width 111 height 9
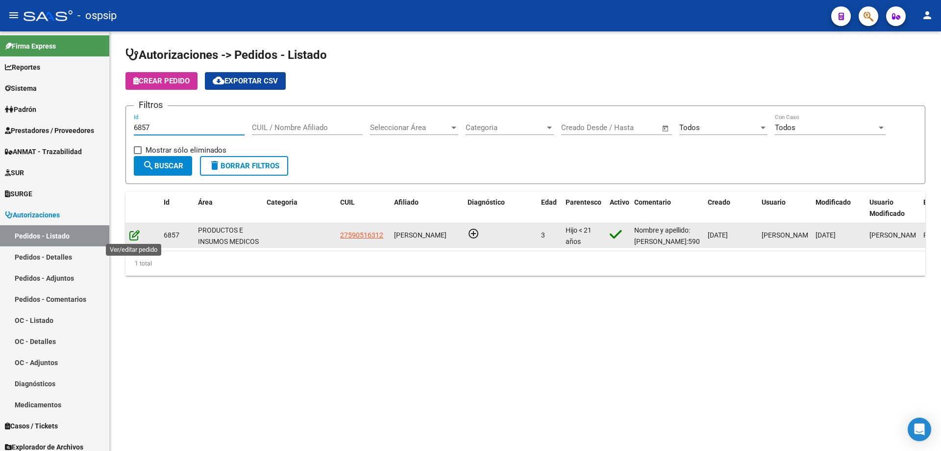
click at [135, 236] on icon at bounding box center [134, 234] width 10 height 11
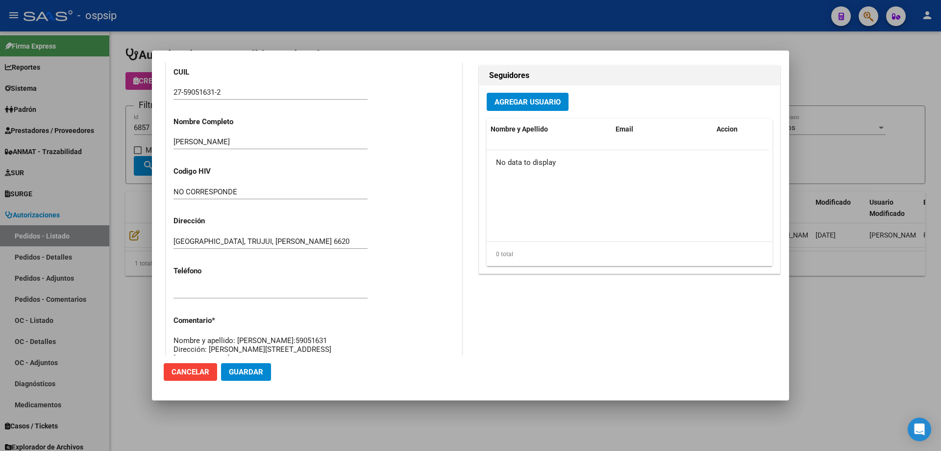
scroll to position [392, 0]
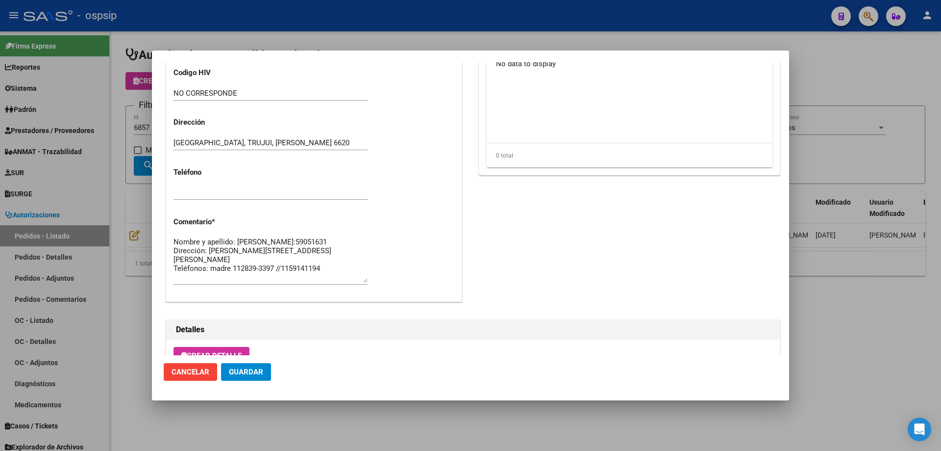
click at [80, 158] on div at bounding box center [470, 225] width 941 height 451
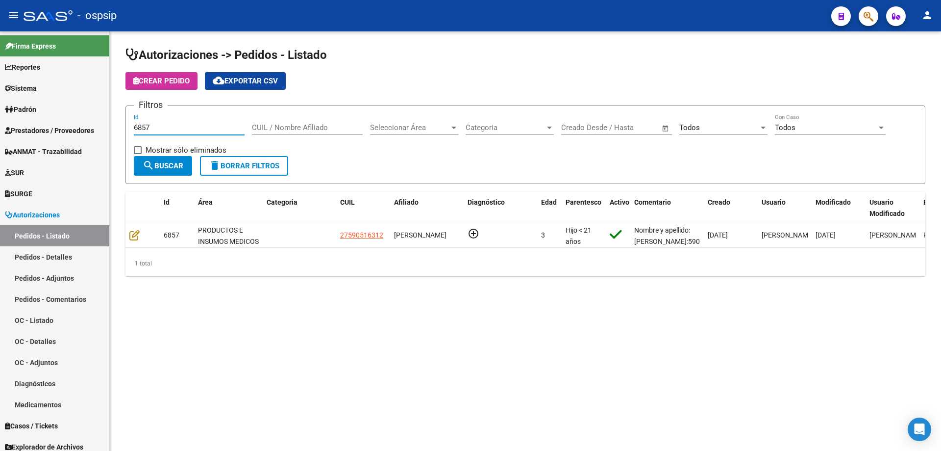
click at [158, 130] on input "6857" at bounding box center [189, 127] width 111 height 9
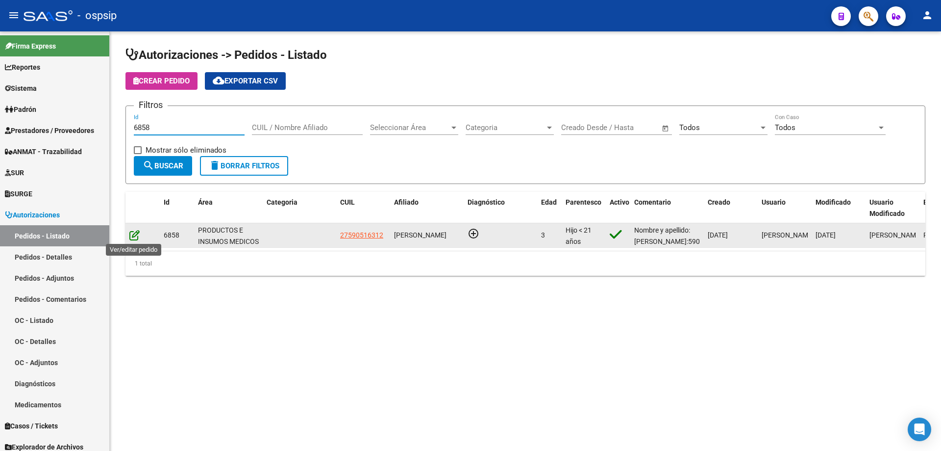
click at [129, 235] on icon at bounding box center [134, 234] width 10 height 11
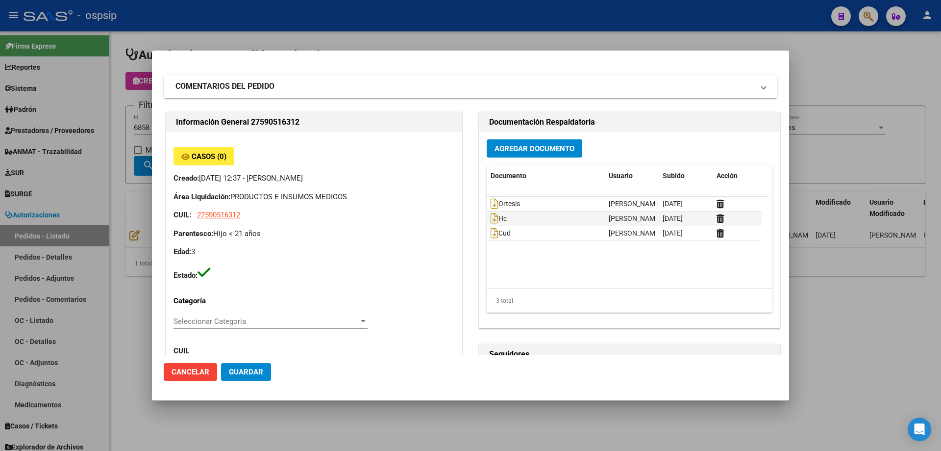
scroll to position [0, 0]
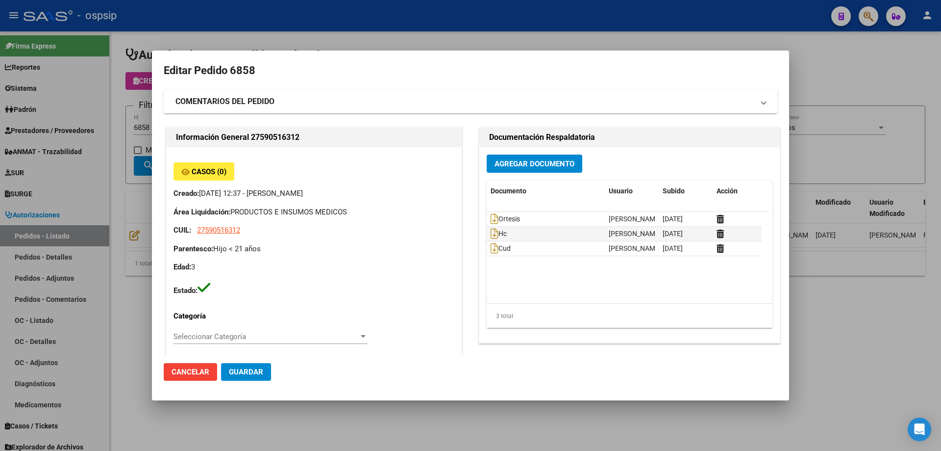
click at [125, 118] on div at bounding box center [470, 225] width 941 height 451
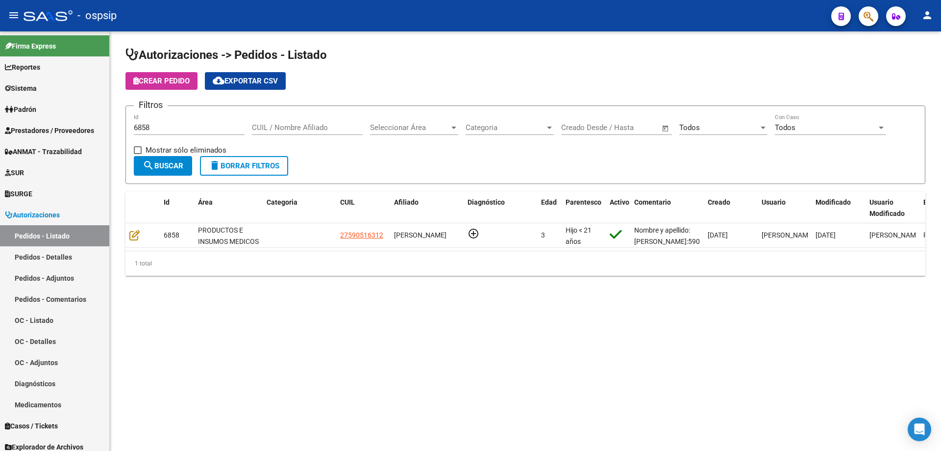
click at [156, 126] on input "6858" at bounding box center [189, 127] width 111 height 9
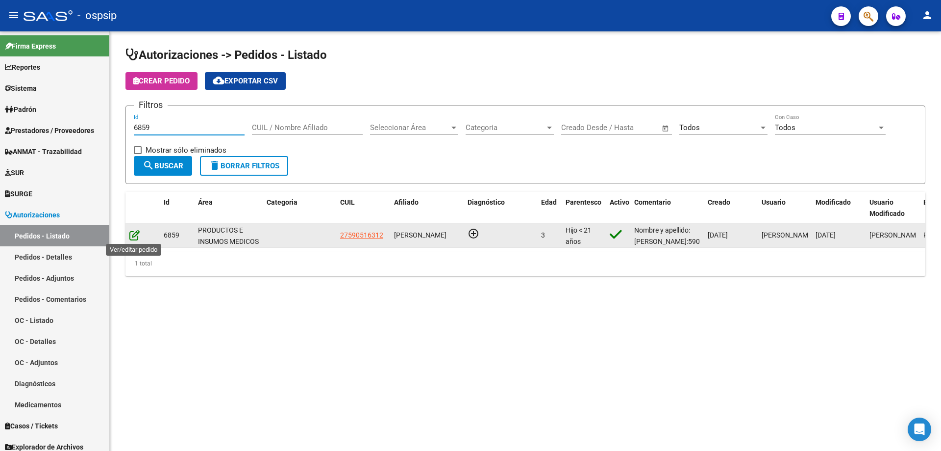
click at [134, 233] on icon at bounding box center [134, 234] width 10 height 11
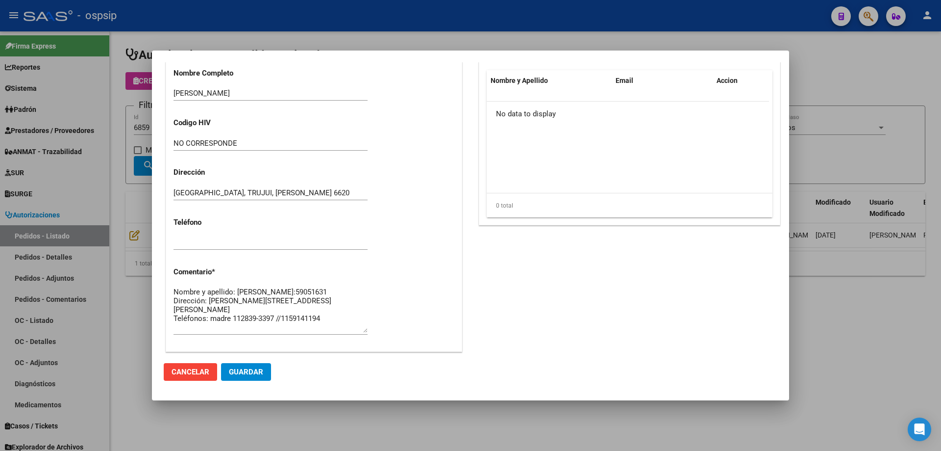
scroll to position [343, 0]
drag, startPoint x: 114, startPoint y: 175, endPoint x: 150, endPoint y: 142, distance: 48.6
click at [115, 175] on div at bounding box center [470, 225] width 941 height 451
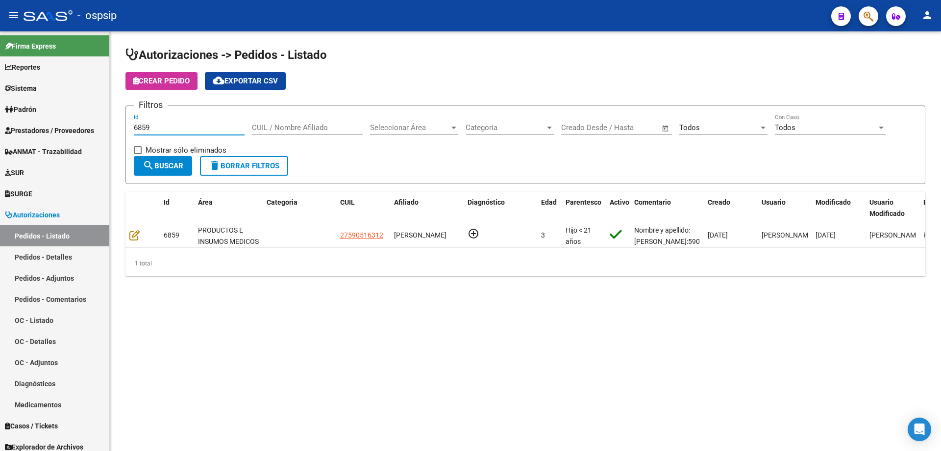
click at [158, 126] on input "6859" at bounding box center [189, 127] width 111 height 9
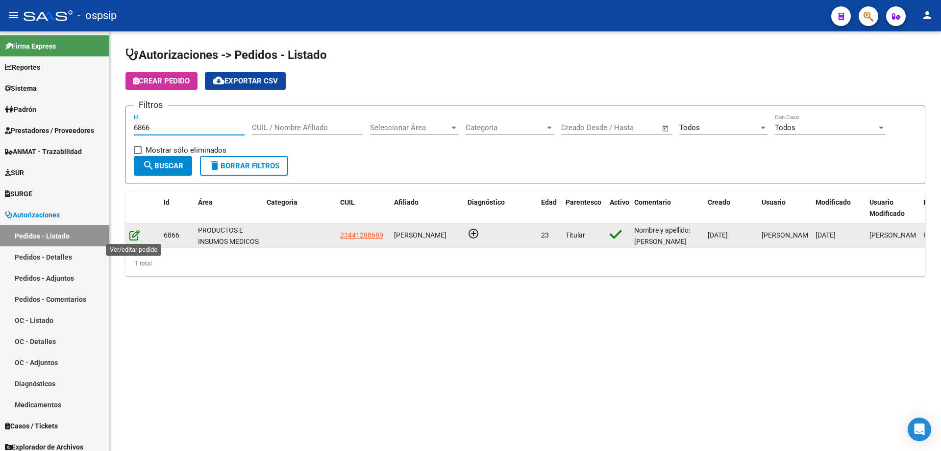
click at [135, 233] on icon at bounding box center [134, 234] width 10 height 11
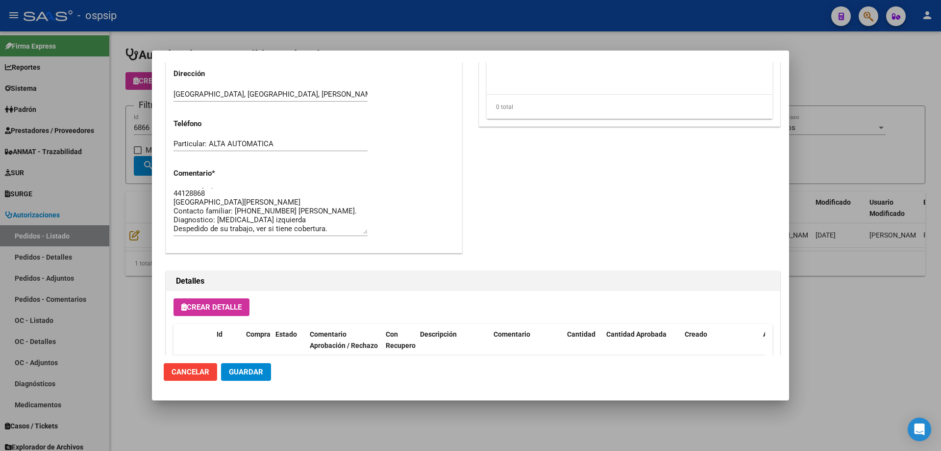
scroll to position [588, 0]
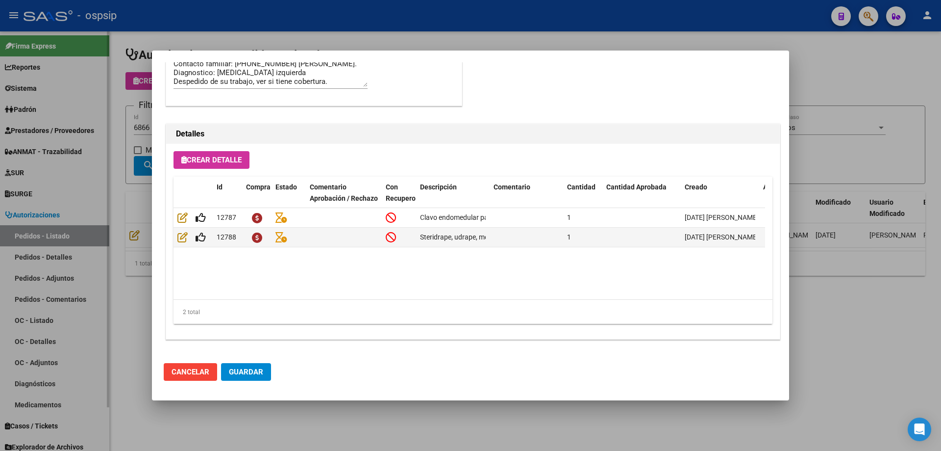
click at [90, 192] on div at bounding box center [470, 225] width 941 height 451
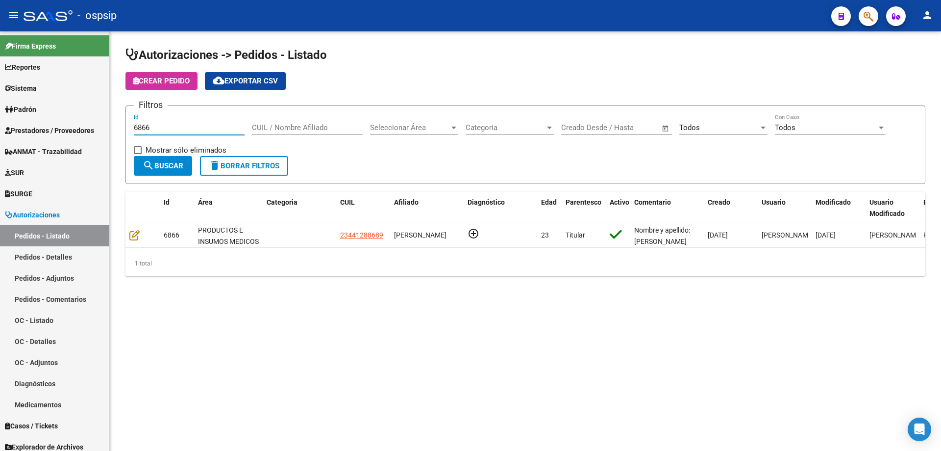
click at [195, 127] on input "6866" at bounding box center [189, 127] width 111 height 9
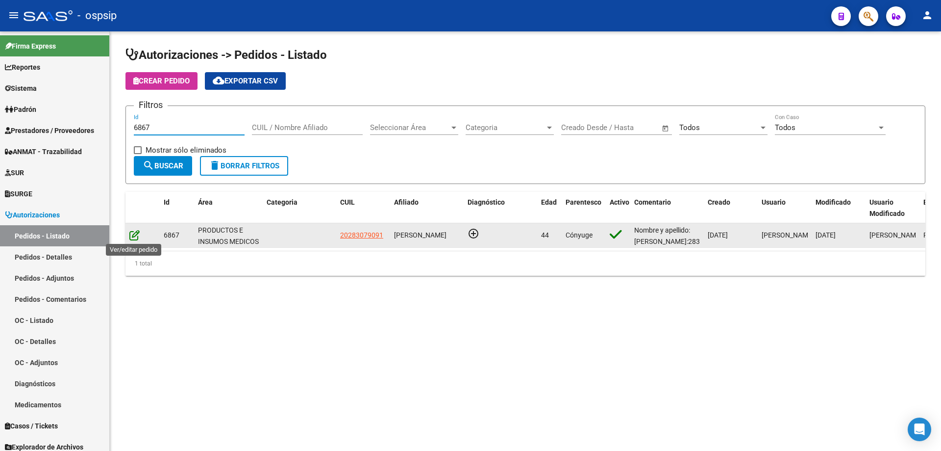
type input "6867"
click at [130, 233] on icon at bounding box center [134, 234] width 10 height 11
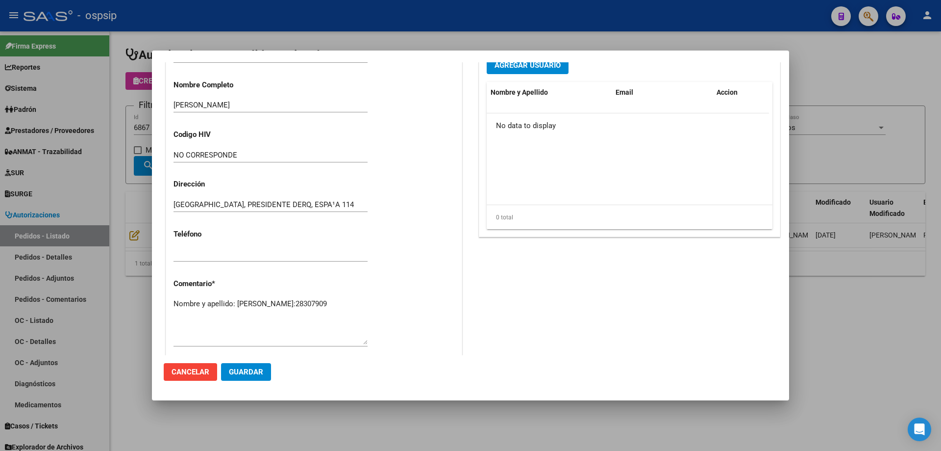
scroll to position [392, 0]
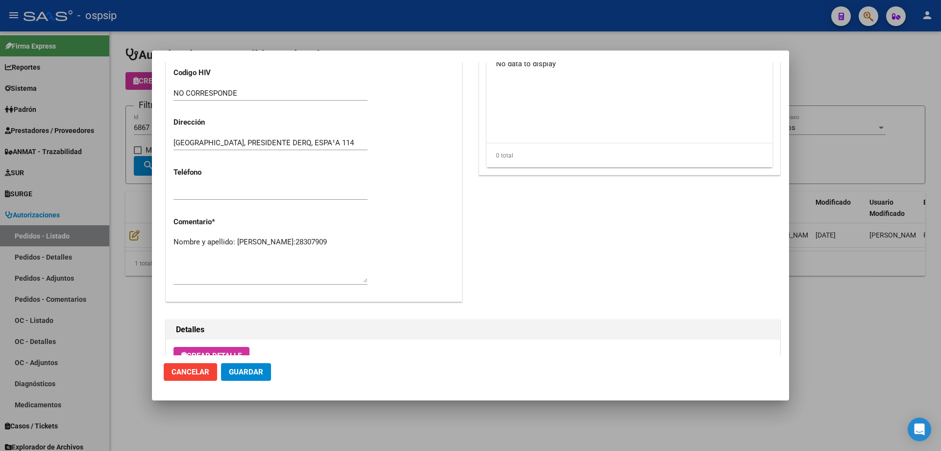
click at [121, 139] on div at bounding box center [470, 225] width 941 height 451
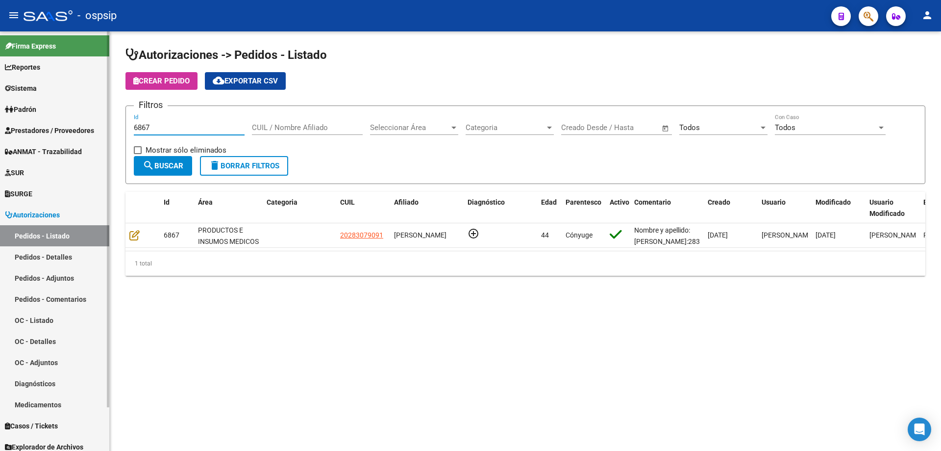
drag, startPoint x: 191, startPoint y: 127, endPoint x: 0, endPoint y: 110, distance: 191.4
click at [0, 110] on mat-sidenav-container "Firma Express Reportes Egresos Devengados Auditorías x Área Auditorías x Usuari…" at bounding box center [470, 240] width 941 height 419
click at [178, 122] on div "Id" at bounding box center [189, 124] width 111 height 21
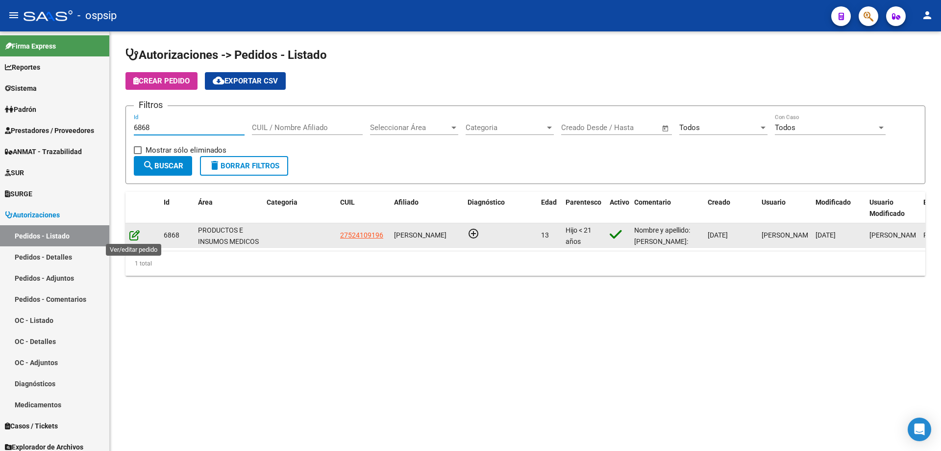
click at [130, 233] on icon at bounding box center [134, 234] width 10 height 11
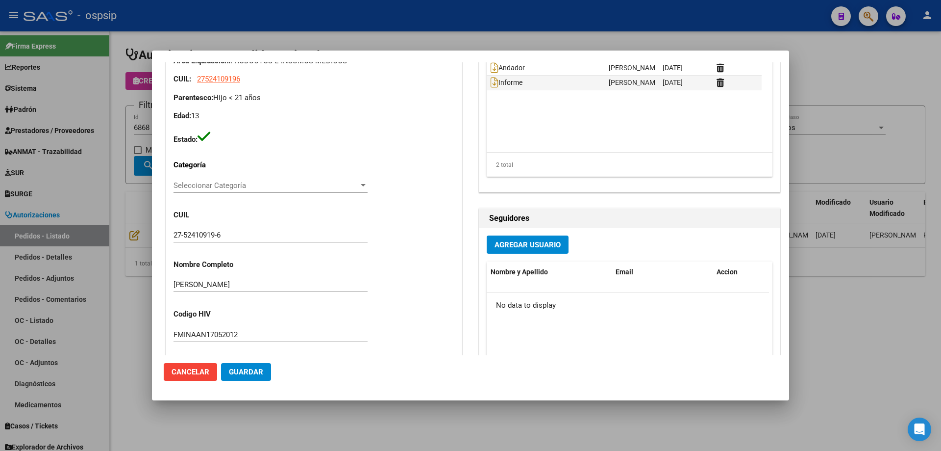
scroll to position [147, 0]
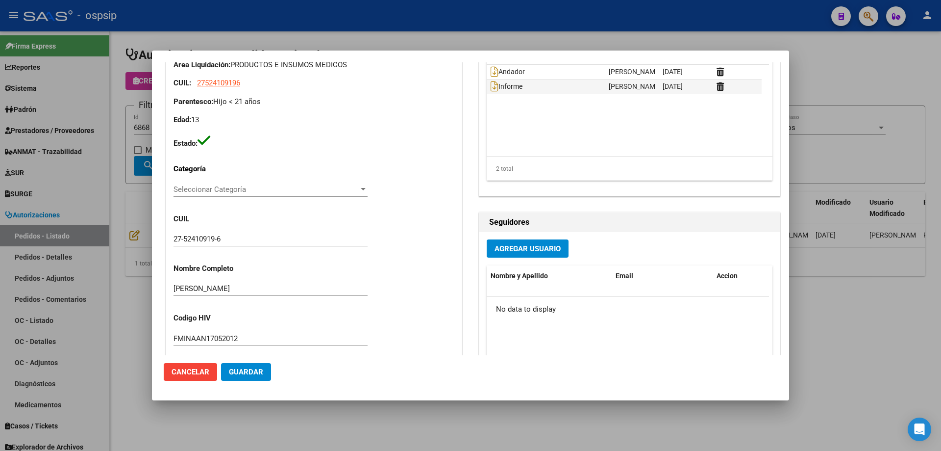
click at [111, 203] on div at bounding box center [470, 225] width 941 height 451
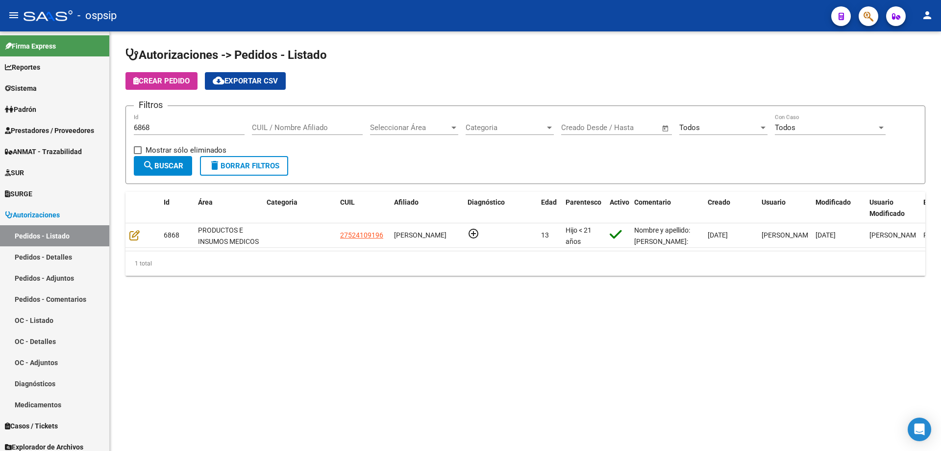
click at [167, 129] on input "6868" at bounding box center [189, 127] width 111 height 9
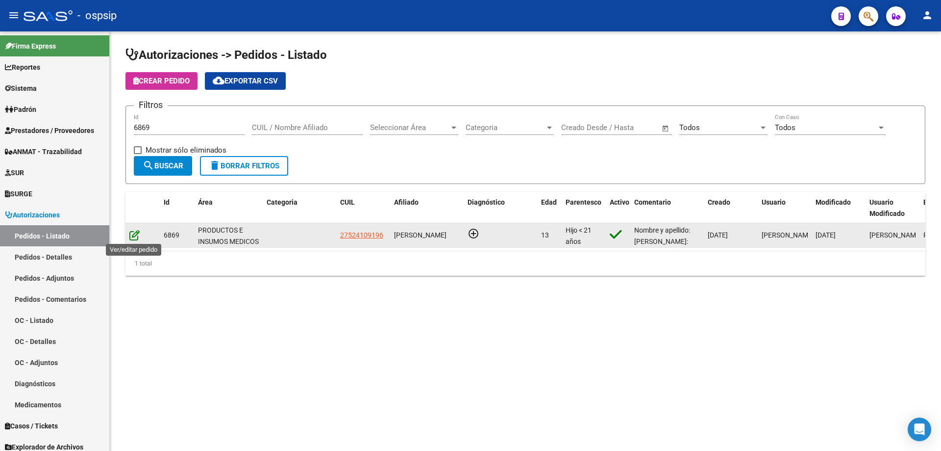
click at [131, 235] on icon at bounding box center [134, 234] width 10 height 11
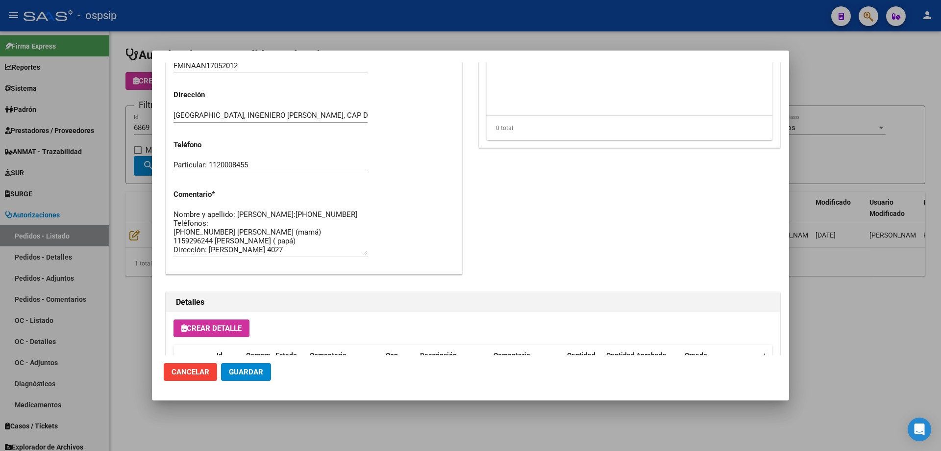
scroll to position [441, 0]
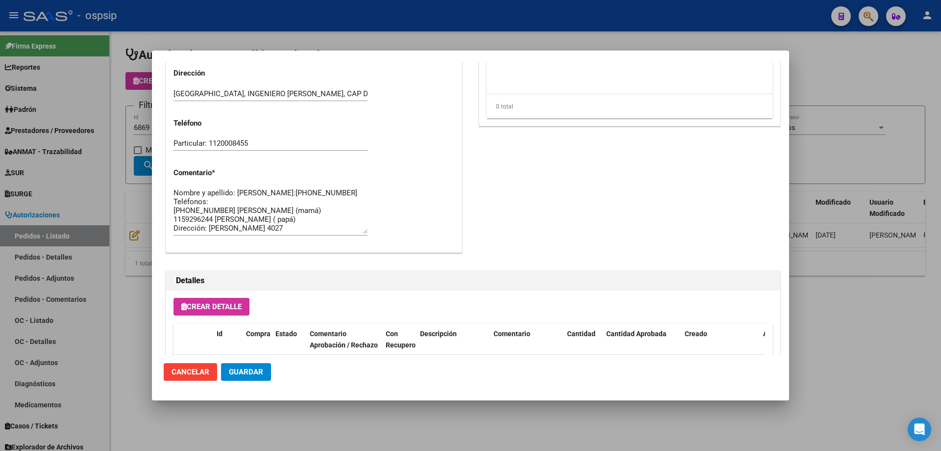
drag, startPoint x: 129, startPoint y: 118, endPoint x: 163, endPoint y: 116, distance: 34.4
click at [136, 116] on div at bounding box center [470, 225] width 941 height 451
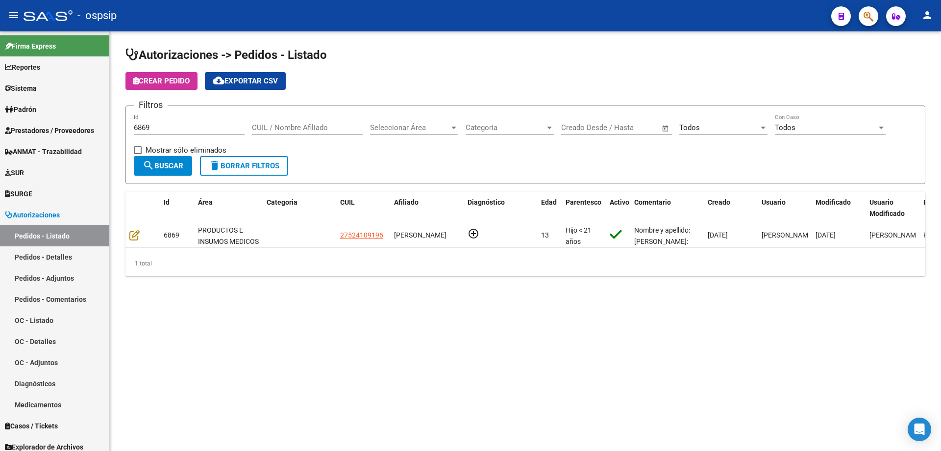
click at [167, 131] on input "6869" at bounding box center [189, 127] width 111 height 9
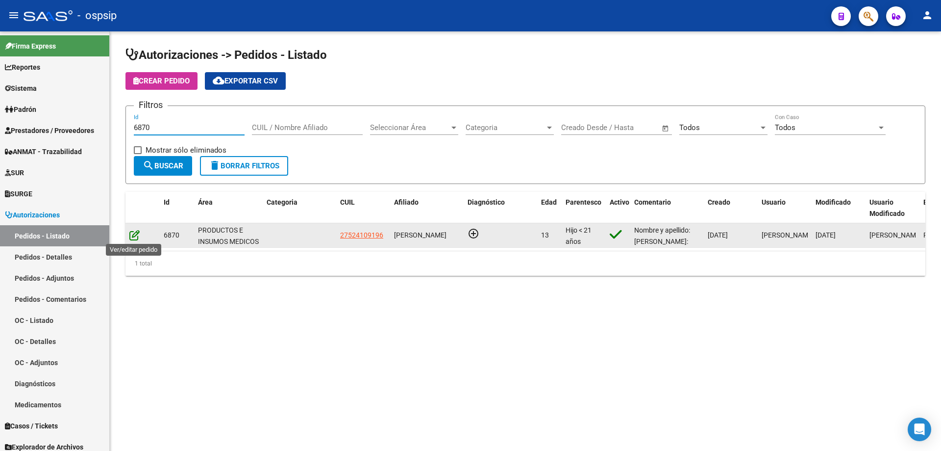
click at [135, 231] on icon at bounding box center [134, 234] width 10 height 11
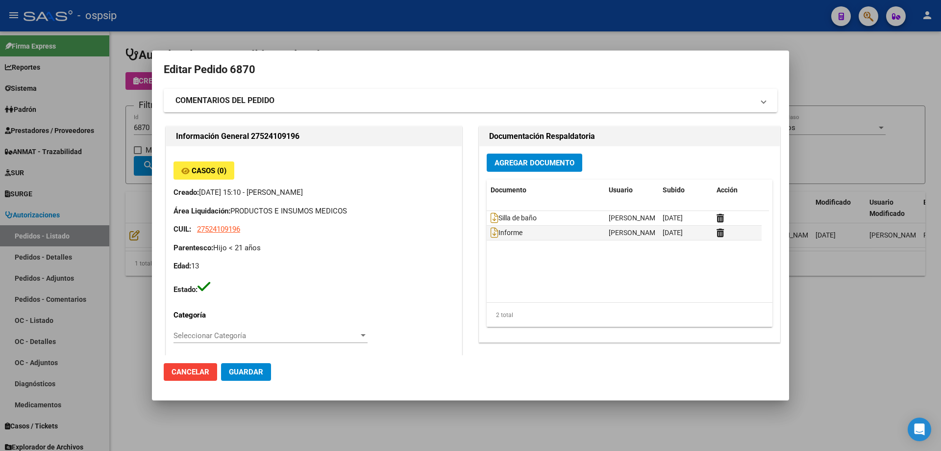
scroll to position [0, 0]
click at [119, 128] on div at bounding box center [470, 225] width 941 height 451
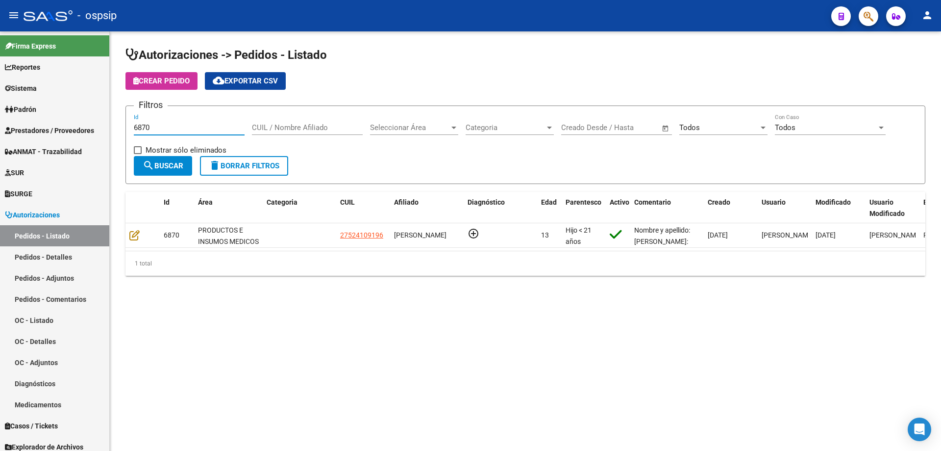
click at [161, 127] on input "6870" at bounding box center [189, 127] width 111 height 9
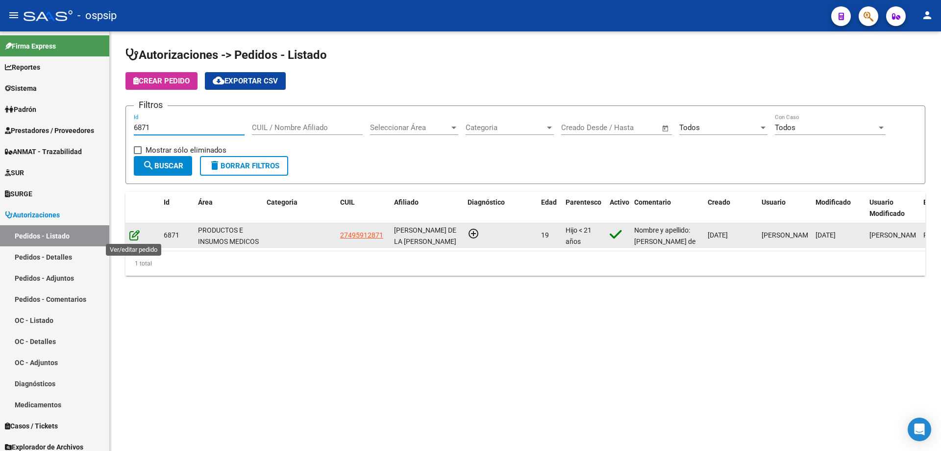
click at [133, 233] on icon at bounding box center [134, 234] width 10 height 11
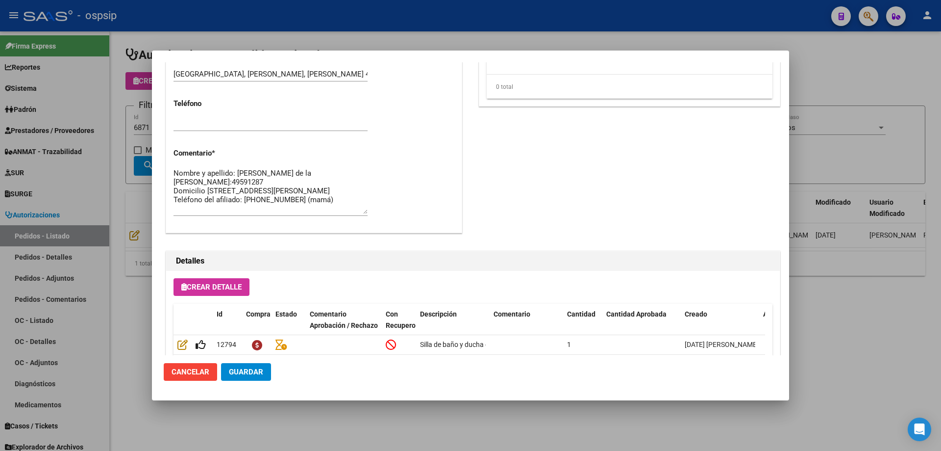
scroll to position [588, 0]
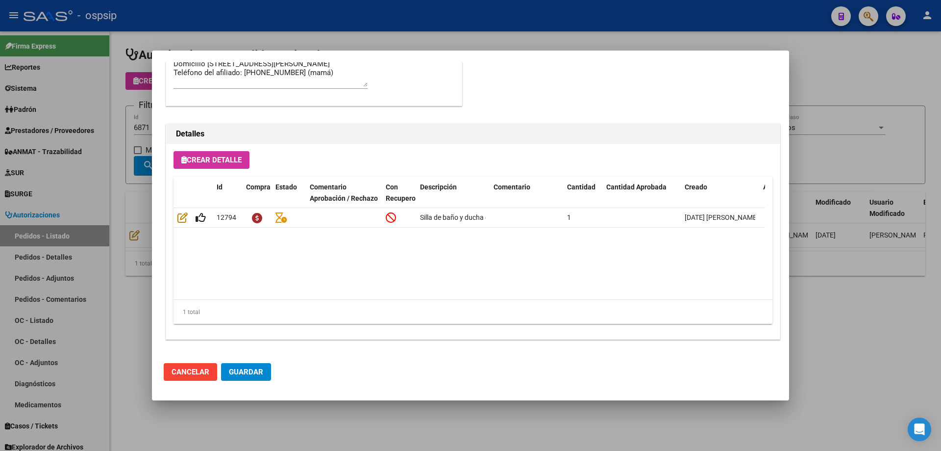
click at [101, 194] on div at bounding box center [470, 225] width 941 height 451
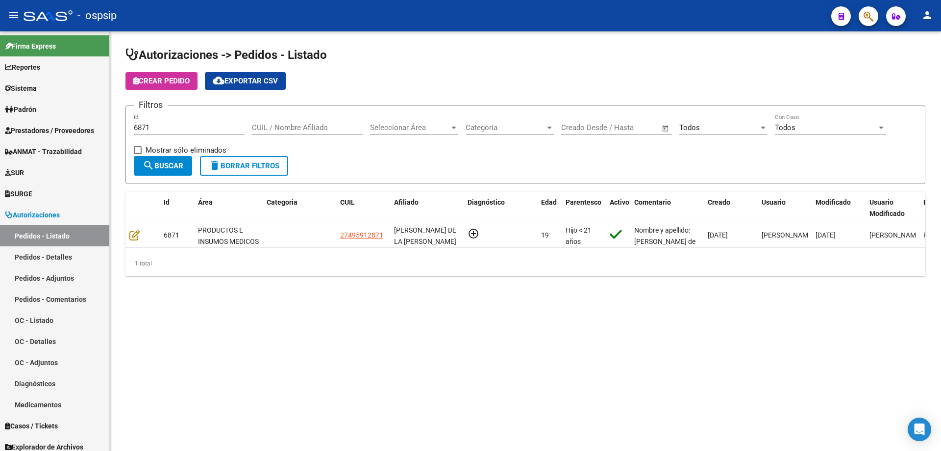
click at [162, 124] on input "6871" at bounding box center [189, 127] width 111 height 9
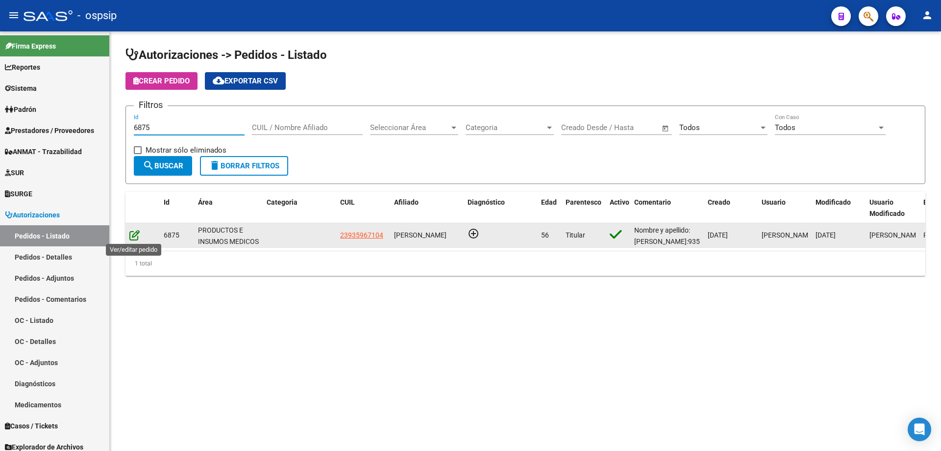
click at [133, 233] on icon at bounding box center [134, 234] width 10 height 11
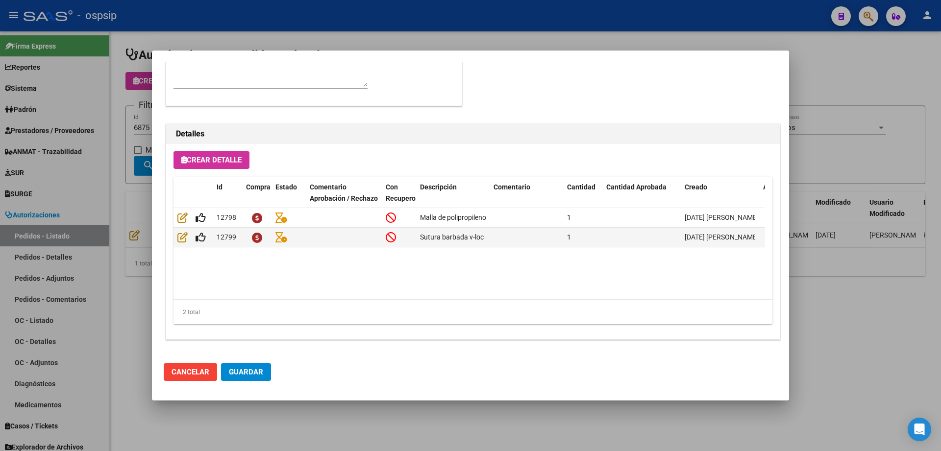
click at [122, 159] on div at bounding box center [470, 225] width 941 height 451
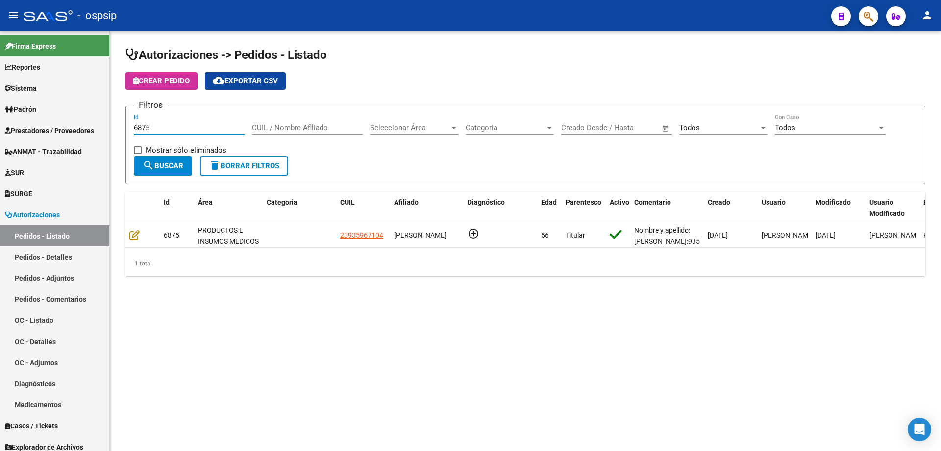
click at [159, 126] on input "6875" at bounding box center [189, 127] width 111 height 9
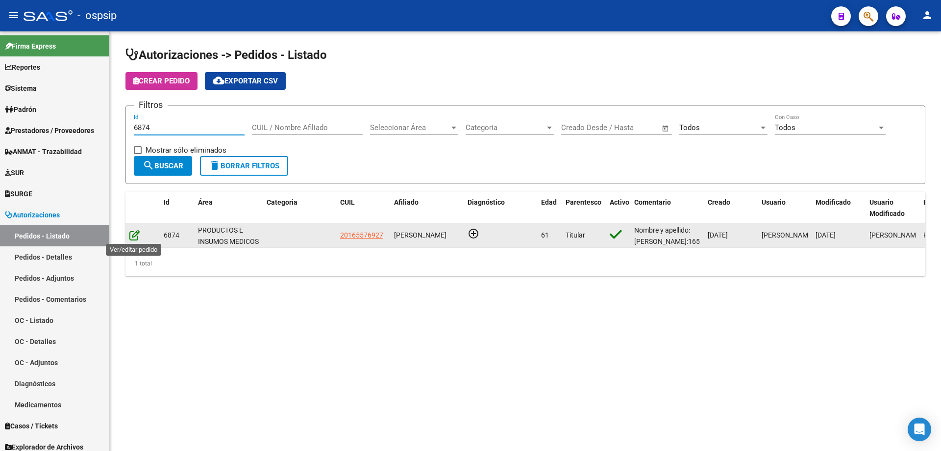
click at [134, 231] on icon at bounding box center [134, 234] width 10 height 11
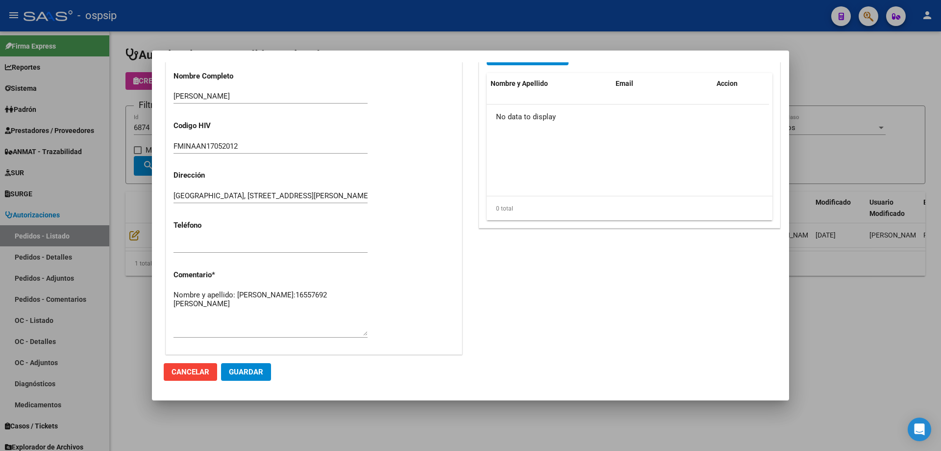
scroll to position [392, 0]
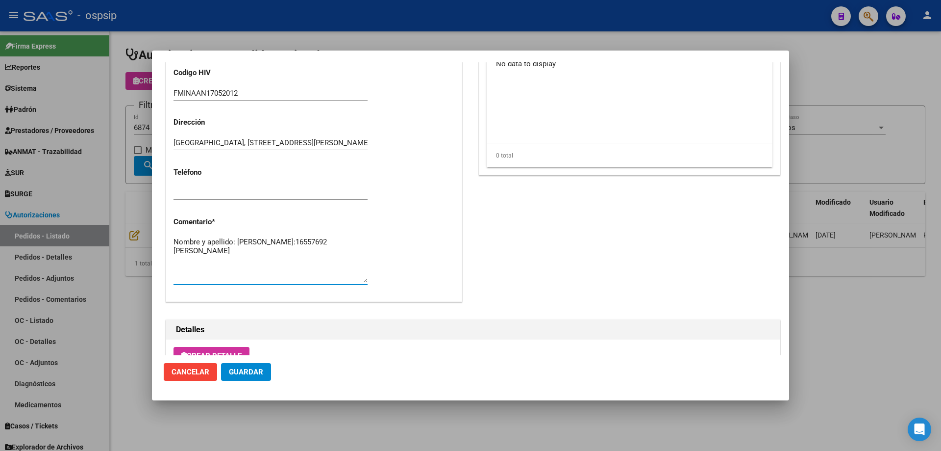
click at [260, 260] on textarea "Nombre y apellido: [PERSON_NAME]:16557692 [PERSON_NAME]" at bounding box center [271, 259] width 194 height 46
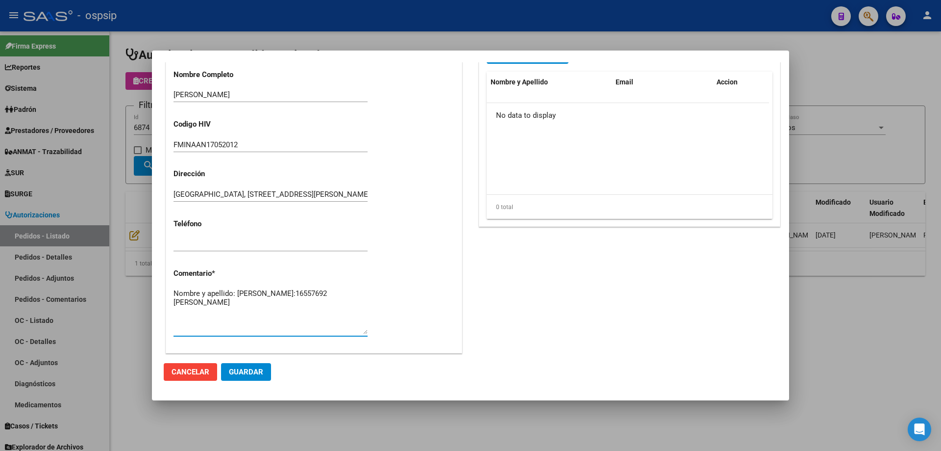
scroll to position [343, 0]
drag, startPoint x: 145, startPoint y: 151, endPoint x: 163, endPoint y: 128, distance: 29.3
click at [146, 149] on div at bounding box center [470, 225] width 941 height 451
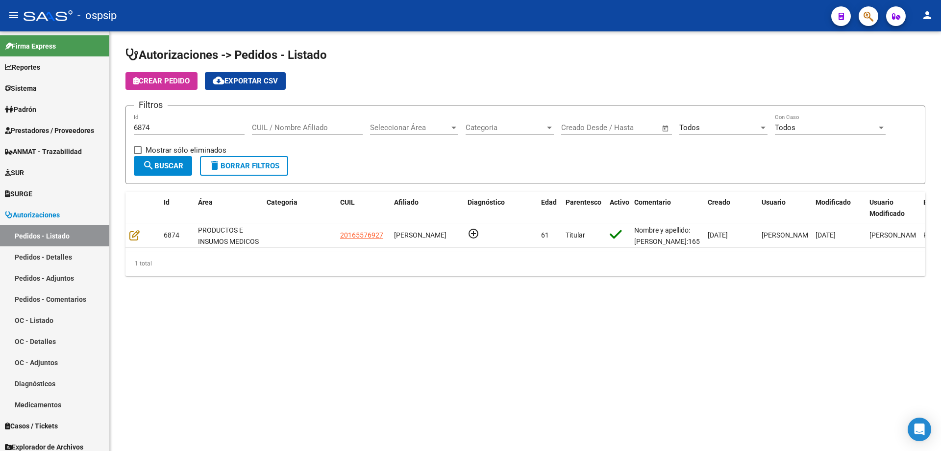
click at [164, 127] on input "6874" at bounding box center [189, 127] width 111 height 9
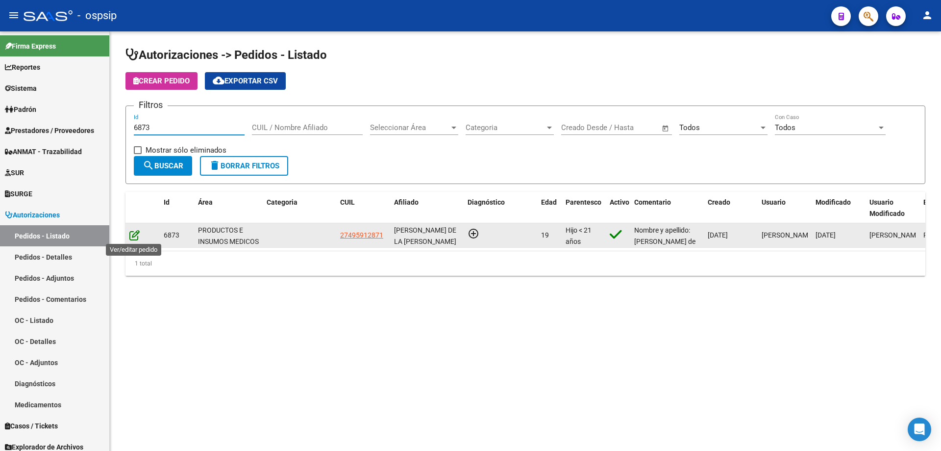
click at [136, 237] on icon at bounding box center [134, 234] width 10 height 11
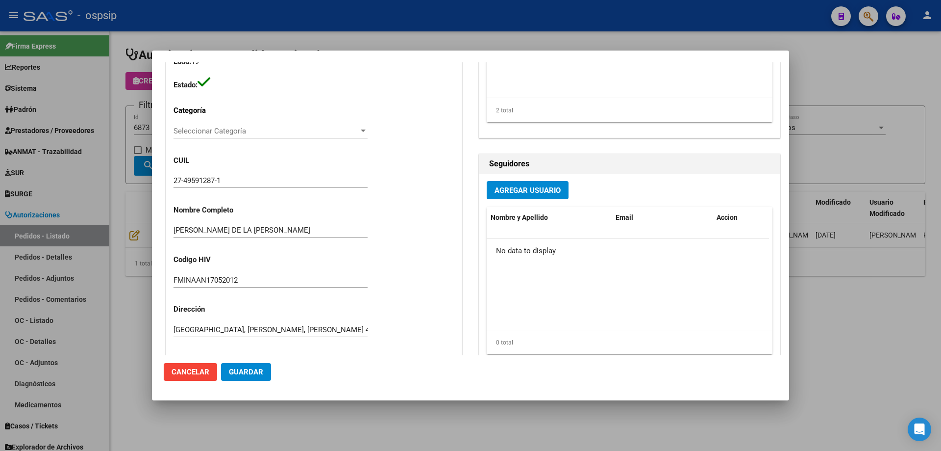
scroll to position [392, 0]
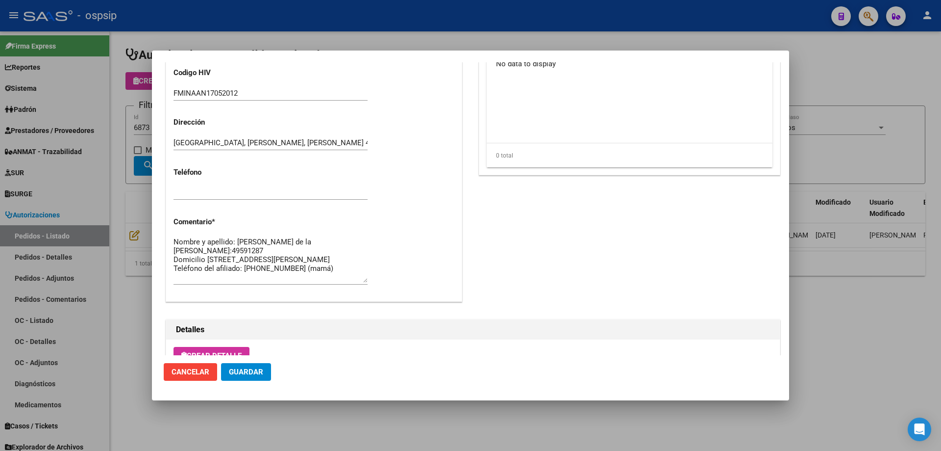
click at [101, 152] on div at bounding box center [470, 225] width 941 height 451
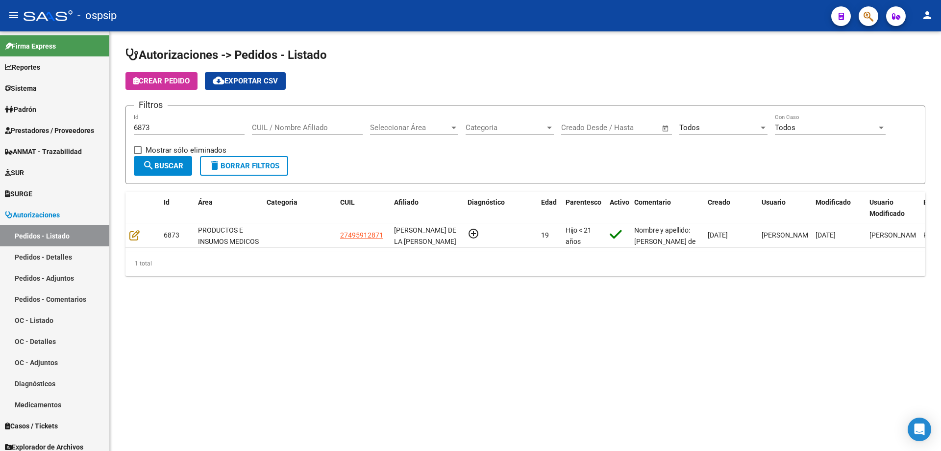
click at [188, 128] on input "6873" at bounding box center [189, 127] width 111 height 9
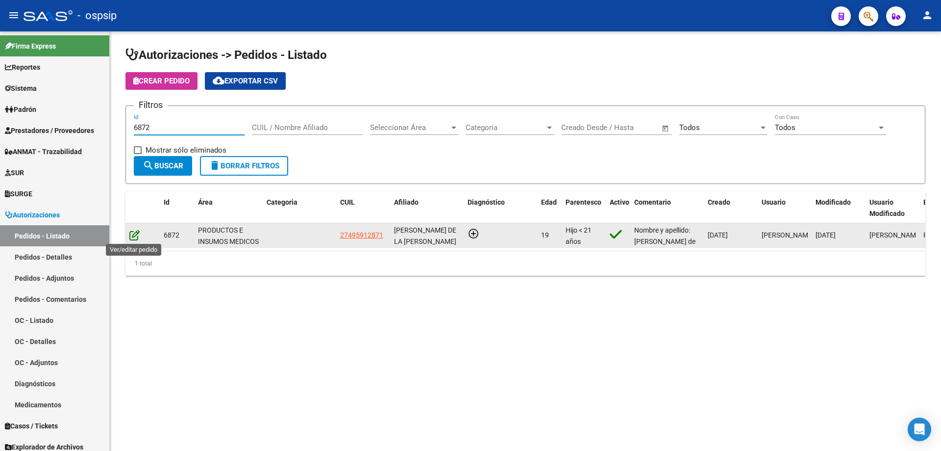
click at [135, 232] on icon at bounding box center [134, 234] width 10 height 11
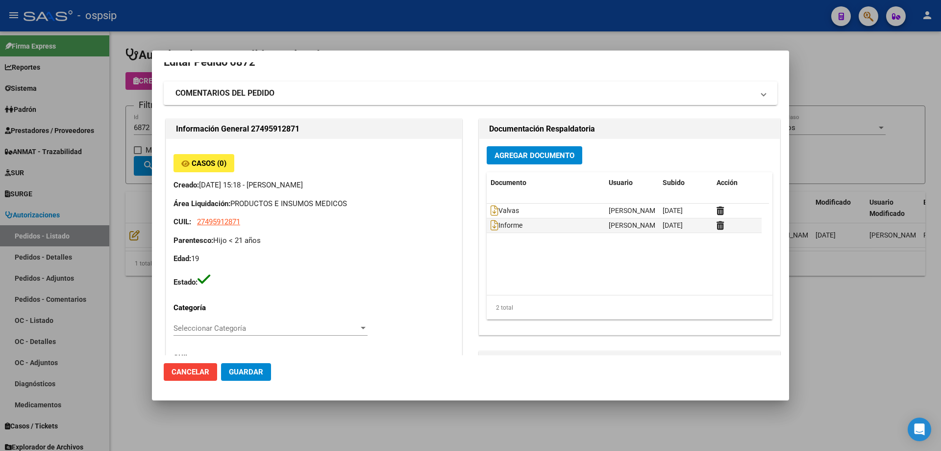
scroll to position [0, 0]
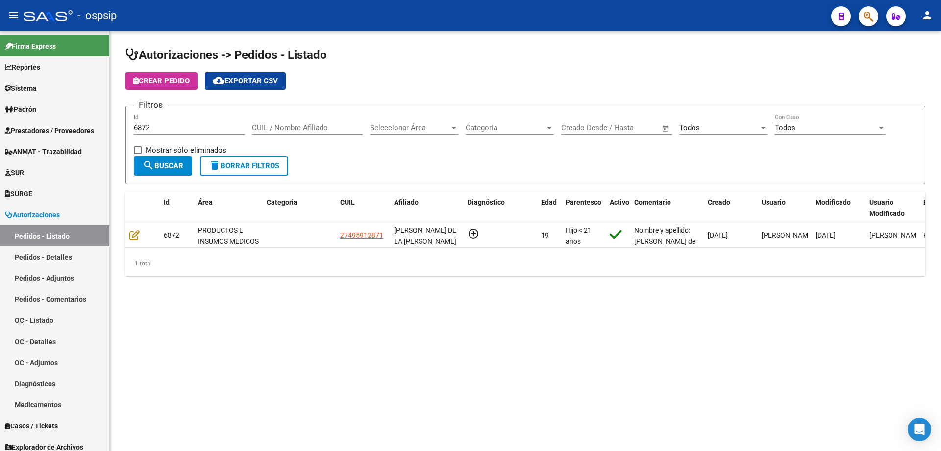
click at [176, 119] on div "6872 Id" at bounding box center [189, 124] width 111 height 21
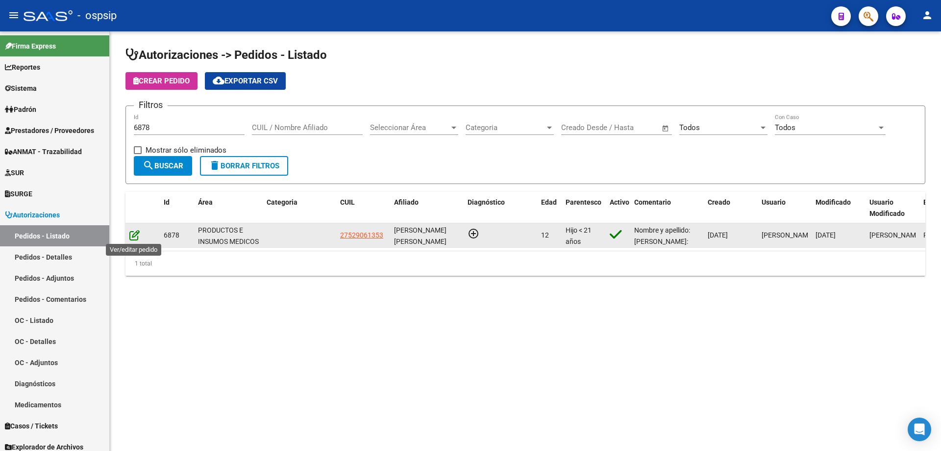
click at [133, 236] on icon at bounding box center [134, 234] width 10 height 11
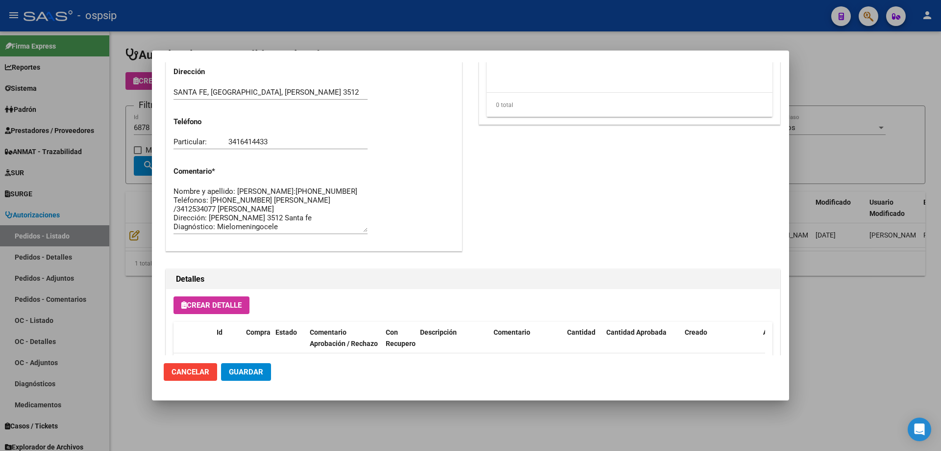
scroll to position [539, 0]
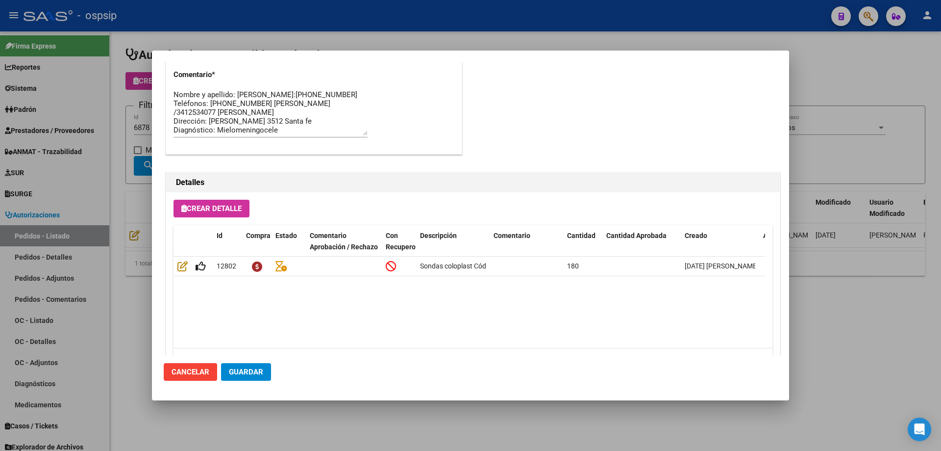
click at [153, 198] on mat-dialog-content "Editar Pedido 6878 COMENTARIOS DEL PEDIDO Escriba su comentario aquí. Enviar co…" at bounding box center [470, 208] width 637 height 293
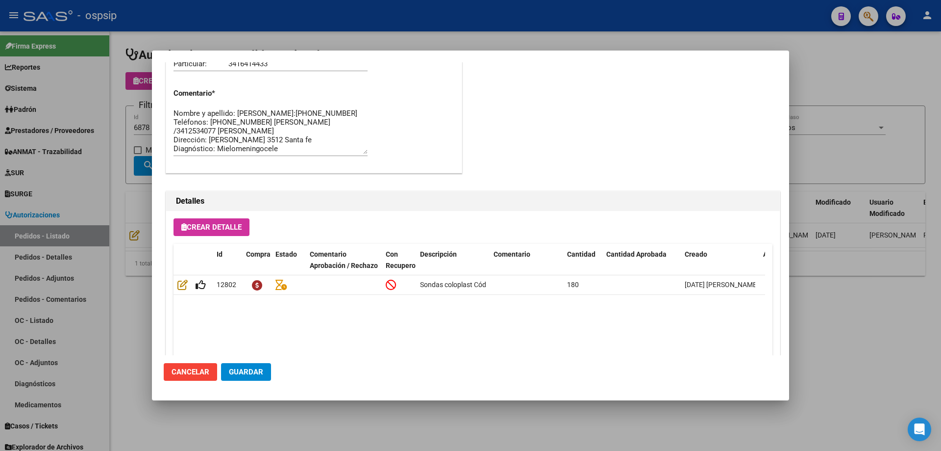
scroll to position [588, 0]
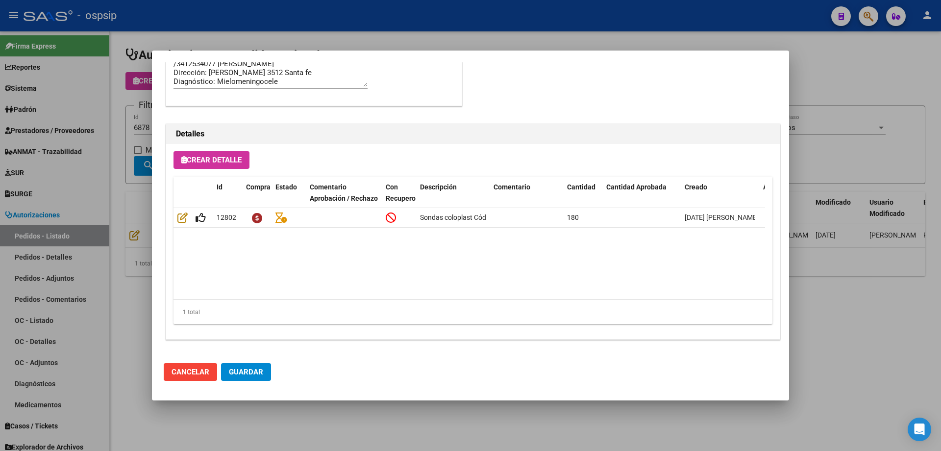
drag, startPoint x: 125, startPoint y: 175, endPoint x: 163, endPoint y: 147, distance: 47.4
click at [132, 170] on div at bounding box center [470, 225] width 941 height 451
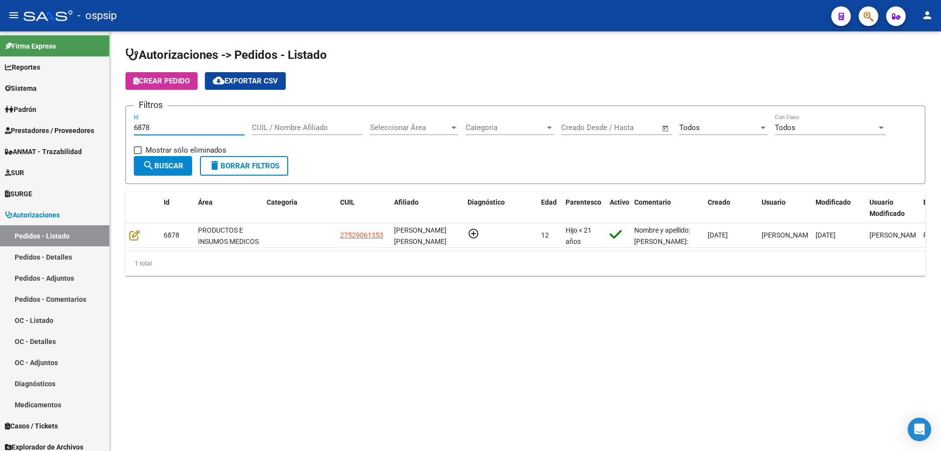
click at [161, 131] on input "6878" at bounding box center [189, 127] width 111 height 9
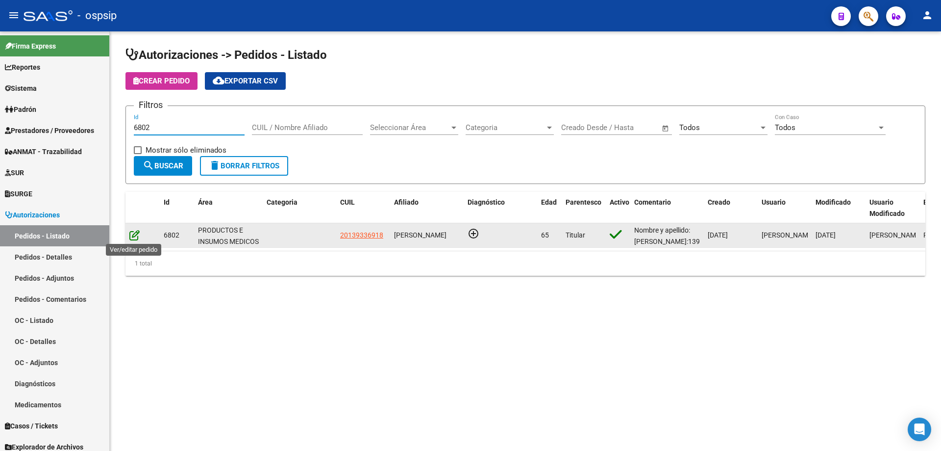
click at [137, 232] on icon at bounding box center [134, 234] width 10 height 11
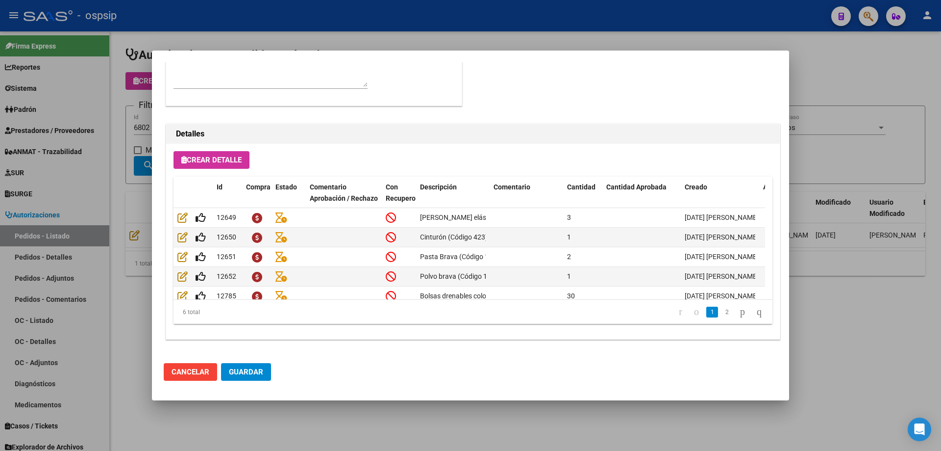
click at [95, 138] on div at bounding box center [470, 225] width 941 height 451
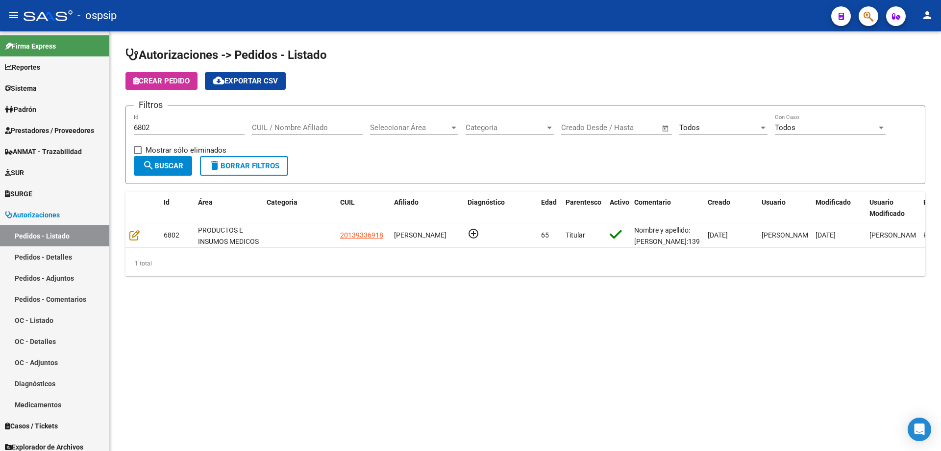
click at [154, 127] on input "6802" at bounding box center [189, 127] width 111 height 9
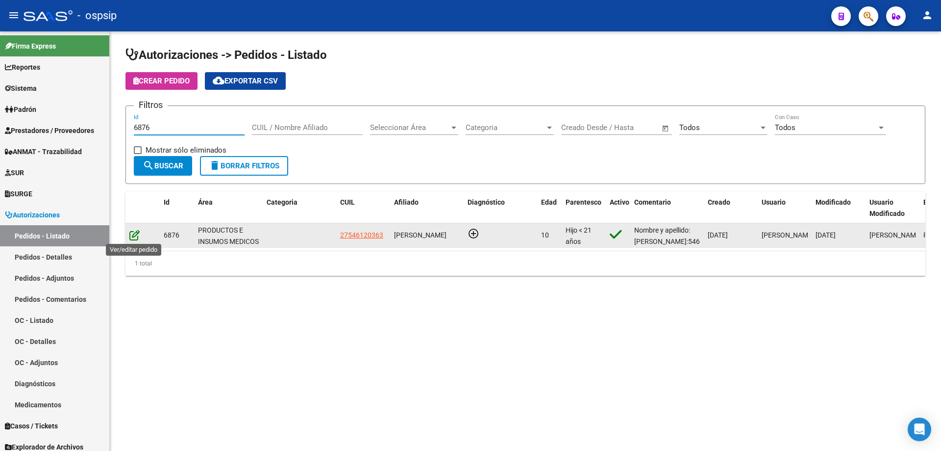
type input "6876"
click at [130, 234] on icon at bounding box center [134, 234] width 10 height 11
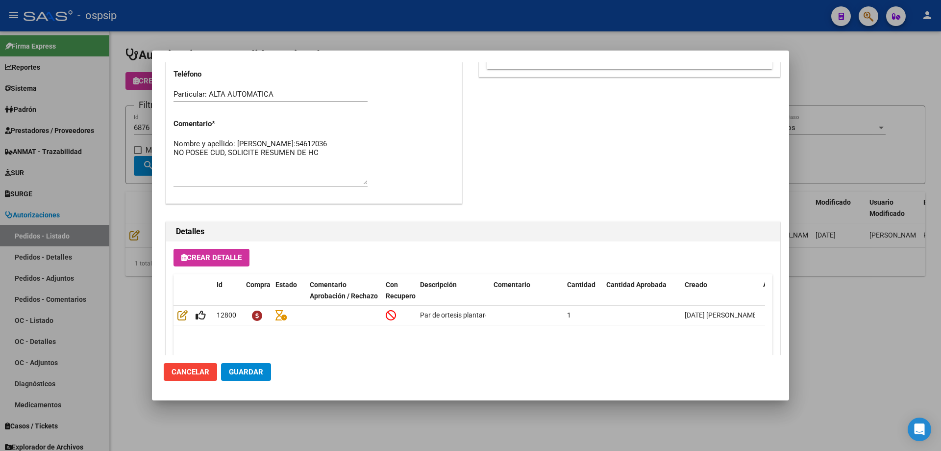
scroll to position [441, 0]
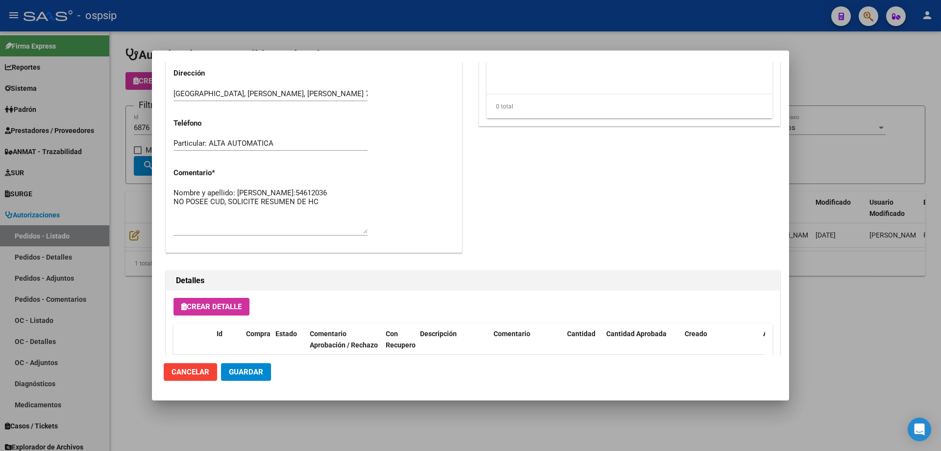
click at [130, 129] on div at bounding box center [470, 225] width 941 height 451
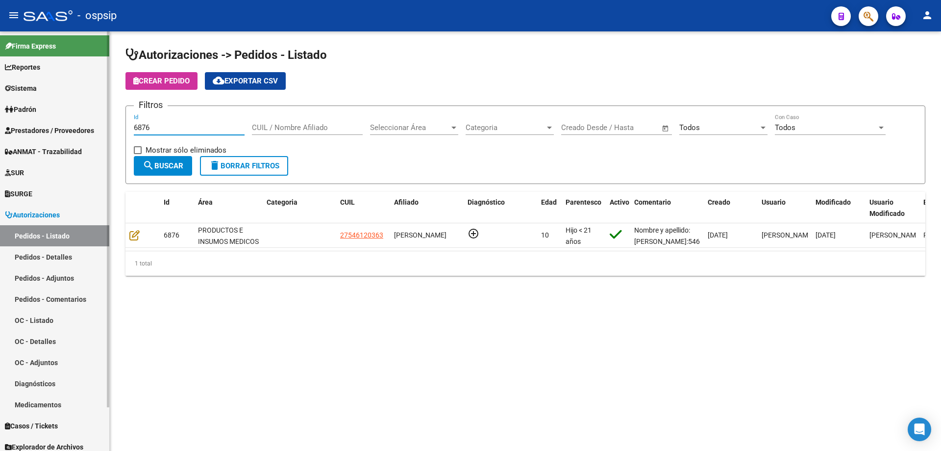
drag, startPoint x: 161, startPoint y: 126, endPoint x: 17, endPoint y: 112, distance: 144.9
click at [17, 112] on mat-sidenav-container "Firma Express Reportes Egresos Devengados Auditorías x Área Auditorías x Usuari…" at bounding box center [470, 240] width 941 height 419
click at [320, 126] on input "CUIL / Nombre Afiliado" at bounding box center [307, 127] width 111 height 9
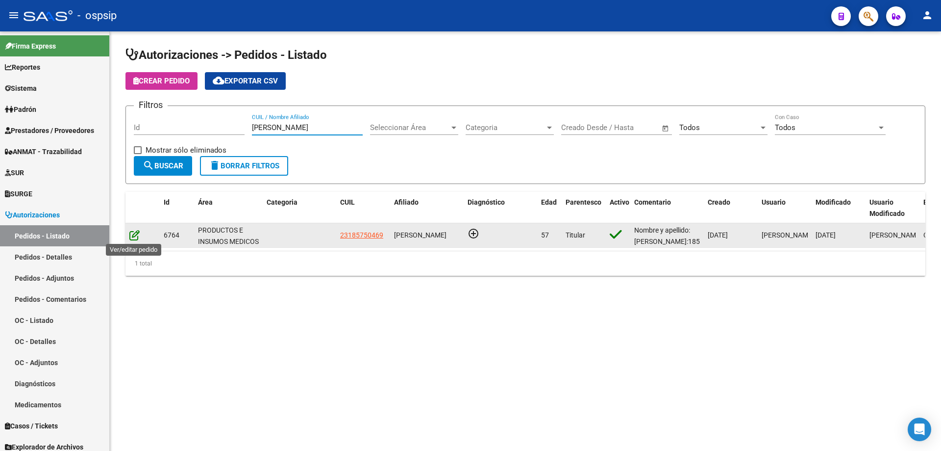
type input "[PERSON_NAME]"
click at [129, 235] on icon at bounding box center [134, 234] width 10 height 11
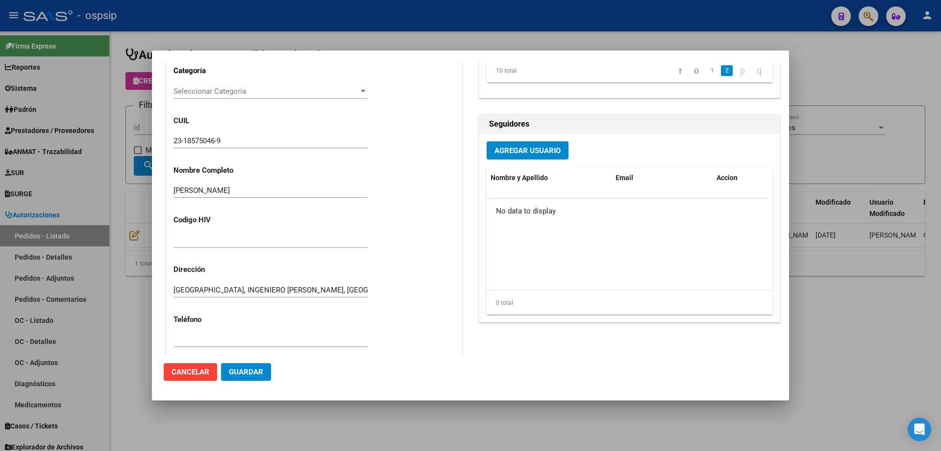
scroll to position [539, 0]
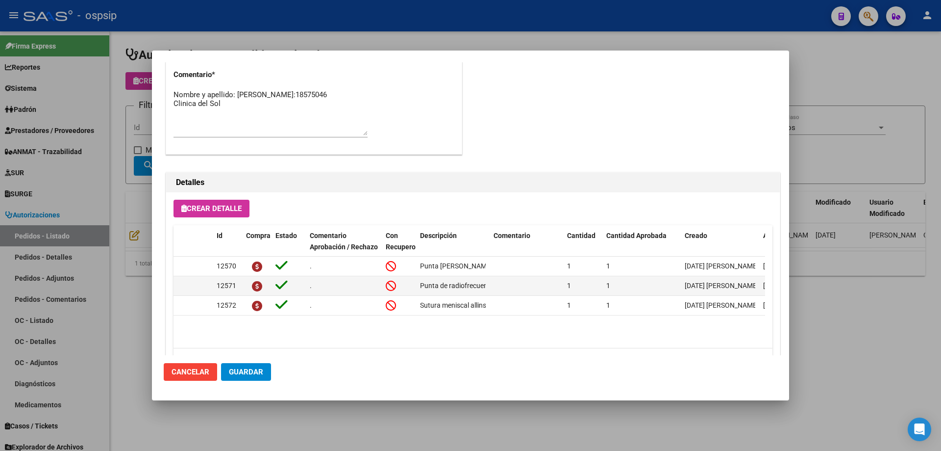
click at [140, 115] on div at bounding box center [470, 225] width 941 height 451
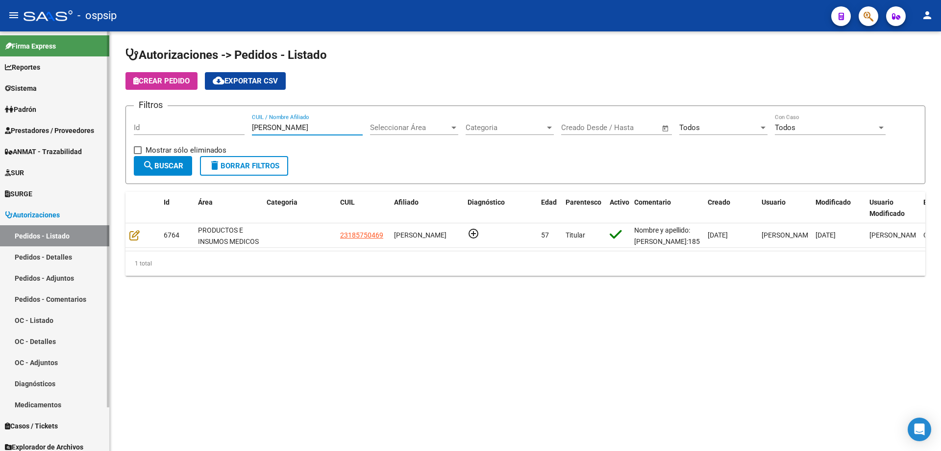
drag, startPoint x: 304, startPoint y: 123, endPoint x: 33, endPoint y: 101, distance: 271.0
click at [33, 101] on mat-sidenav-container "Firma Express Reportes Egresos Devengados Auditorías x Área Auditorías x Usuari…" at bounding box center [470, 240] width 941 height 419
paste input "13933691"
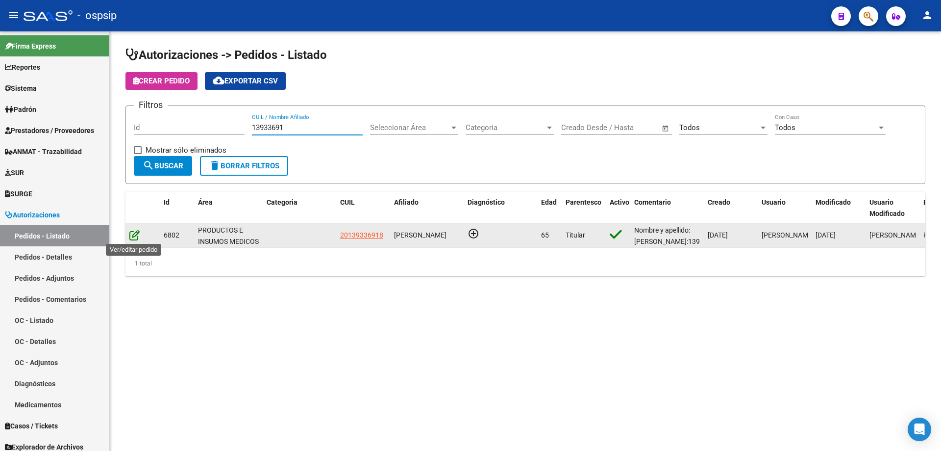
type input "13933691"
click at [135, 234] on icon at bounding box center [134, 234] width 10 height 11
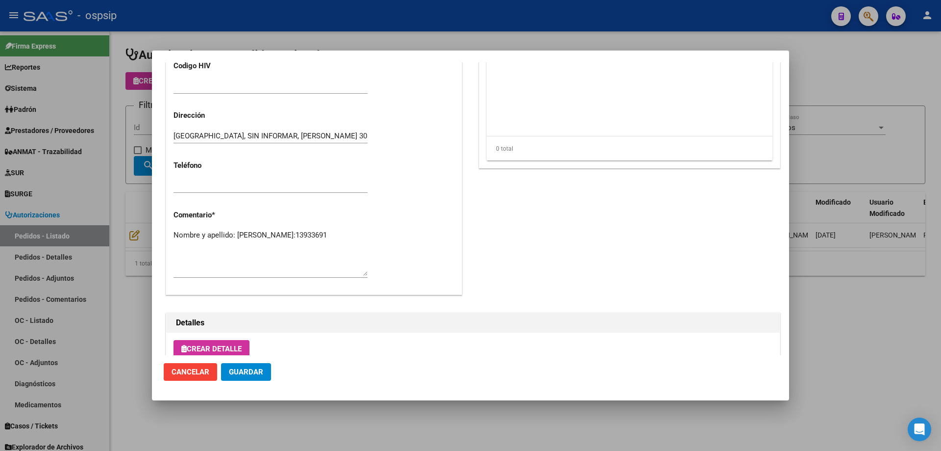
scroll to position [392, 0]
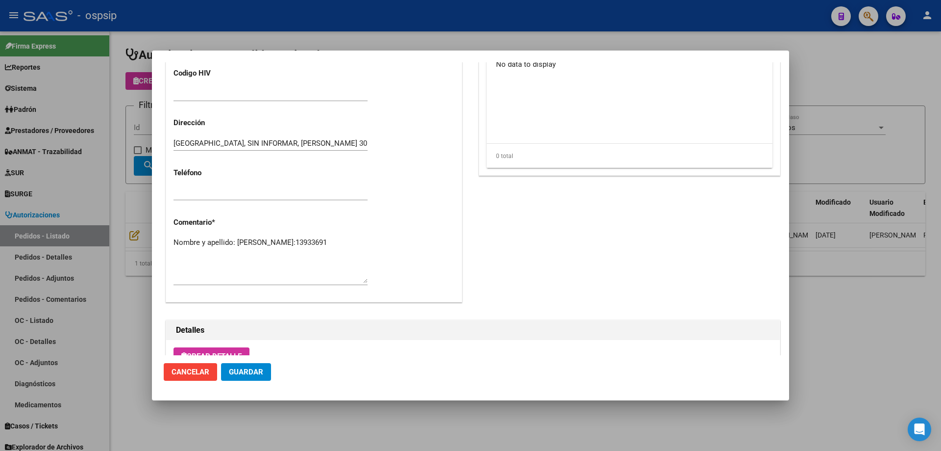
click at [310, 252] on textarea "Nombre y apellido: [PERSON_NAME]:13933691" at bounding box center [271, 260] width 194 height 46
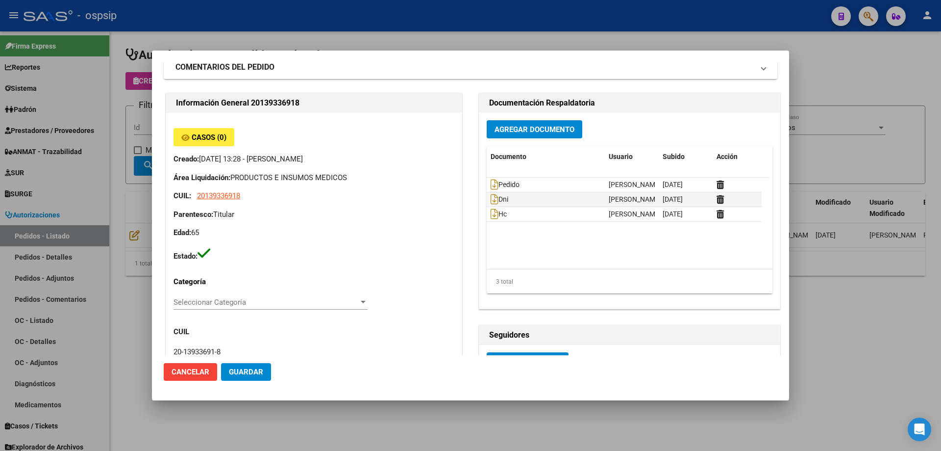
scroll to position [0, 0]
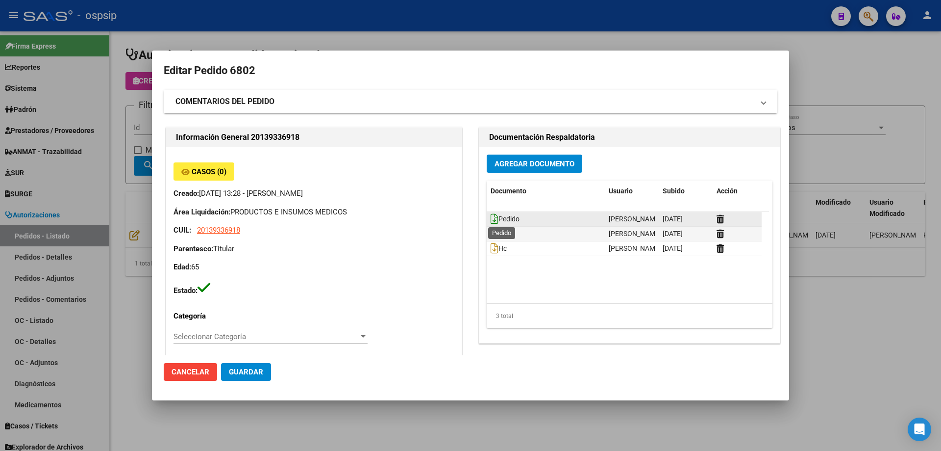
click at [493, 218] on icon at bounding box center [495, 218] width 8 height 11
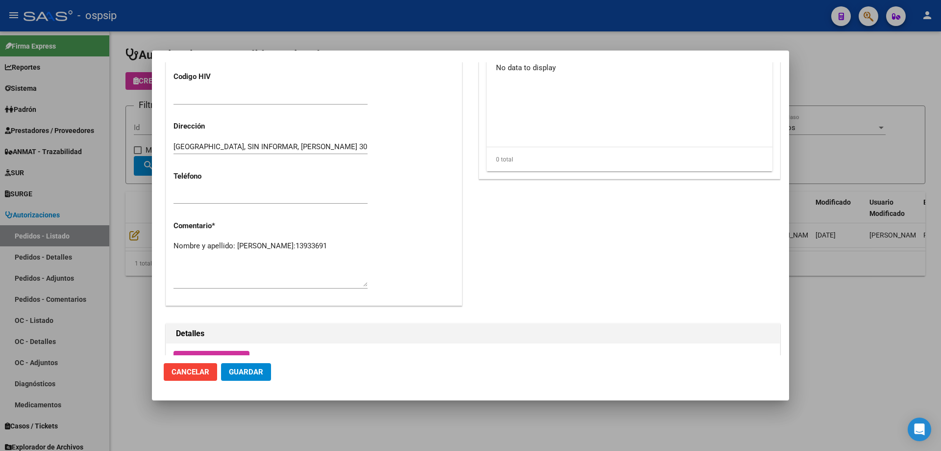
scroll to position [392, 0]
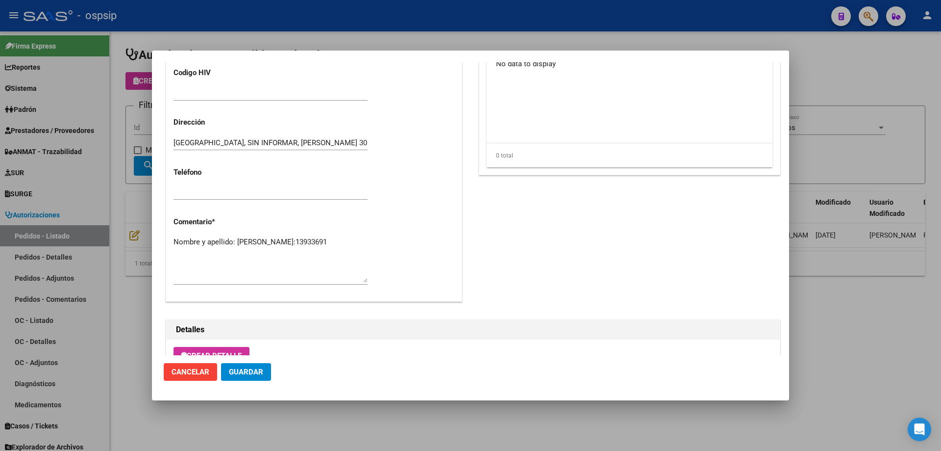
click at [249, 249] on textarea "Nombre y apellido: [PERSON_NAME]:13933691" at bounding box center [271, 259] width 194 height 46
paste textarea "Telefono [PHONE_NUMBER]"
type textarea "Nombre y apellido: [PERSON_NAME]:[PHONE_NUMBER] Telefono [PHONE_NUMBER]"
click at [247, 364] on button "Guardar" at bounding box center [246, 372] width 50 height 18
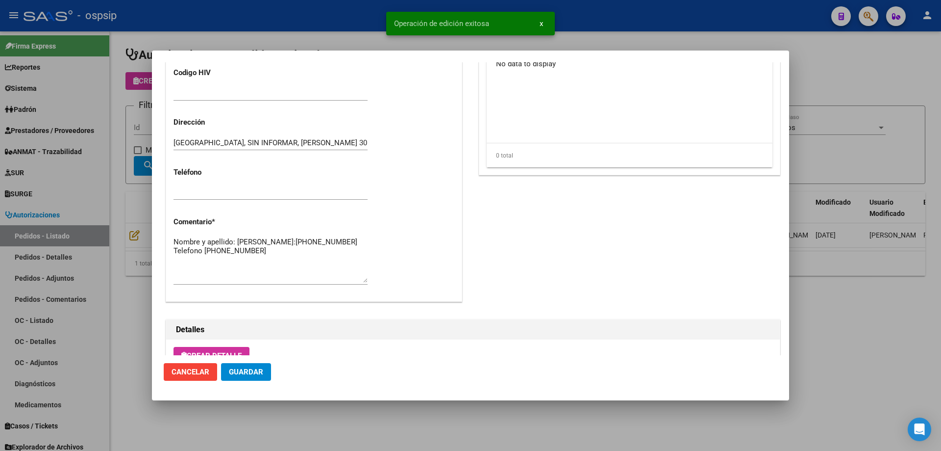
scroll to position [588, 0]
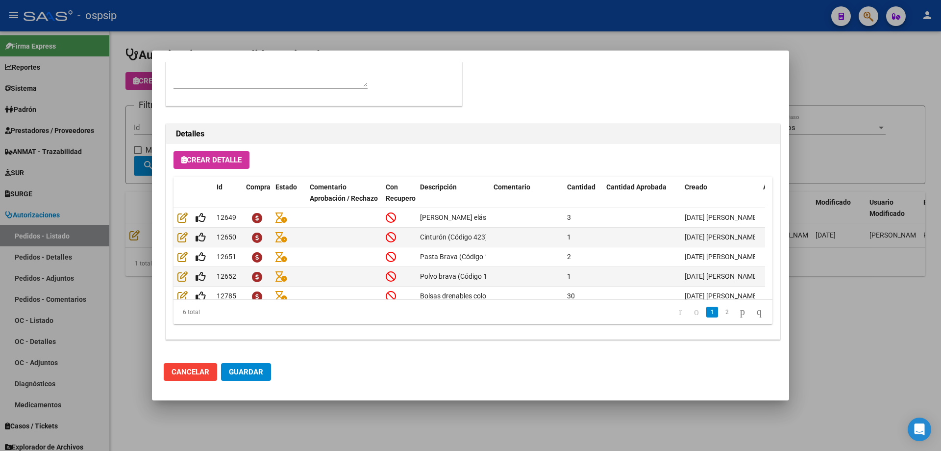
click at [130, 88] on div at bounding box center [470, 225] width 941 height 451
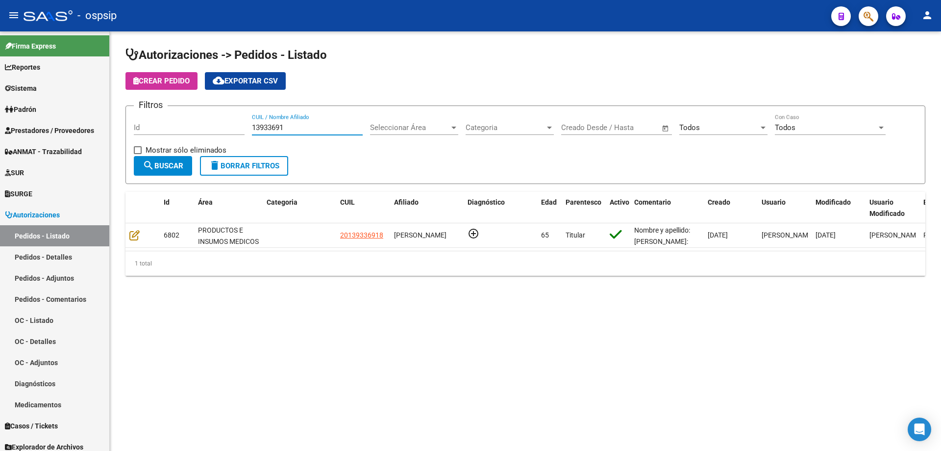
drag, startPoint x: 230, startPoint y: 122, endPoint x: 162, endPoint y: 116, distance: 68.0
click at [162, 116] on div "Filtros Id 13933691 CUIL / Nombre Afiliado Seleccionar Área Seleccionar Área Ca…" at bounding box center [526, 135] width 784 height 42
type input "m"
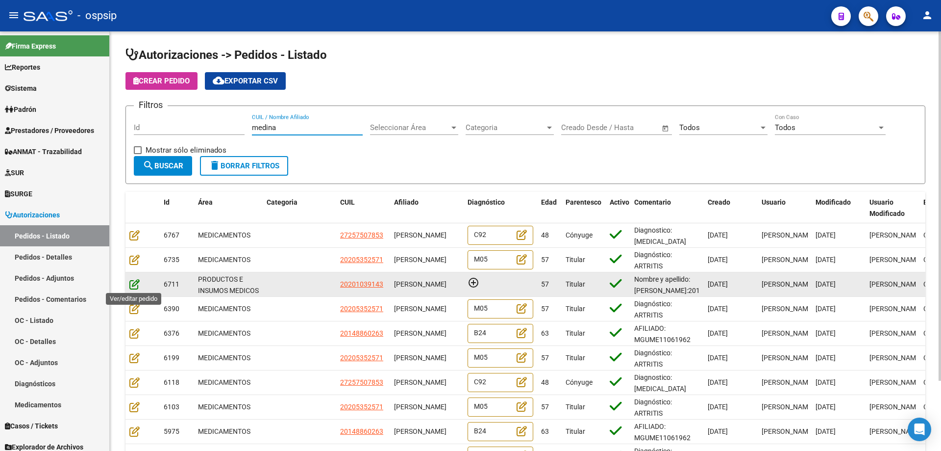
type input "medina"
click at [133, 284] on icon at bounding box center [134, 284] width 10 height 11
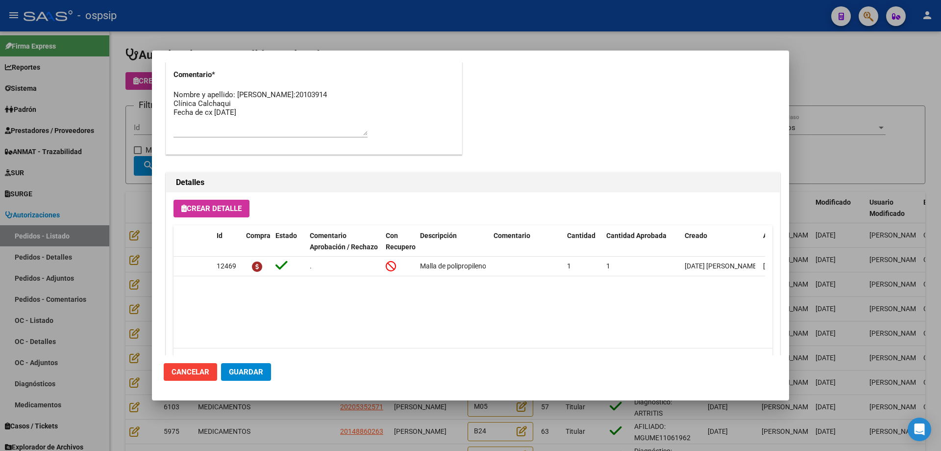
scroll to position [392, 0]
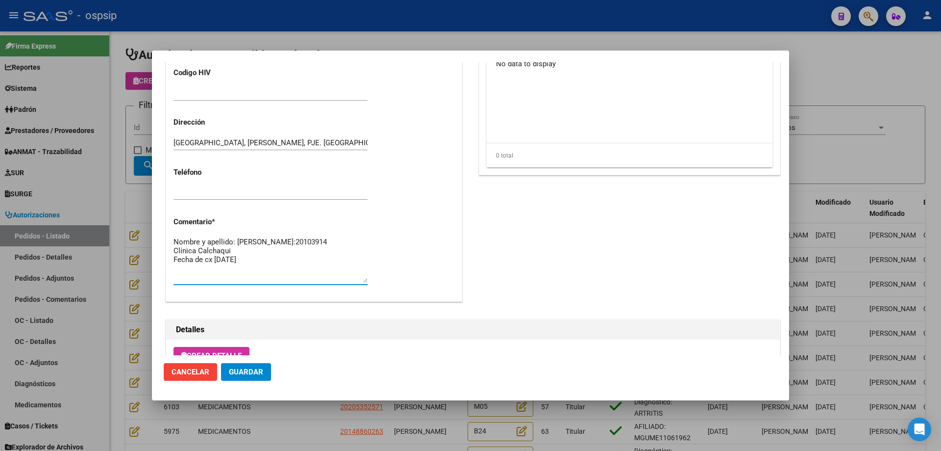
click at [273, 268] on textarea "Nombre y apellido: [PERSON_NAME]:20103914 Clínica Calchaqui Fecha de cx [DATE]" at bounding box center [271, 259] width 194 height 46
click at [242, 262] on textarea "Nombre y apellido: [PERSON_NAME]:20103914 Clínica Calchaqui Fecha de cx [DATE]" at bounding box center [271, 259] width 194 height 46
paste textarea "Clinica Calchaqui (internación y cirugía) es [PHONE_NUMBER] Otro teléfono de la…"
click at [176, 262] on textarea "Nombre y apellido: [PERSON_NAME]:20103914 Clínica Calchaqui Clinica Calchaqui (…" at bounding box center [271, 259] width 194 height 46
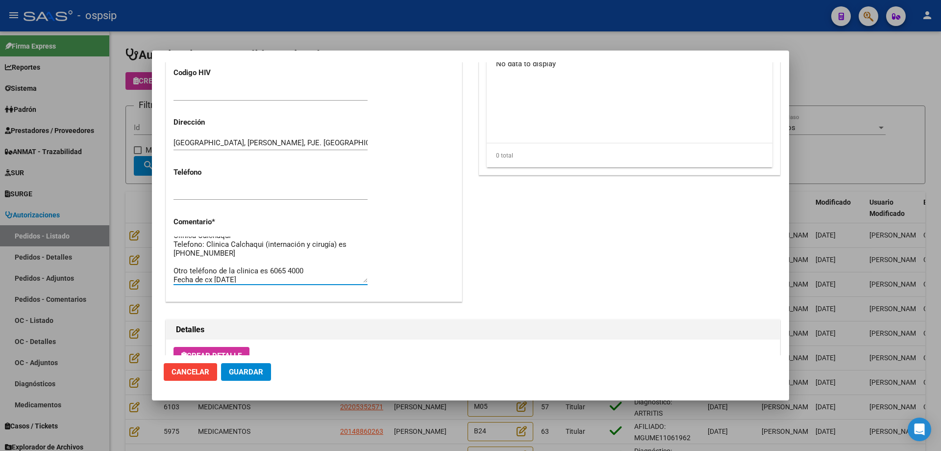
scroll to position [26, 0]
click at [347, 243] on textarea "Nombre y apellido: [PERSON_NAME]:20103914 Clínica Calchaqui Telefono: Clinica C…" at bounding box center [271, 259] width 194 height 46
click at [193, 269] on textarea "Nombre y apellido: [PERSON_NAME]:20103914 Clínica Calchaqui Telefono: Clinica C…" at bounding box center [271, 259] width 194 height 46
click at [251, 269] on textarea "Nombre y apellido: [PERSON_NAME]:20103914 Clínica Calchaqui Telefono: Clinica C…" at bounding box center [271, 259] width 194 height 46
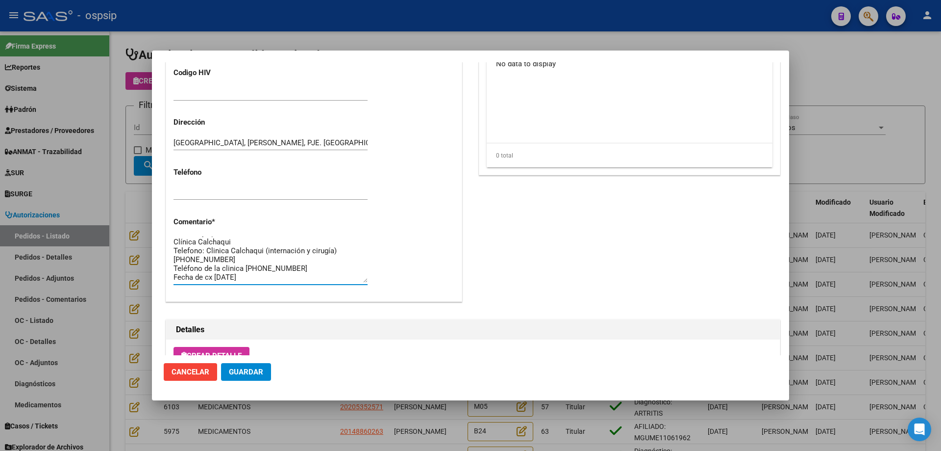
click at [298, 266] on textarea "Nombre y apellido: [PERSON_NAME]:20103914 Clínica Calchaqui Telefono: Clinica C…" at bounding box center [271, 259] width 194 height 46
type textarea "Nombre y apellido: [PERSON_NAME]:20103914 Clínica Calchaqui Telefono: Clinica C…"
click at [256, 375] on span "Guardar" at bounding box center [246, 371] width 34 height 9
click at [99, 195] on div at bounding box center [470, 225] width 941 height 451
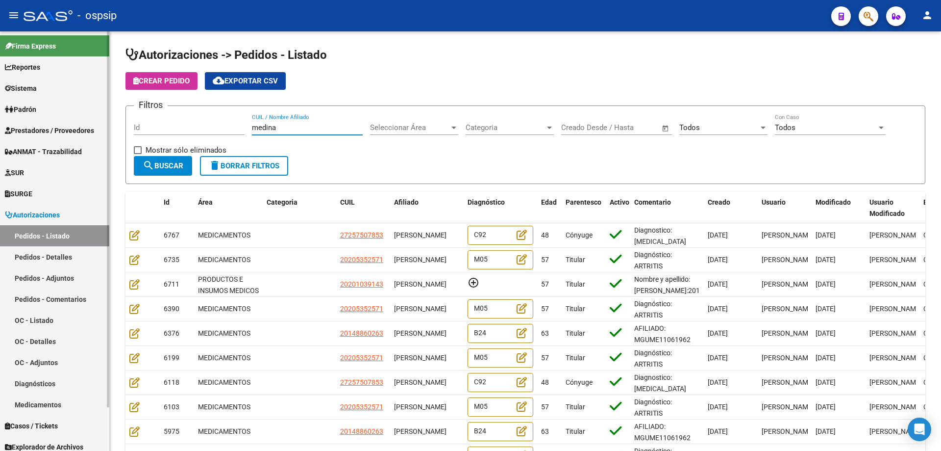
drag, startPoint x: 289, startPoint y: 128, endPoint x: 95, endPoint y: 112, distance: 195.3
click at [95, 112] on mat-sidenav-container "Firma Express Reportes Egresos Devengados Auditorías x Área Auditorías x Usuari…" at bounding box center [470, 240] width 941 height 419
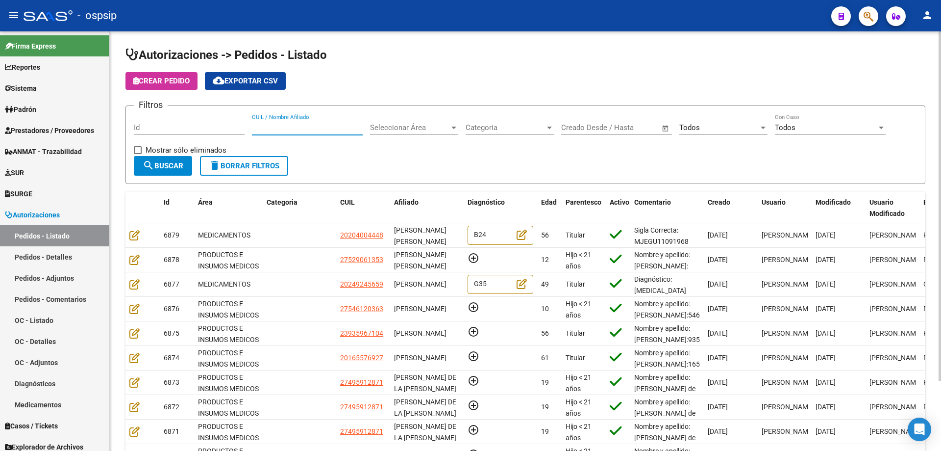
click at [728, 131] on div "Todos" at bounding box center [719, 127] width 79 height 9
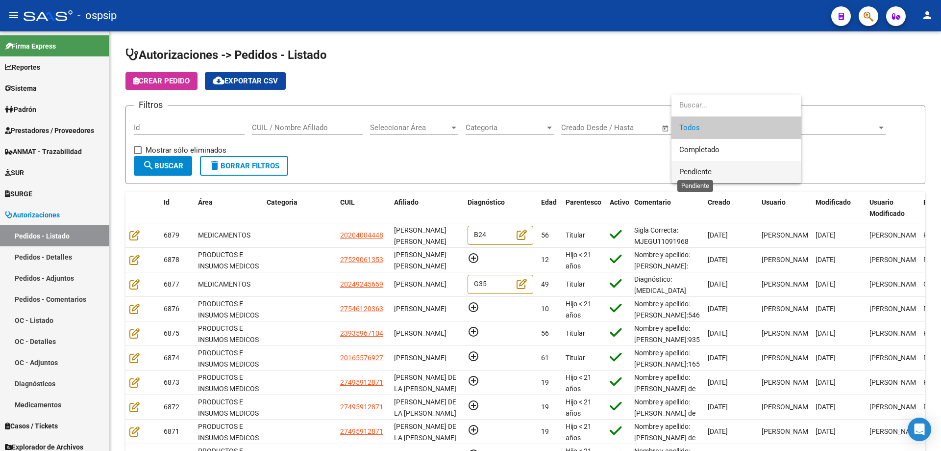
click at [709, 168] on span "Pendiente" at bounding box center [696, 171] width 32 height 9
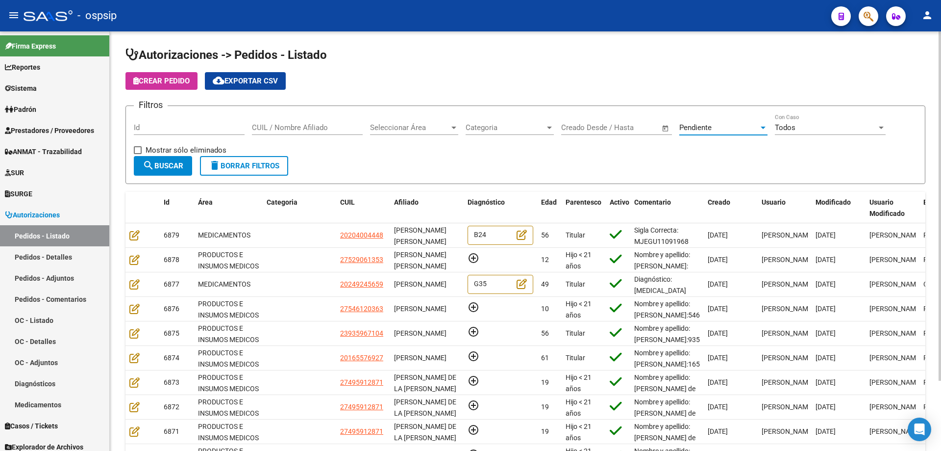
click at [397, 127] on span "Seleccionar Área" at bounding box center [409, 127] width 79 height 9
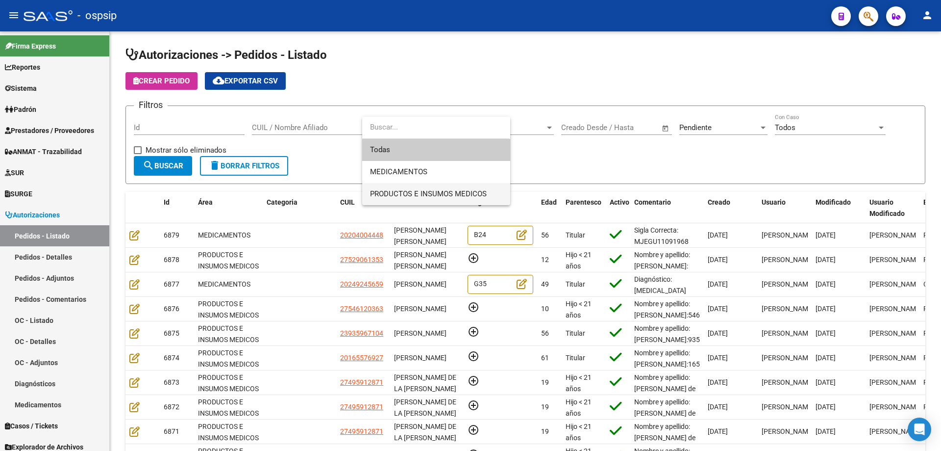
click at [398, 184] on span "PRODUCTOS E INSUMOS MEDICOS" at bounding box center [436, 194] width 132 height 22
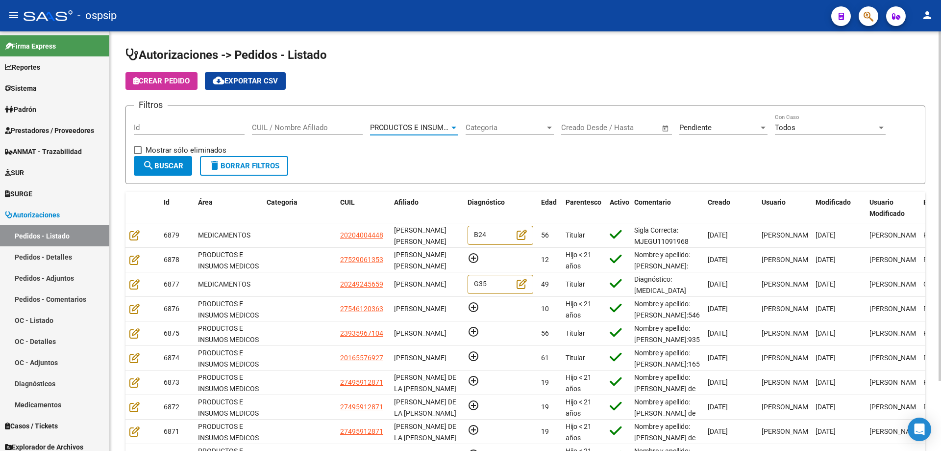
click at [180, 168] on span "search Buscar" at bounding box center [163, 165] width 41 height 9
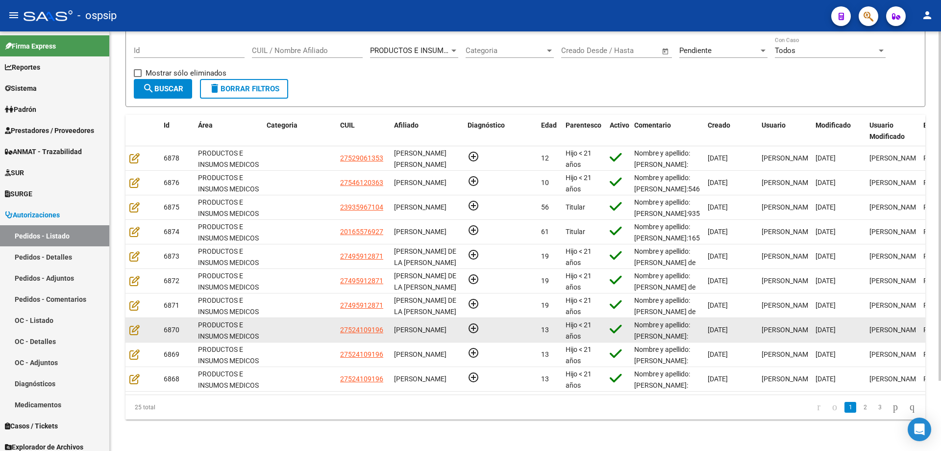
scroll to position [2, 0]
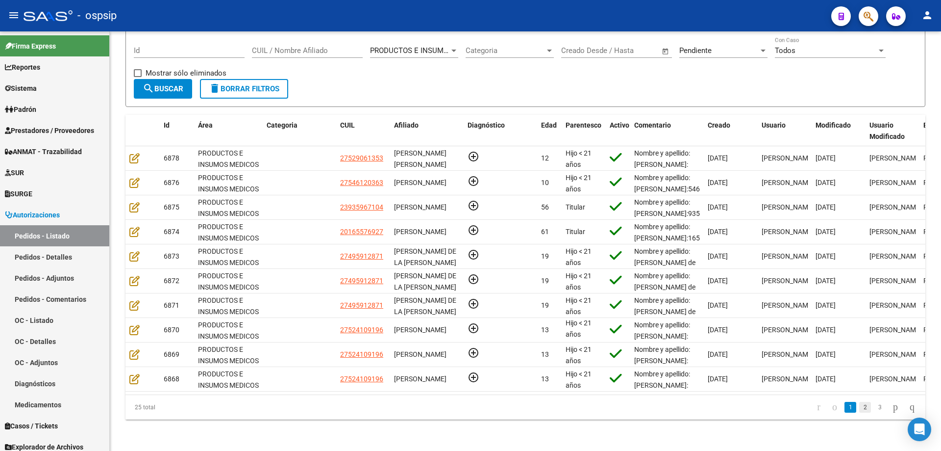
click at [860, 404] on link "2" at bounding box center [866, 407] width 12 height 11
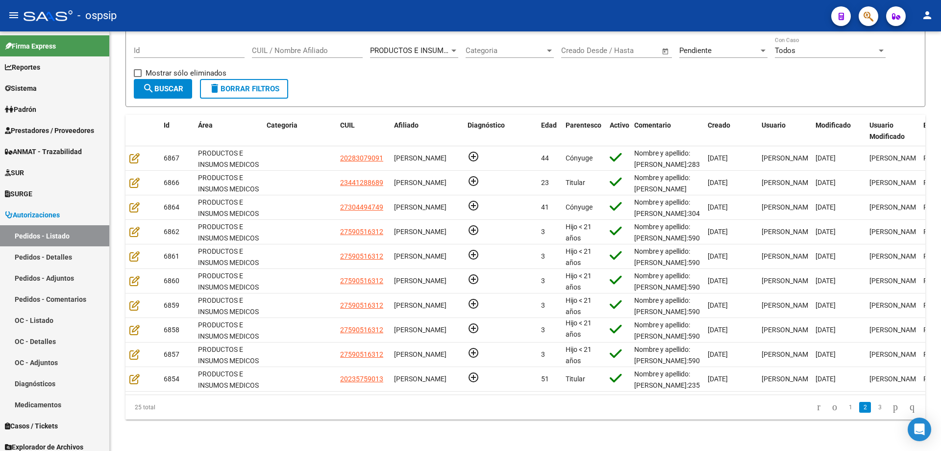
click at [874, 409] on link "3" at bounding box center [880, 407] width 12 height 11
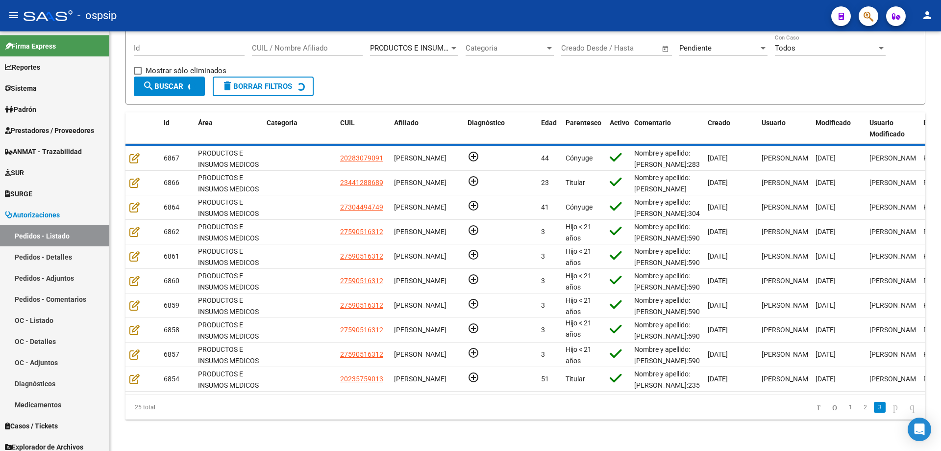
scroll to position [0, 0]
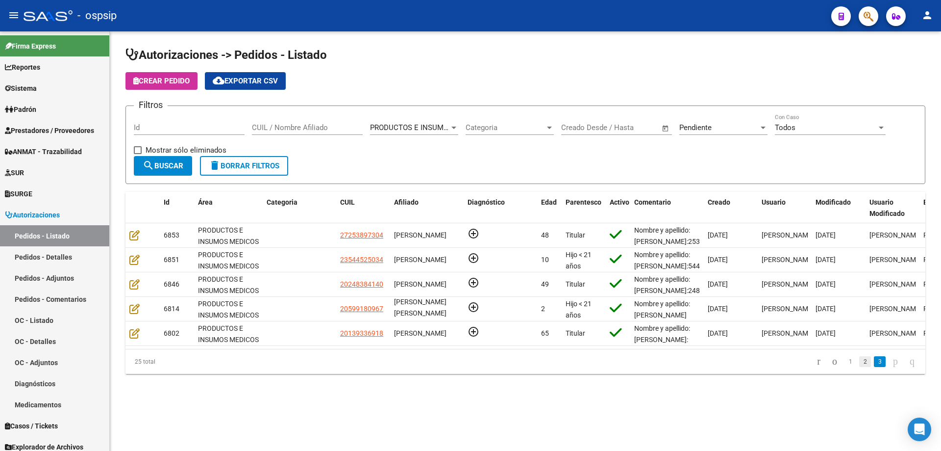
click at [860, 367] on link "2" at bounding box center [866, 361] width 12 height 11
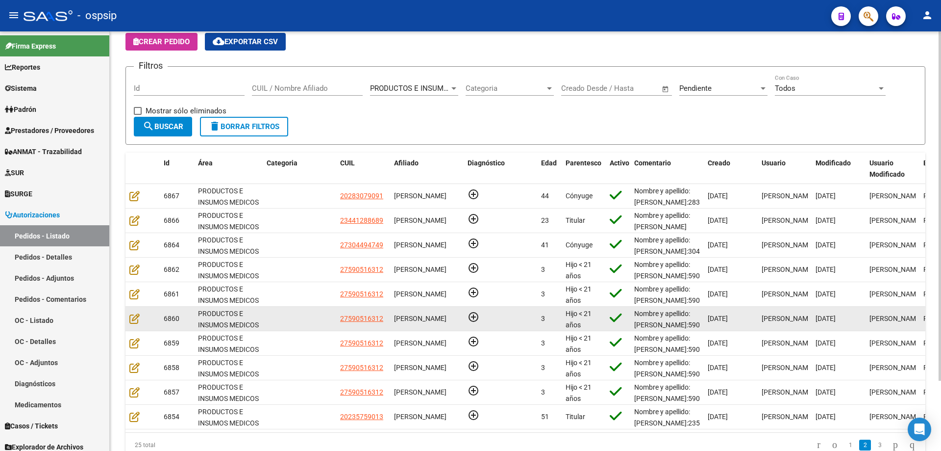
scroll to position [84, 0]
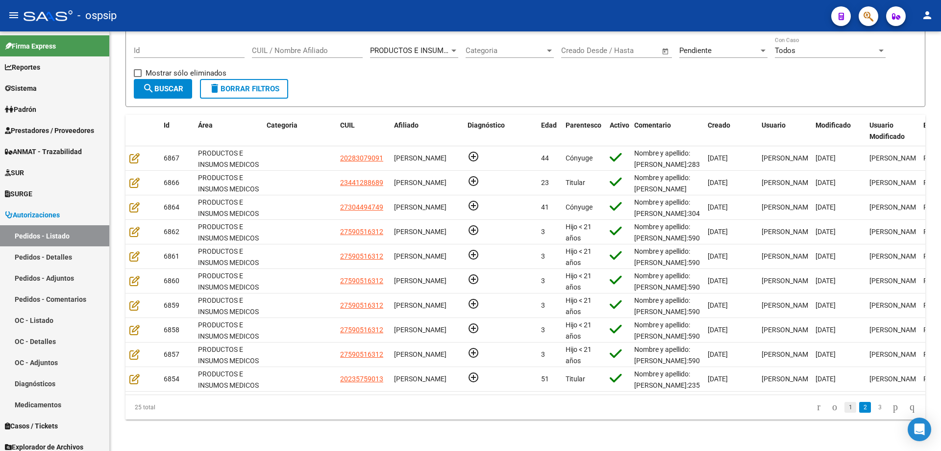
click at [845, 402] on link "1" at bounding box center [851, 407] width 12 height 11
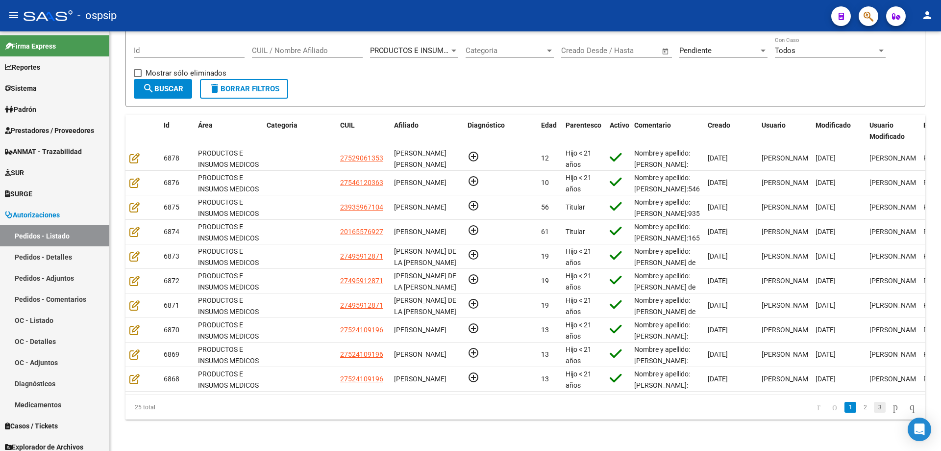
click at [874, 405] on link "3" at bounding box center [880, 407] width 12 height 11
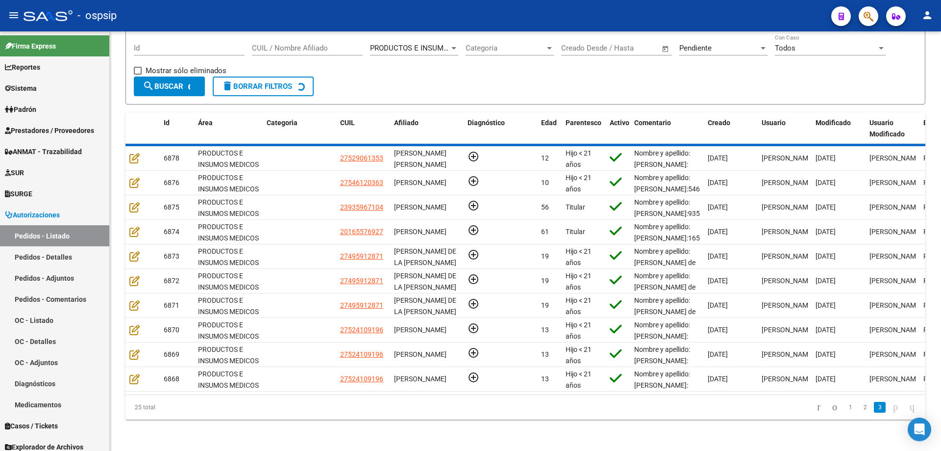
scroll to position [0, 0]
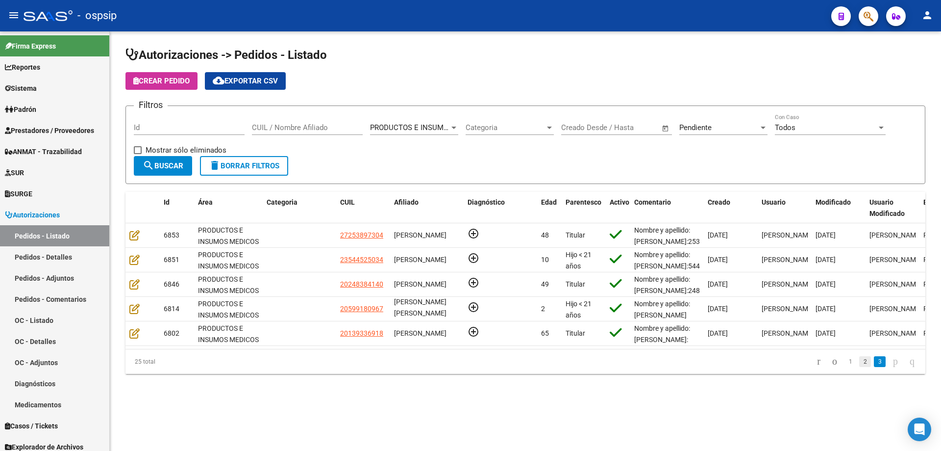
click at [860, 367] on link "2" at bounding box center [866, 361] width 12 height 11
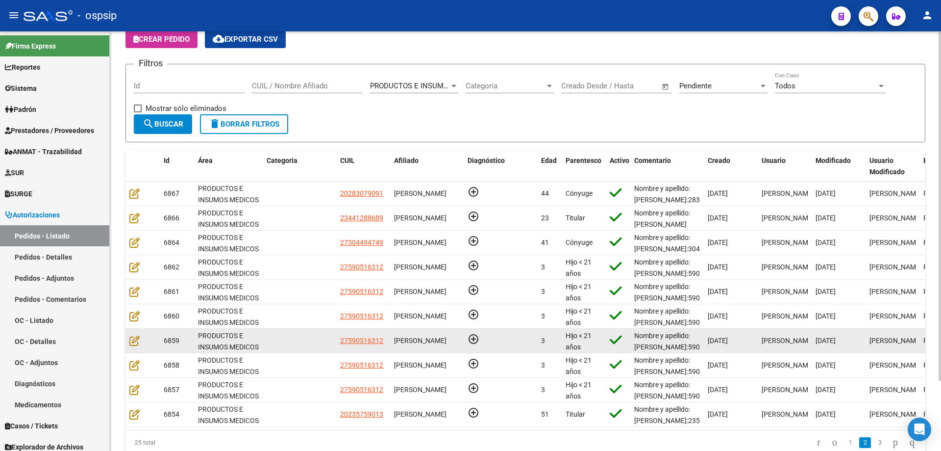
scroll to position [84, 0]
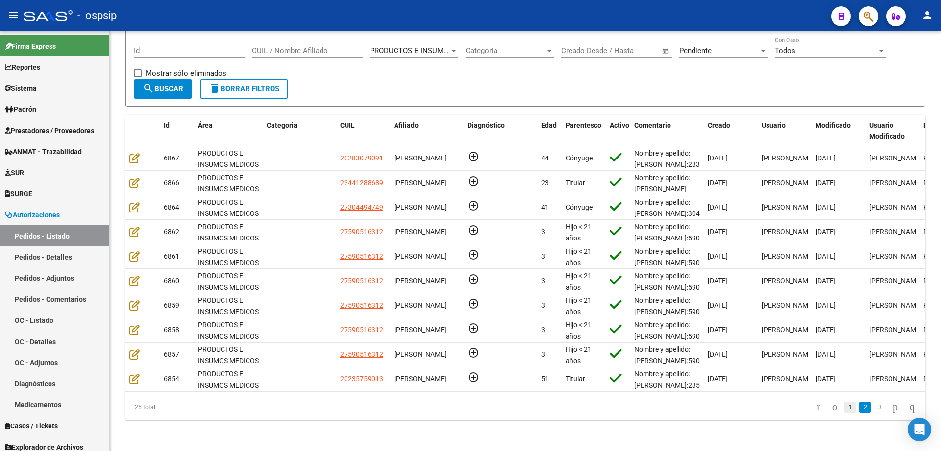
click at [845, 407] on link "1" at bounding box center [851, 407] width 12 height 11
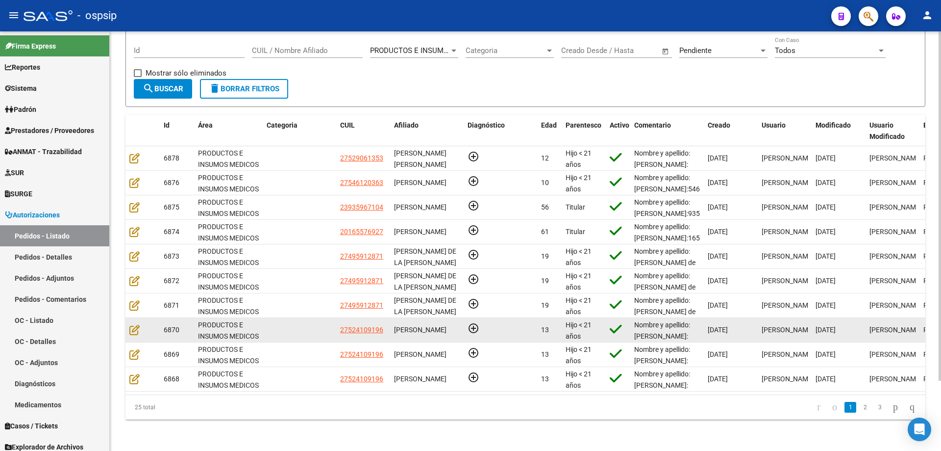
scroll to position [0, 0]
